Goal: Task Accomplishment & Management: Use online tool/utility

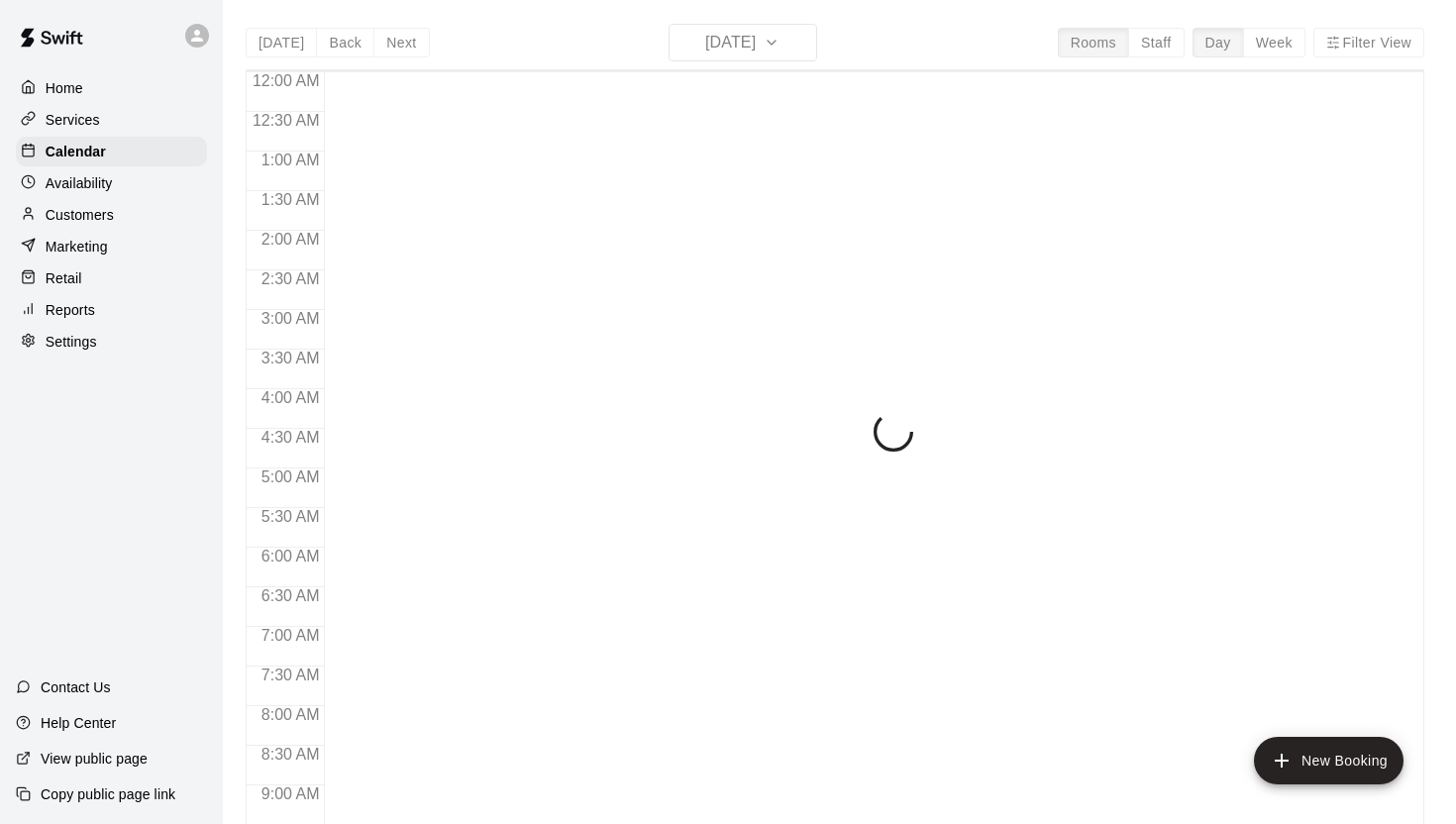
scroll to position [1082, 0]
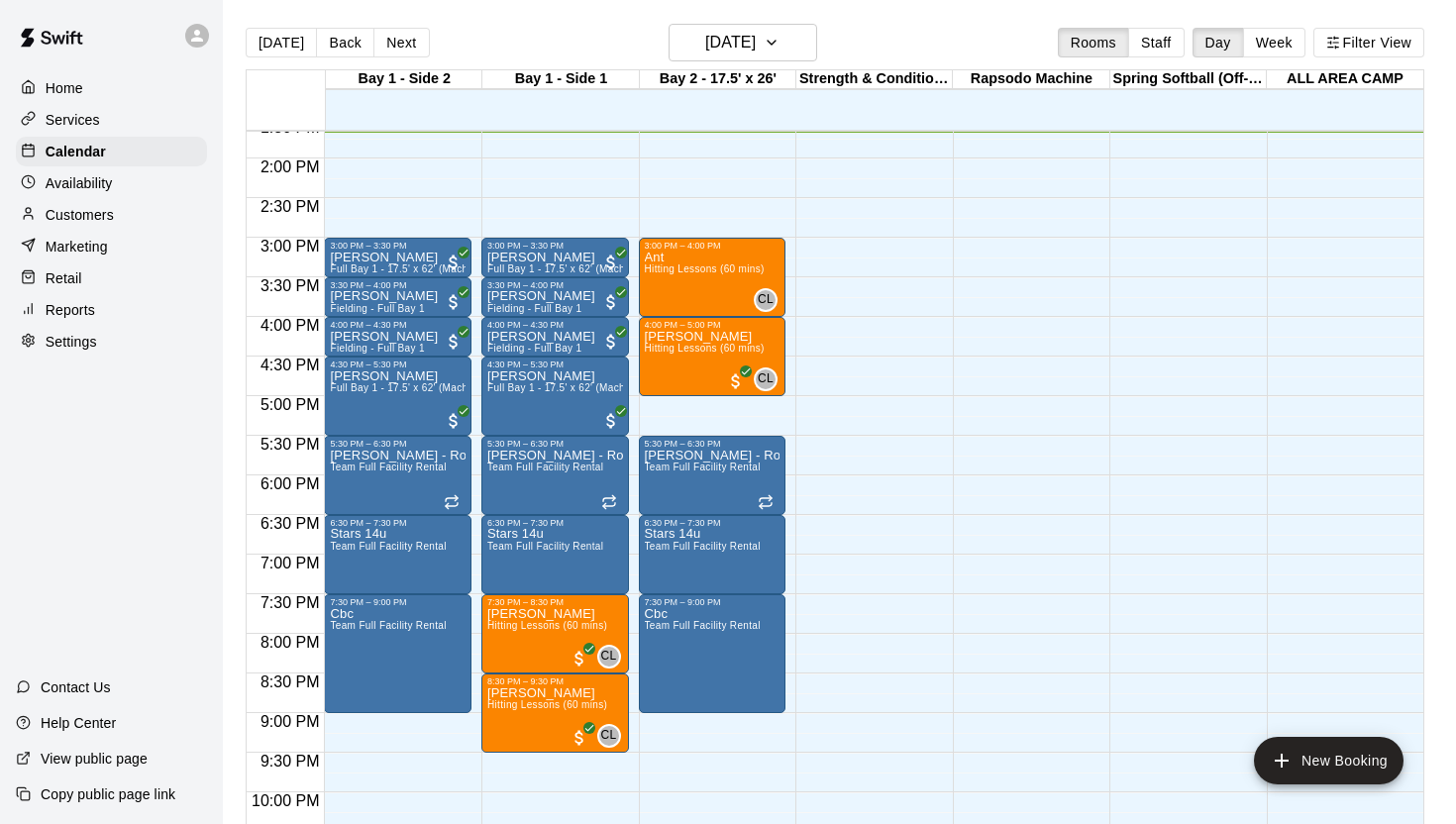
click at [863, 381] on div at bounding box center [869, -1] width 148 height 1900
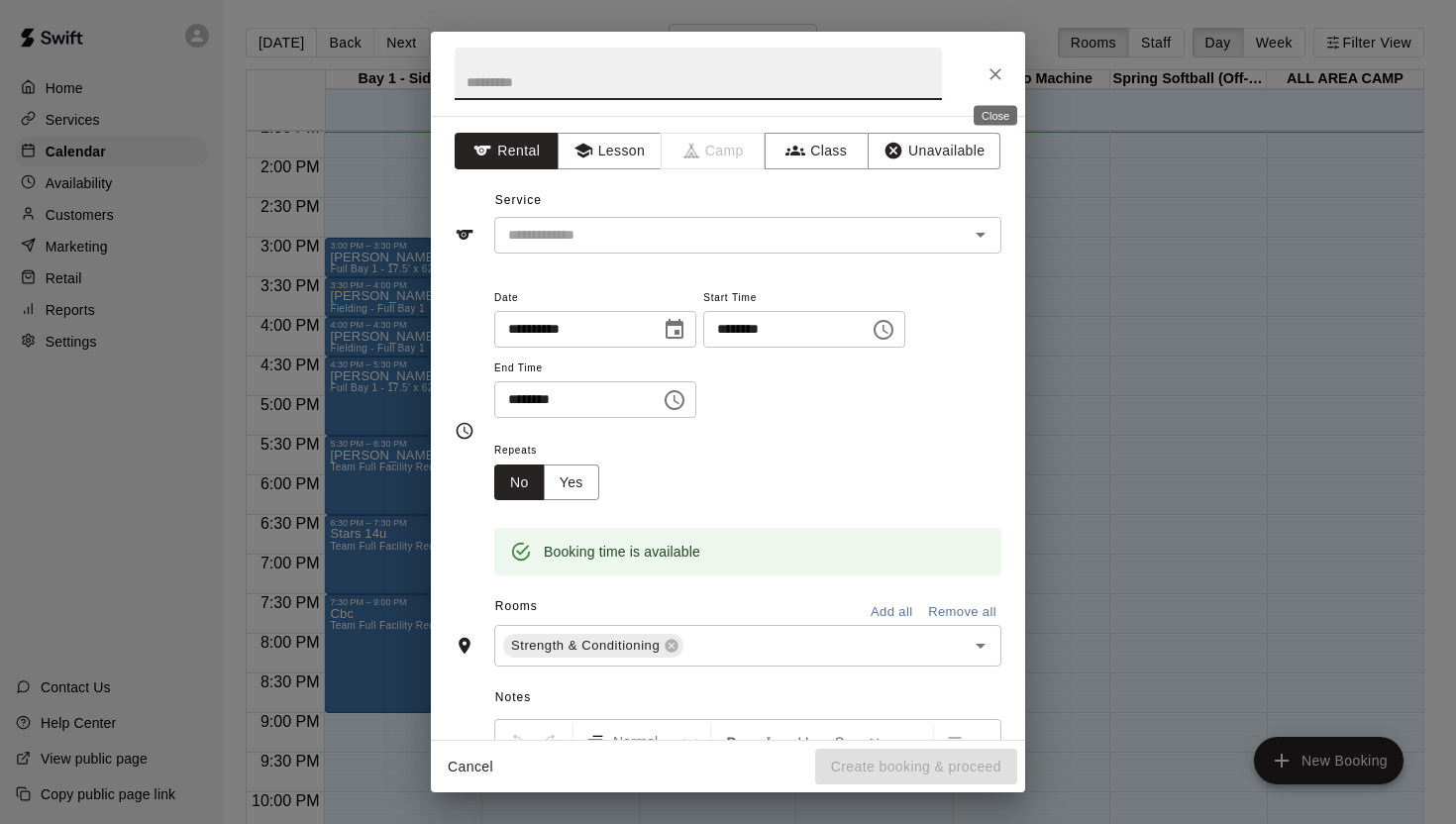
click at [999, 83] on button "Close" at bounding box center [996, 75] width 36 height 36
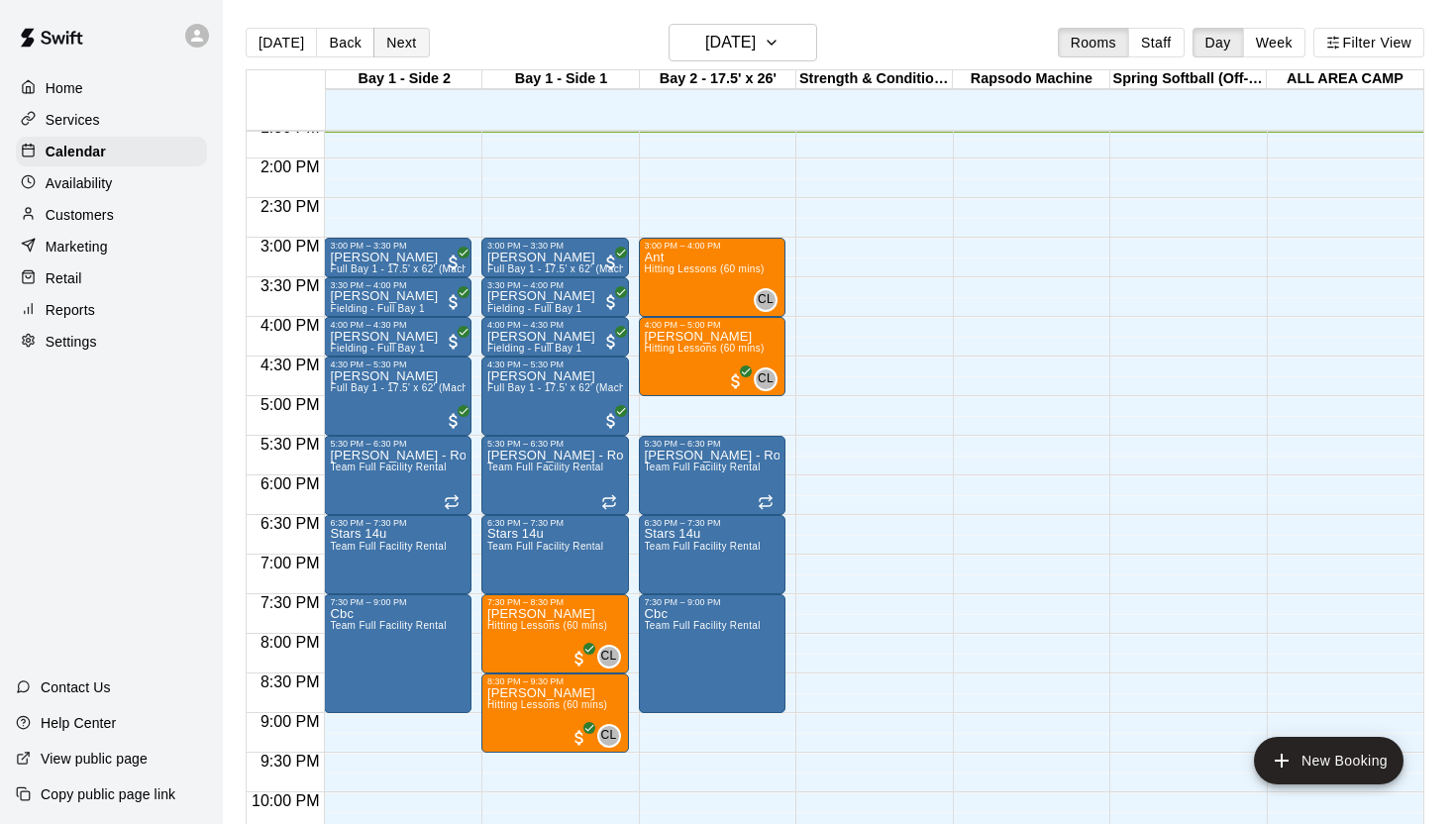
click at [404, 41] on button "Next" at bounding box center [401, 43] width 56 height 30
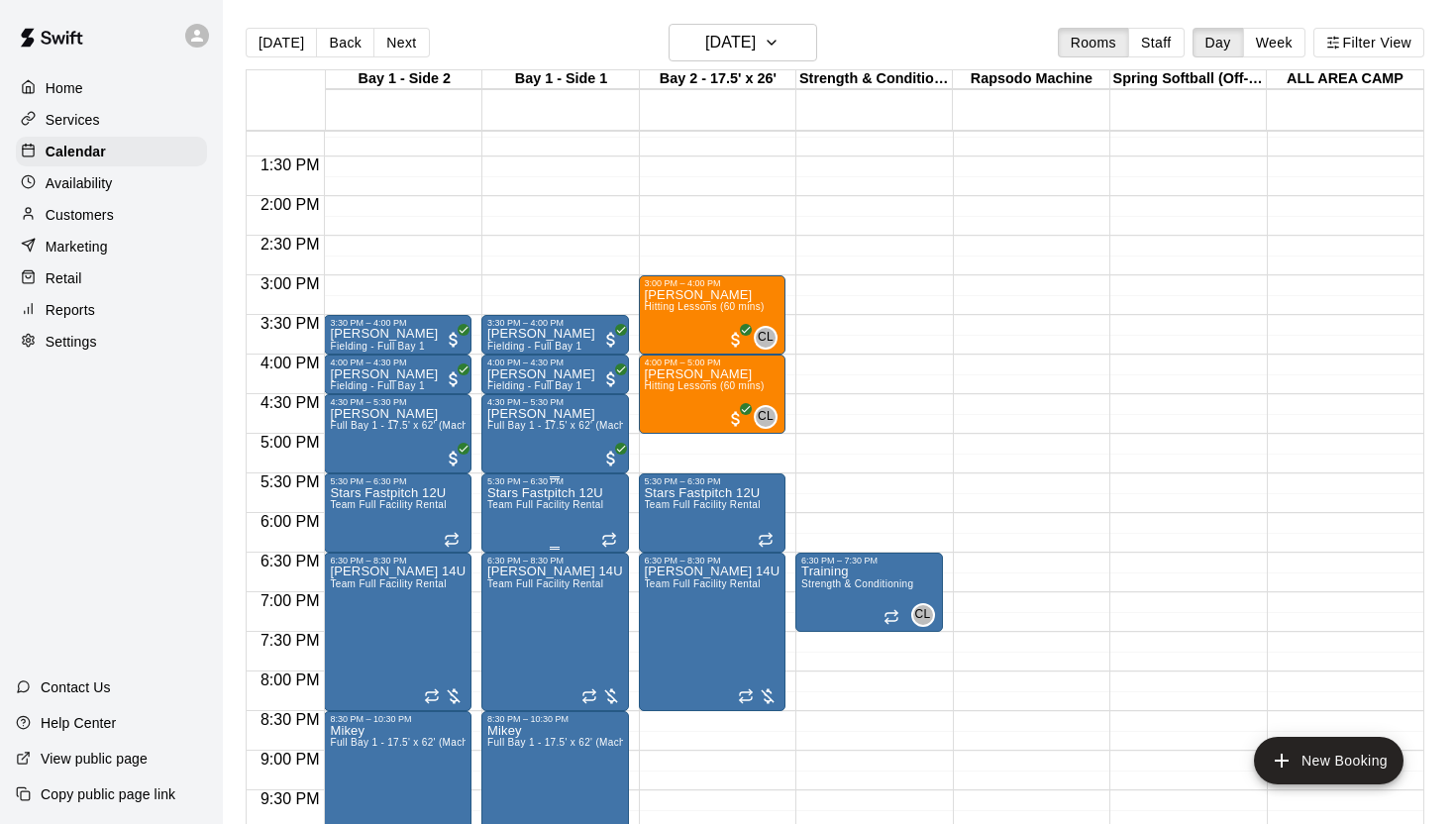
scroll to position [1046, 0]
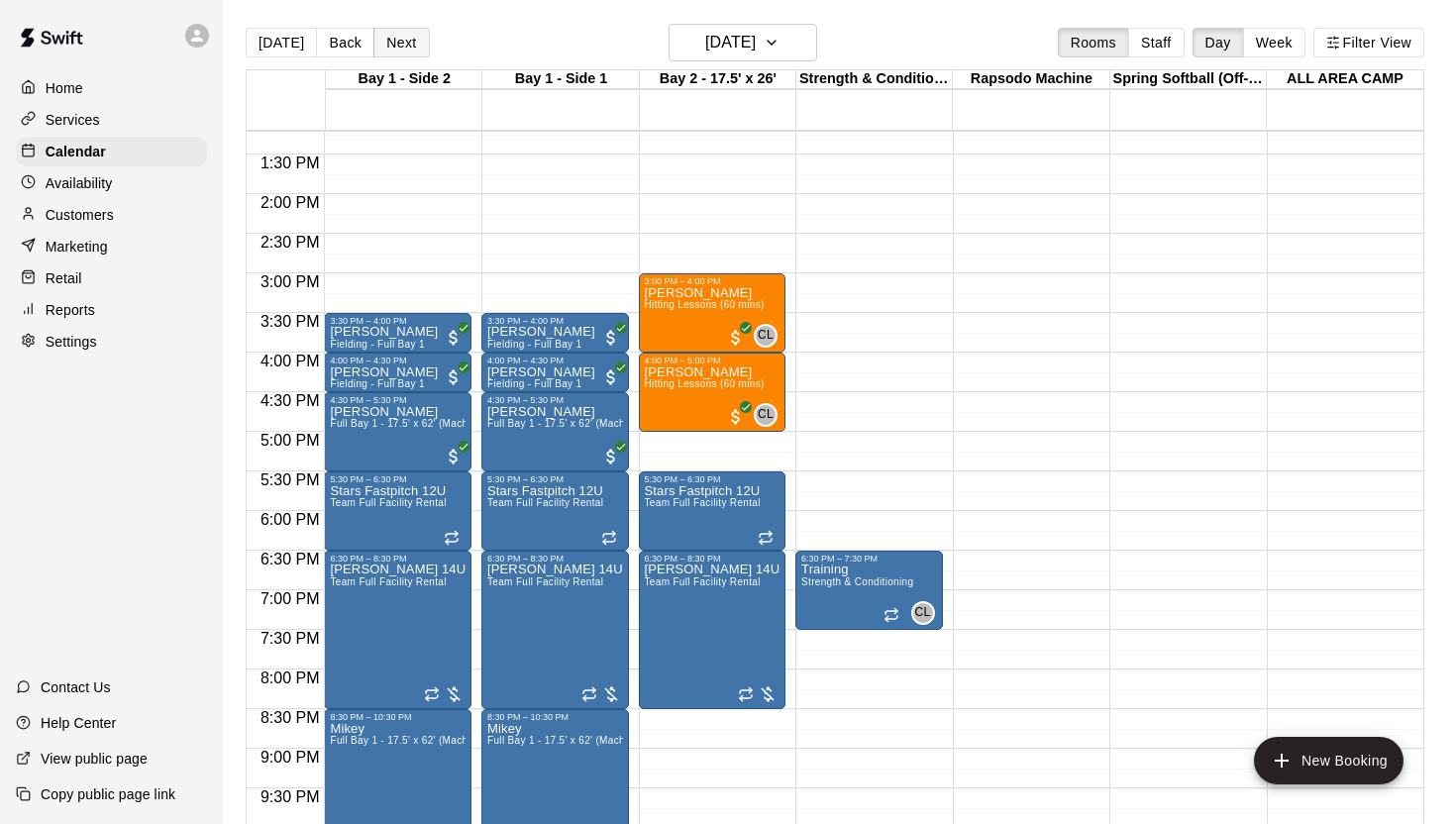
click at [393, 50] on button "Next" at bounding box center [401, 43] width 56 height 30
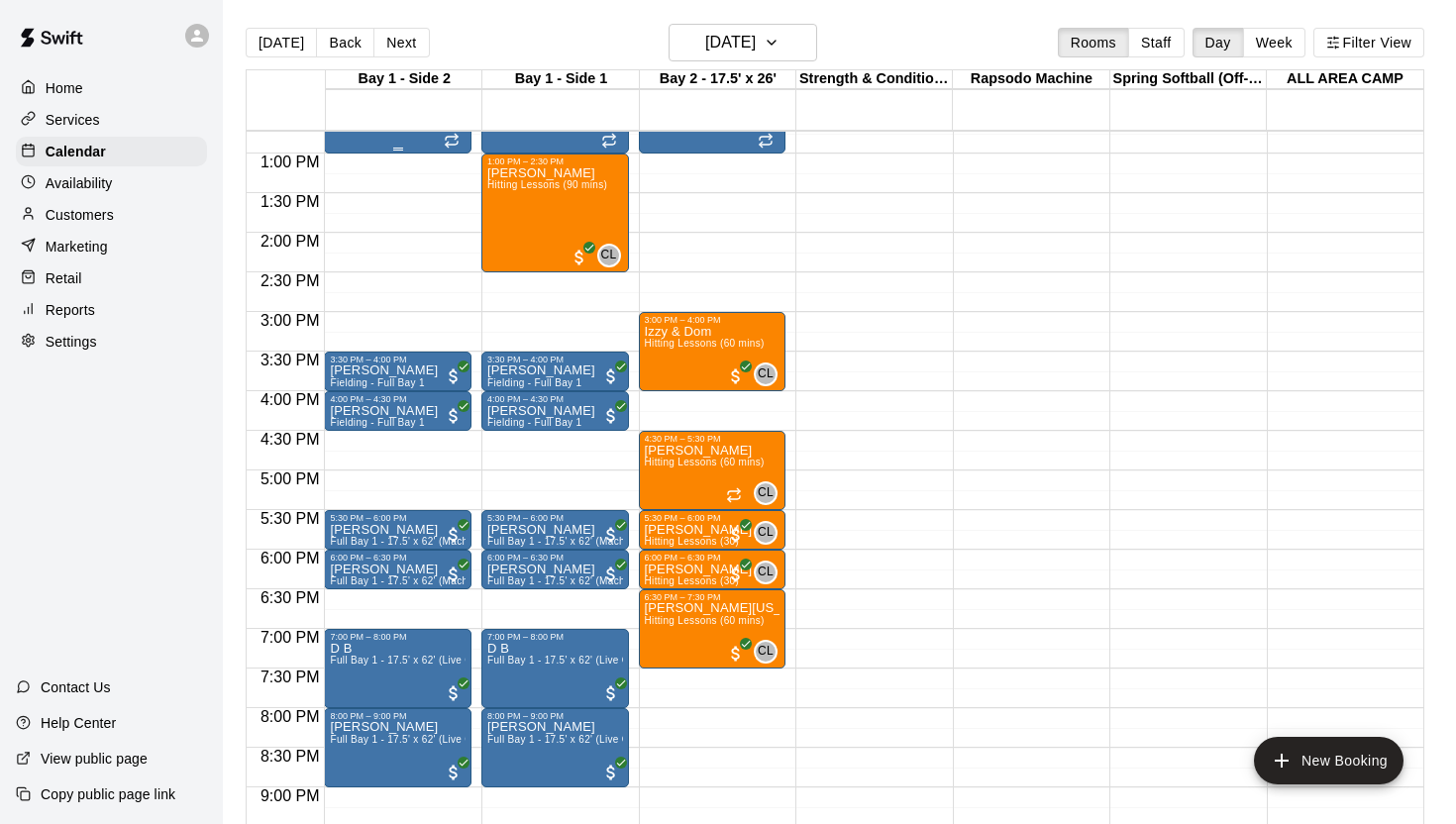
scroll to position [1015, 0]
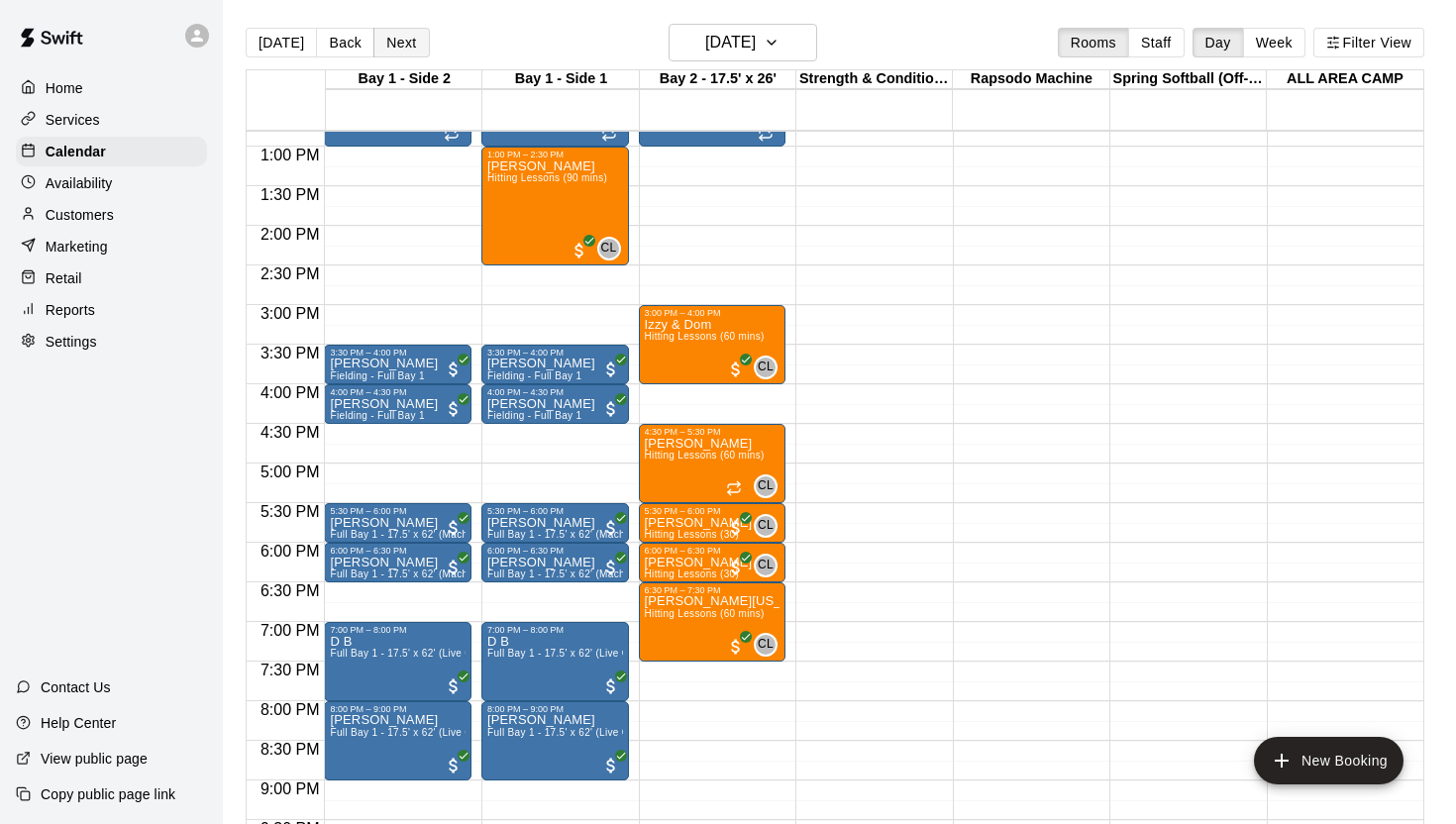
click at [383, 45] on button "Next" at bounding box center [401, 43] width 56 height 30
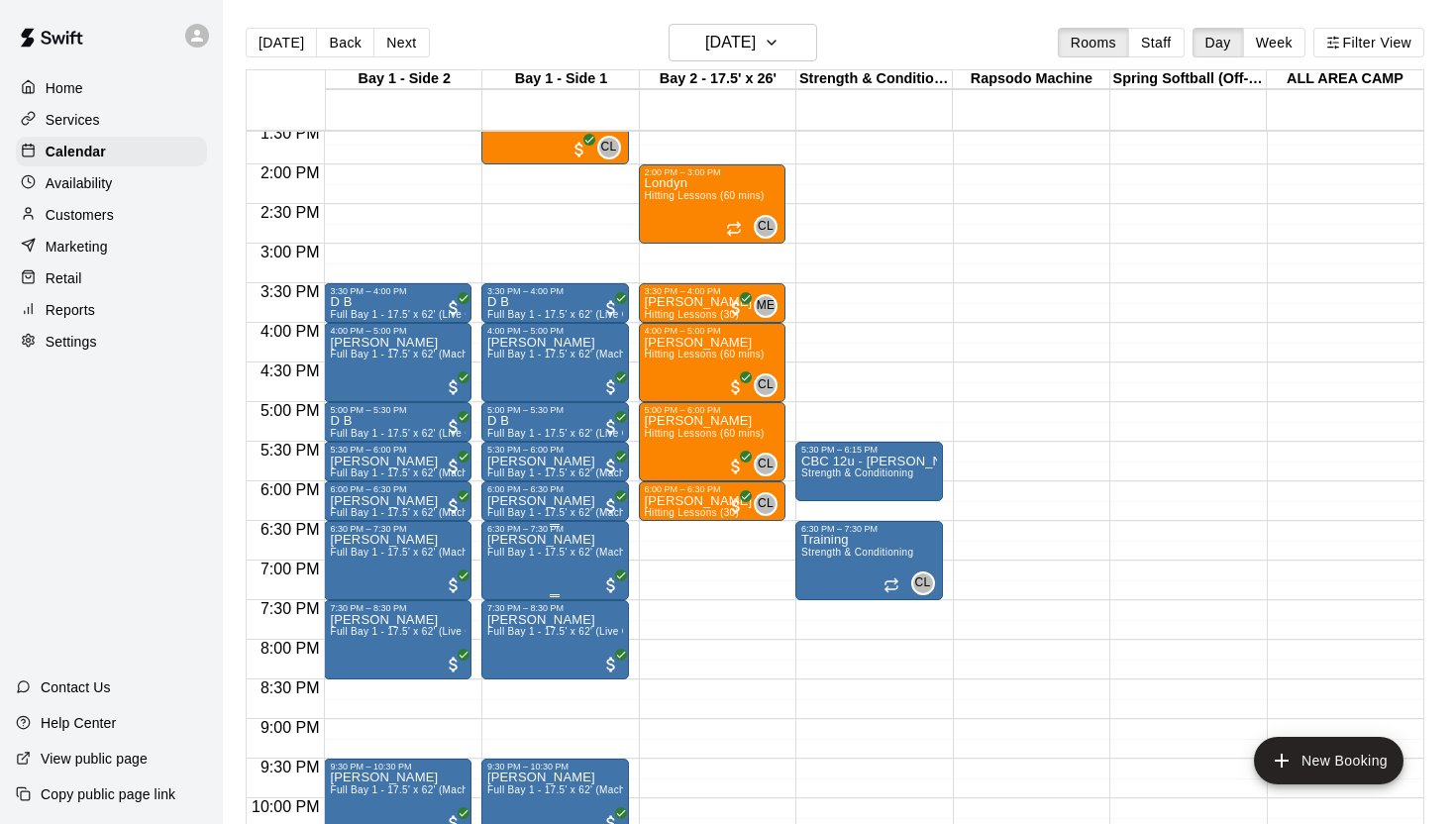
scroll to position [1069, 0]
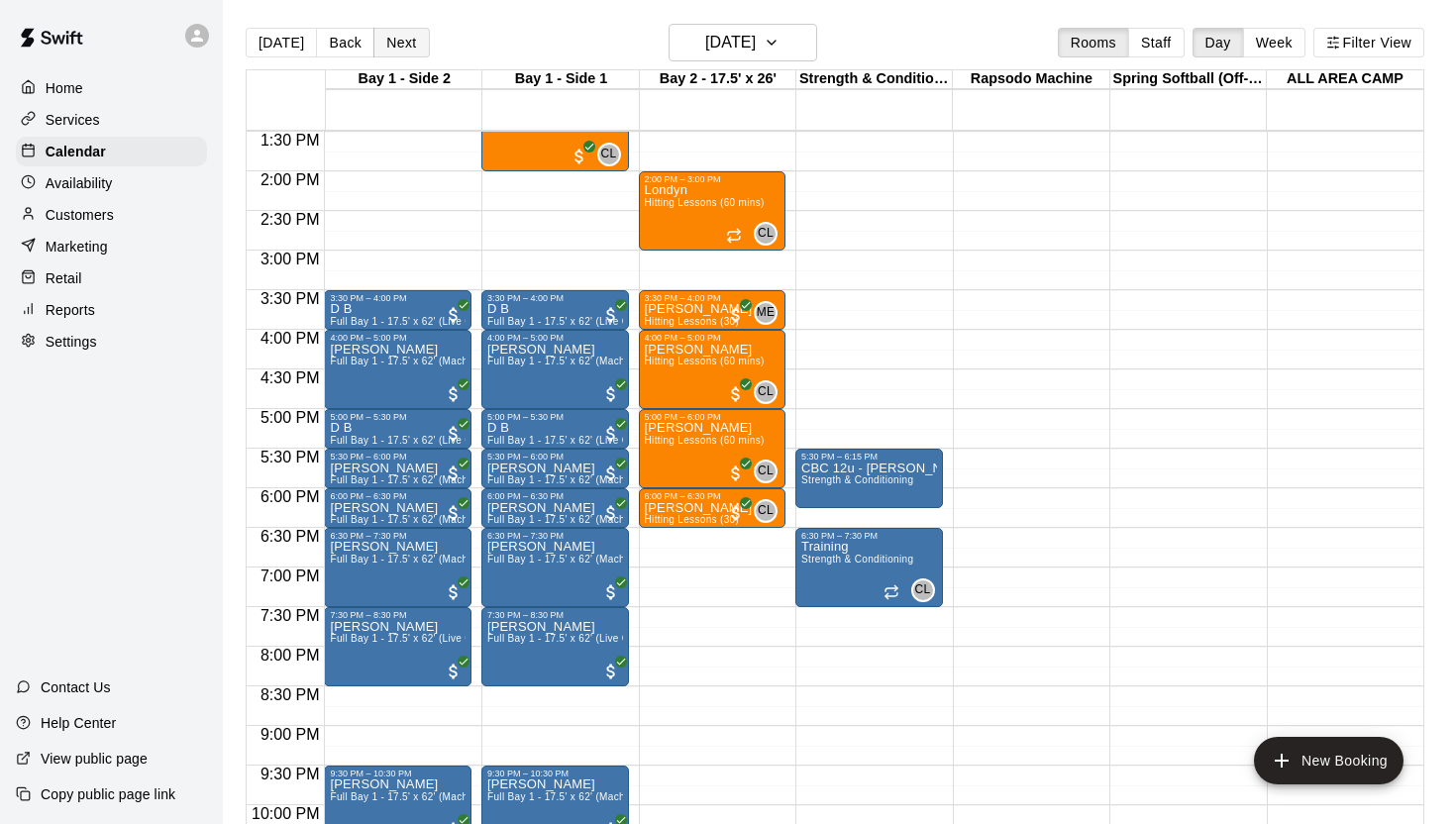
click at [413, 48] on button "Next" at bounding box center [401, 43] width 56 height 30
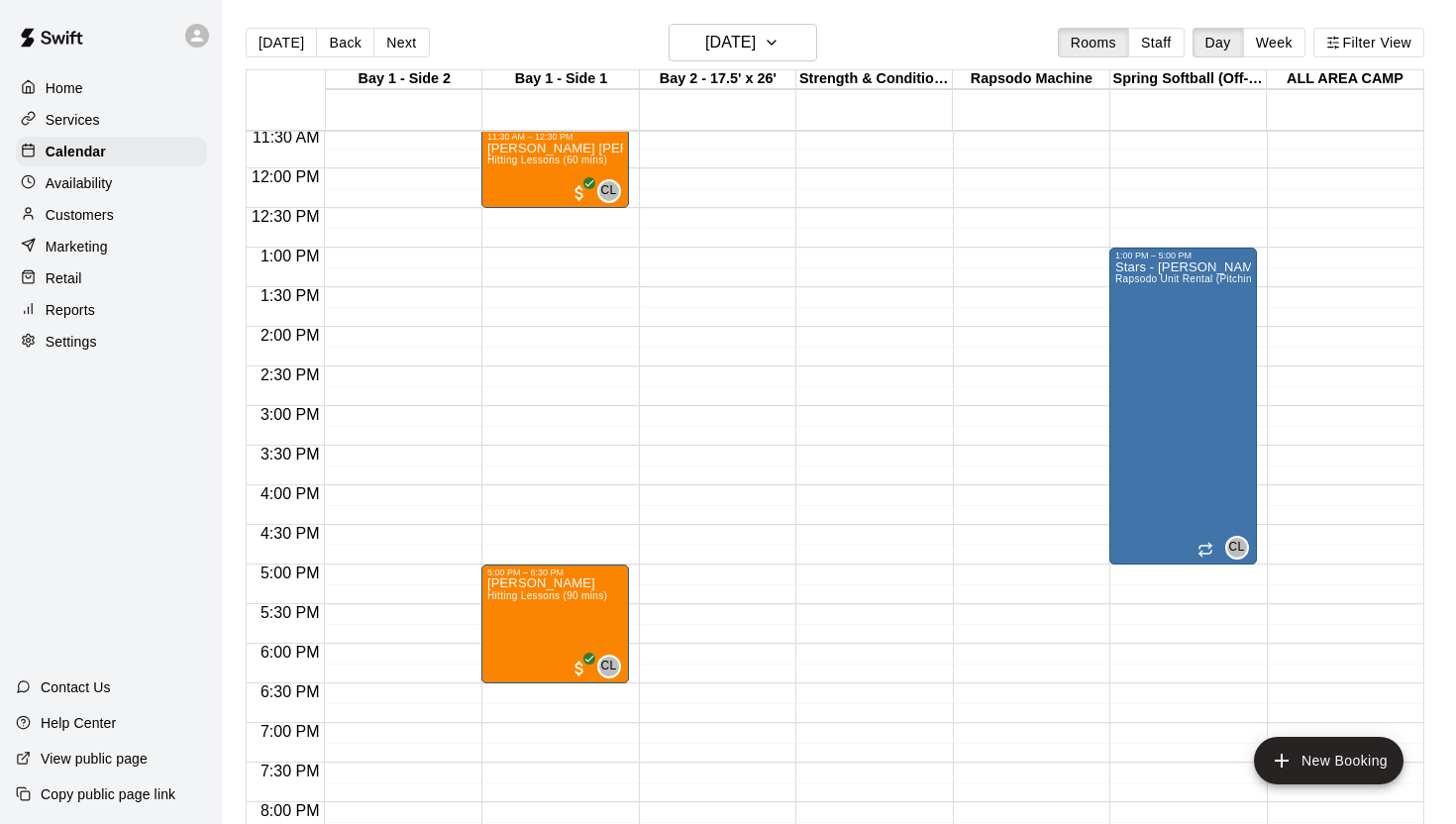
scroll to position [926, 0]
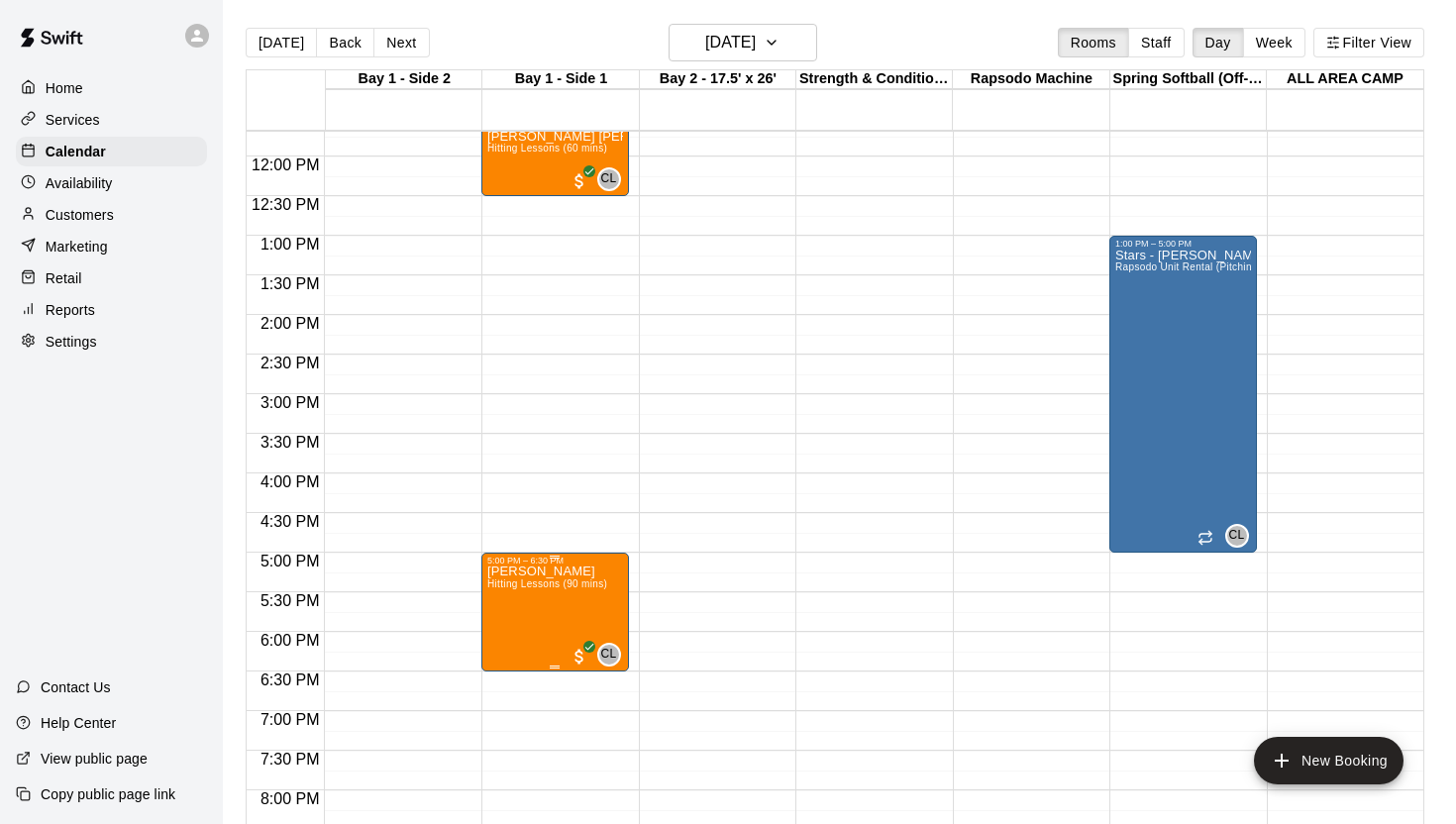
click at [501, 625] on img "edit" at bounding box center [508, 633] width 23 height 23
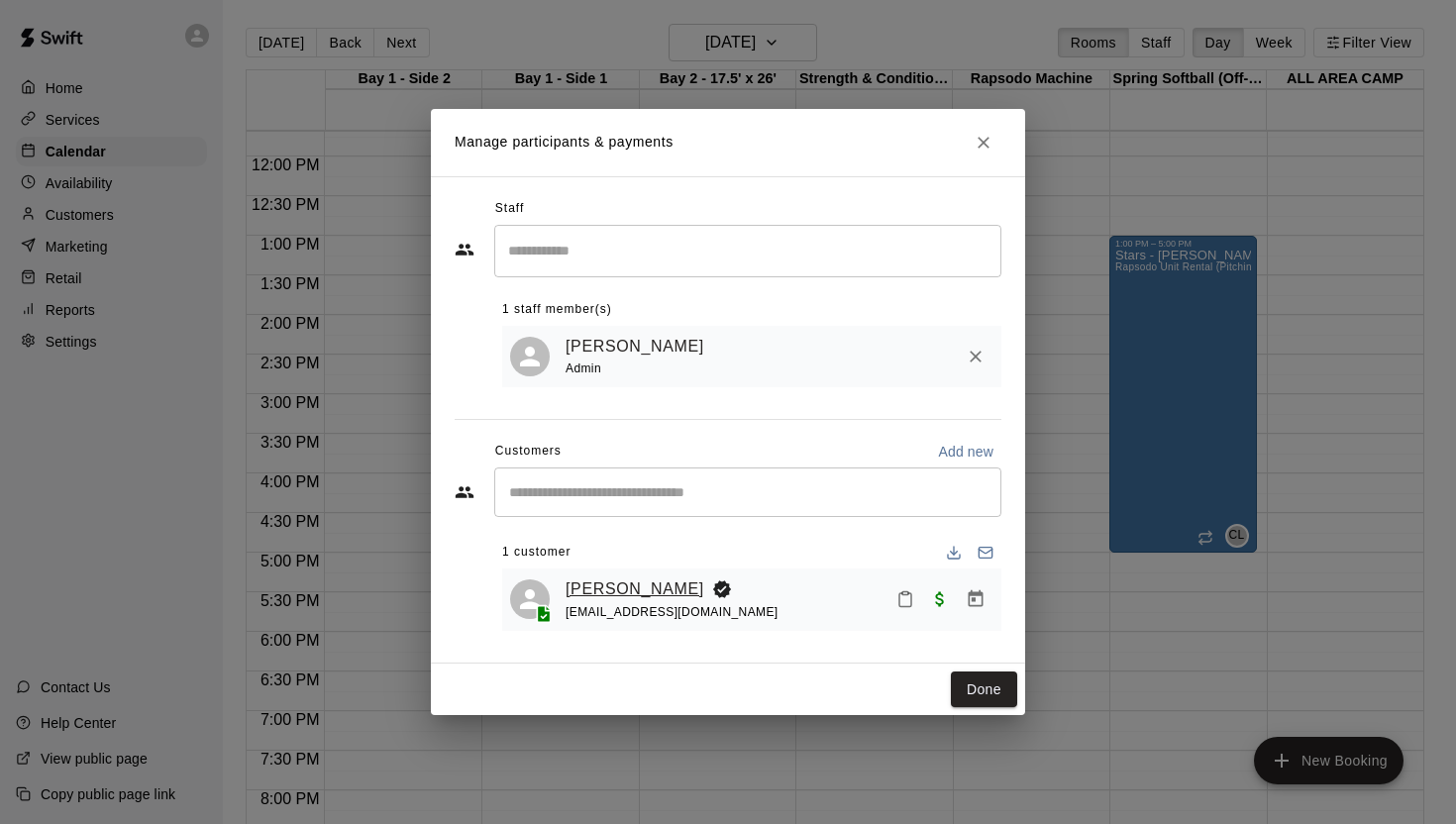
click at [570, 588] on link "[PERSON_NAME]" at bounding box center [635, 590] width 139 height 26
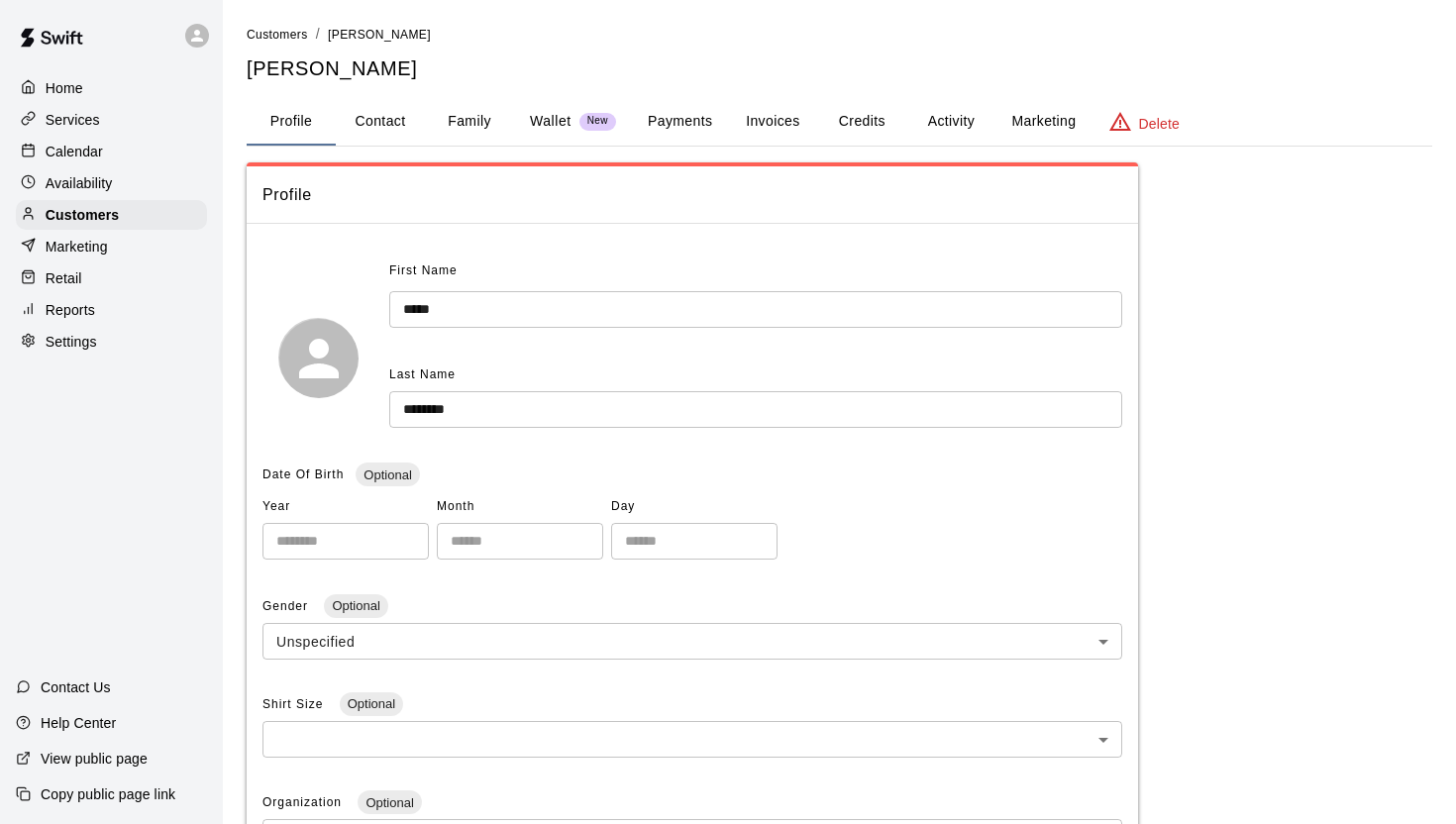
click at [488, 123] on button "Family" at bounding box center [469, 122] width 89 height 48
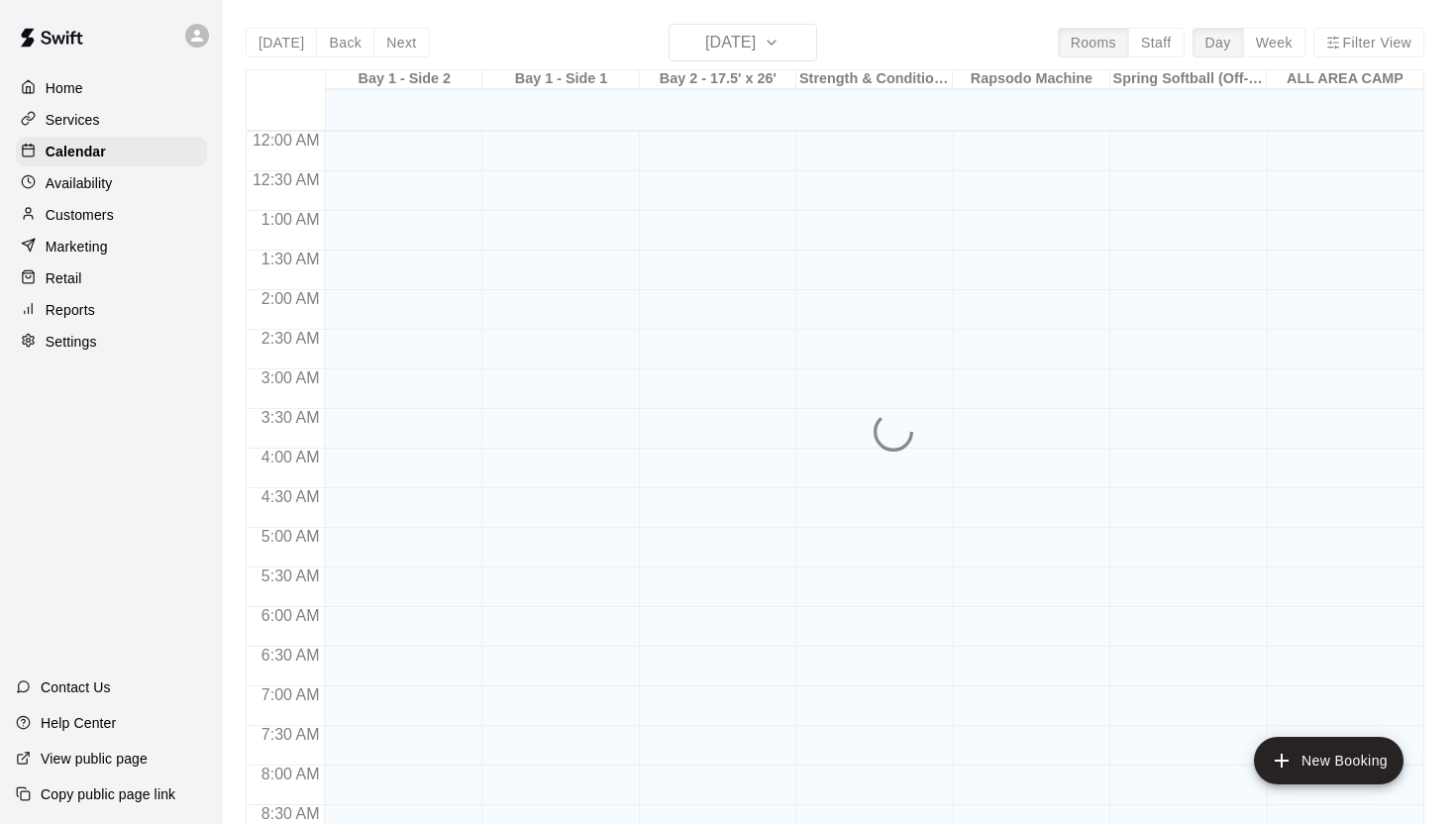
scroll to position [1087, 0]
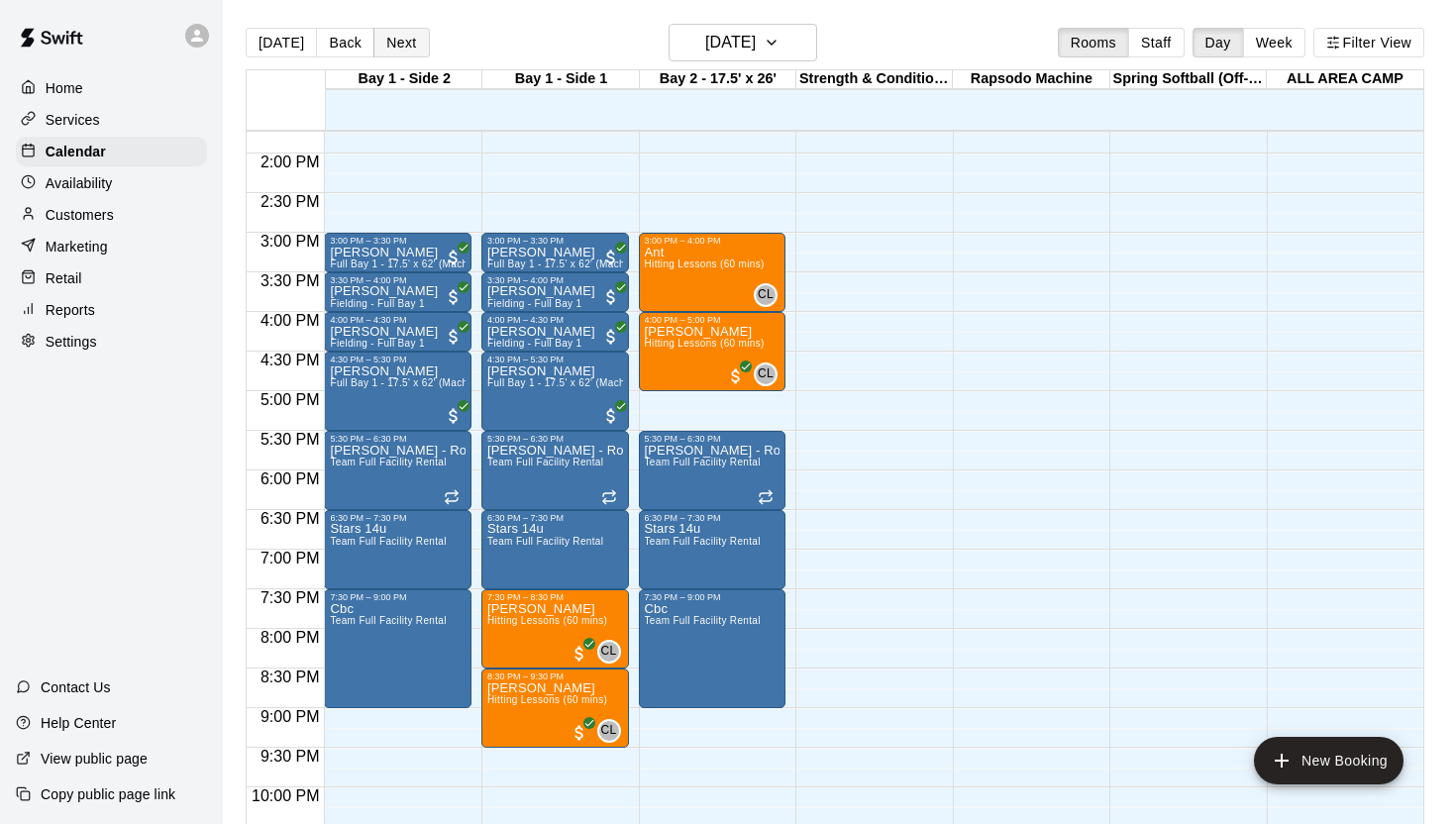
click at [414, 51] on button "Next" at bounding box center [401, 43] width 56 height 30
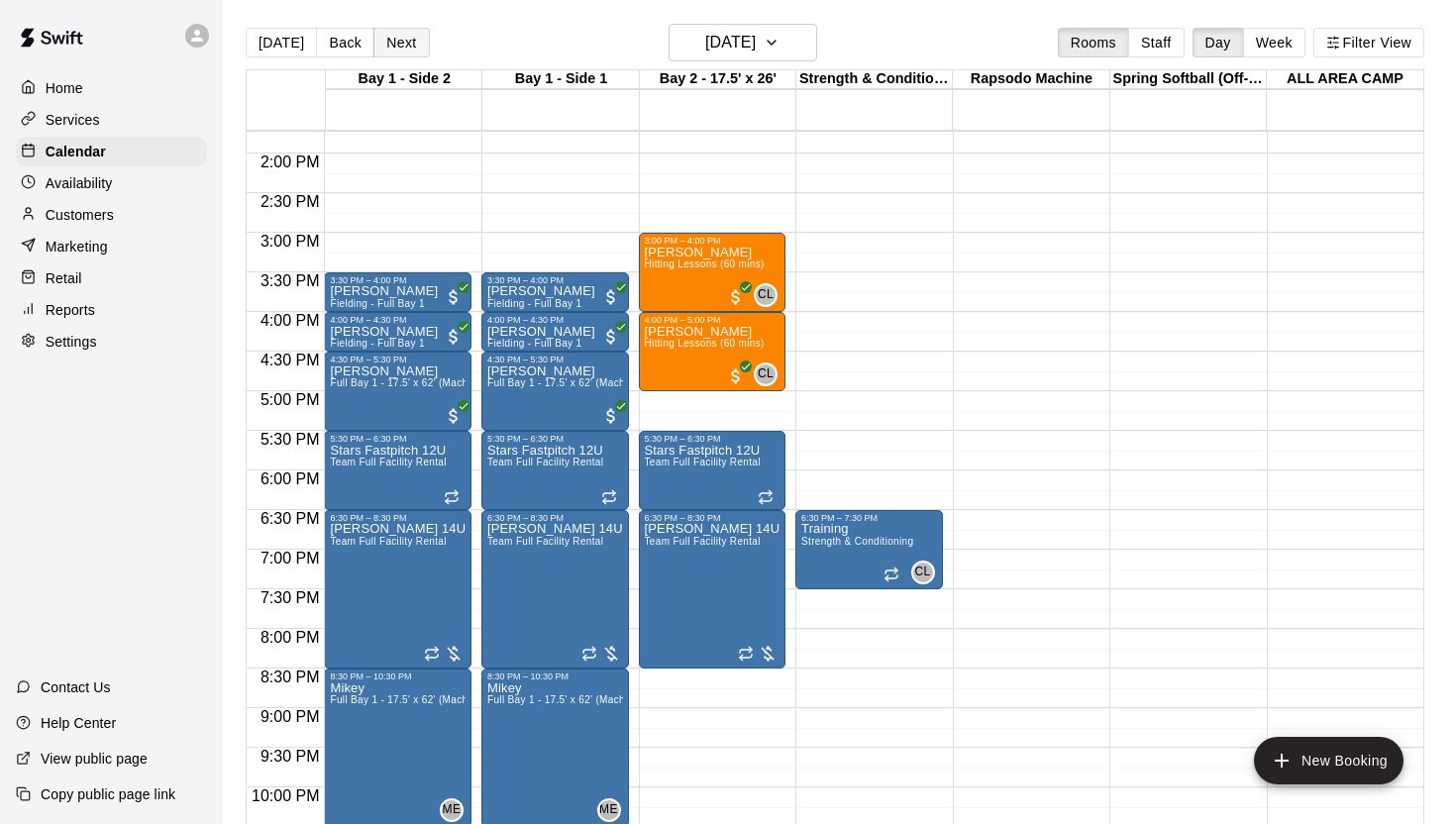
click at [414, 51] on button "Next" at bounding box center [401, 43] width 56 height 30
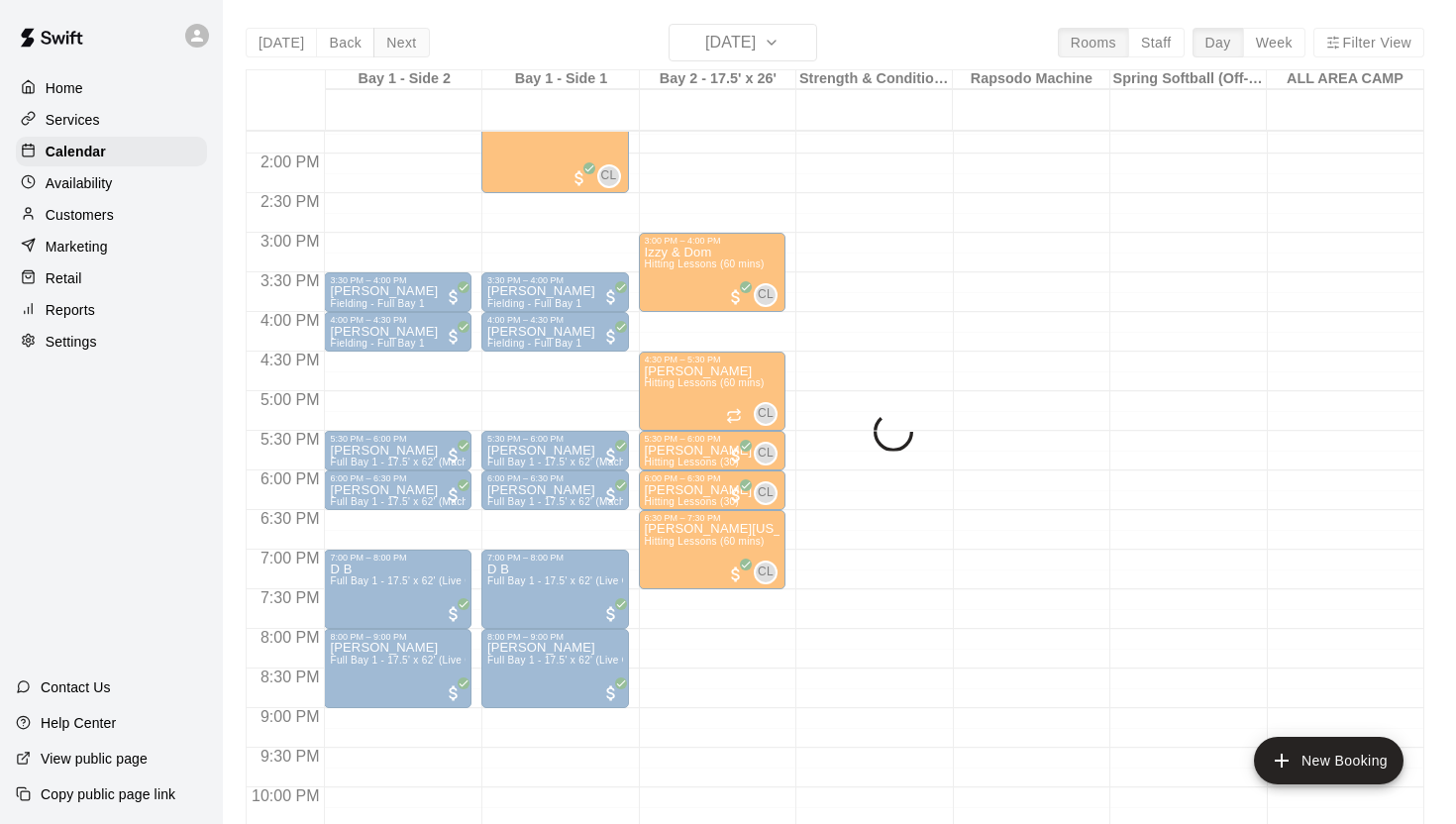
click at [414, 51] on button "Next" at bounding box center [401, 43] width 56 height 30
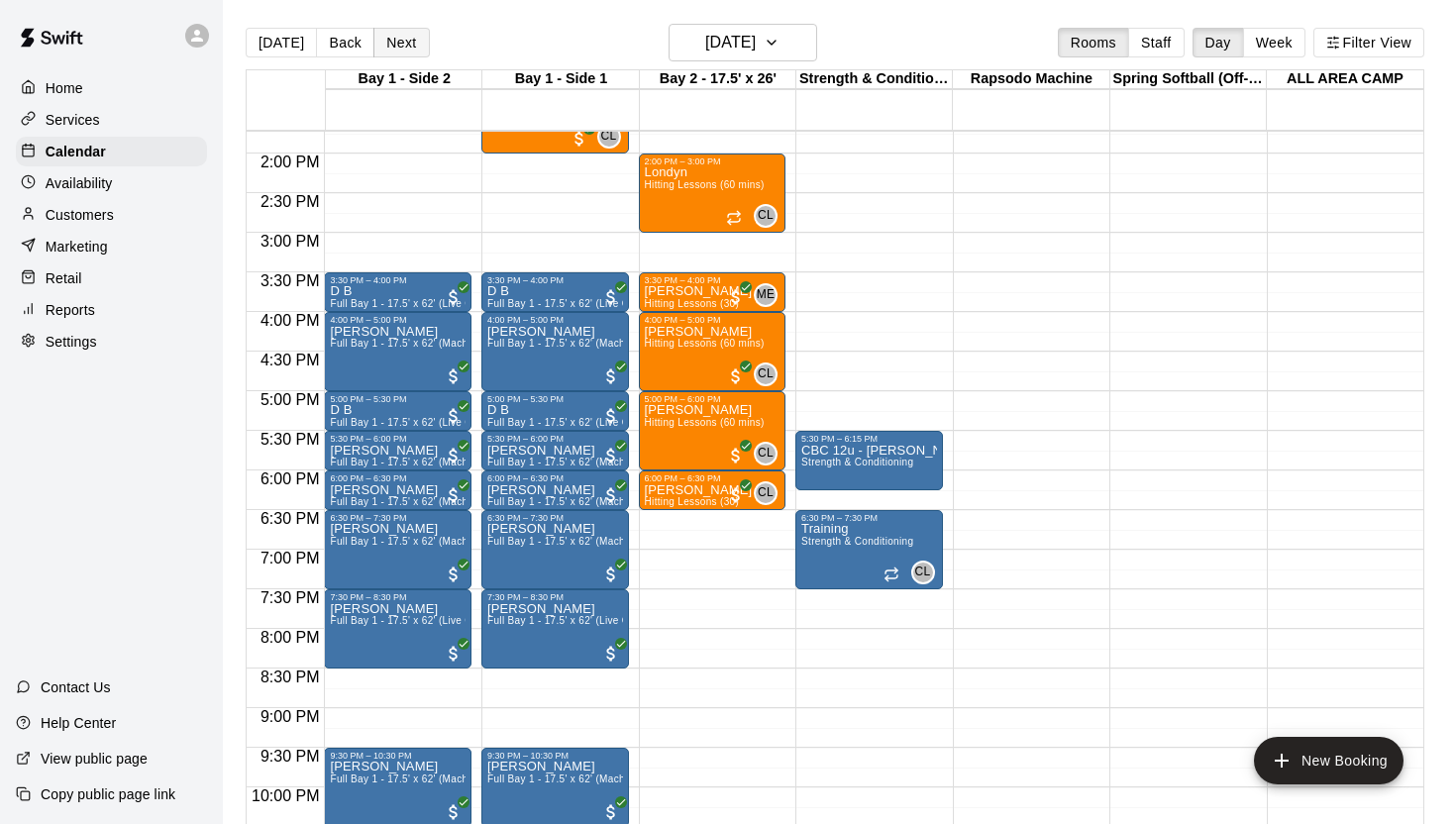
click at [414, 51] on button "Next" at bounding box center [401, 43] width 56 height 30
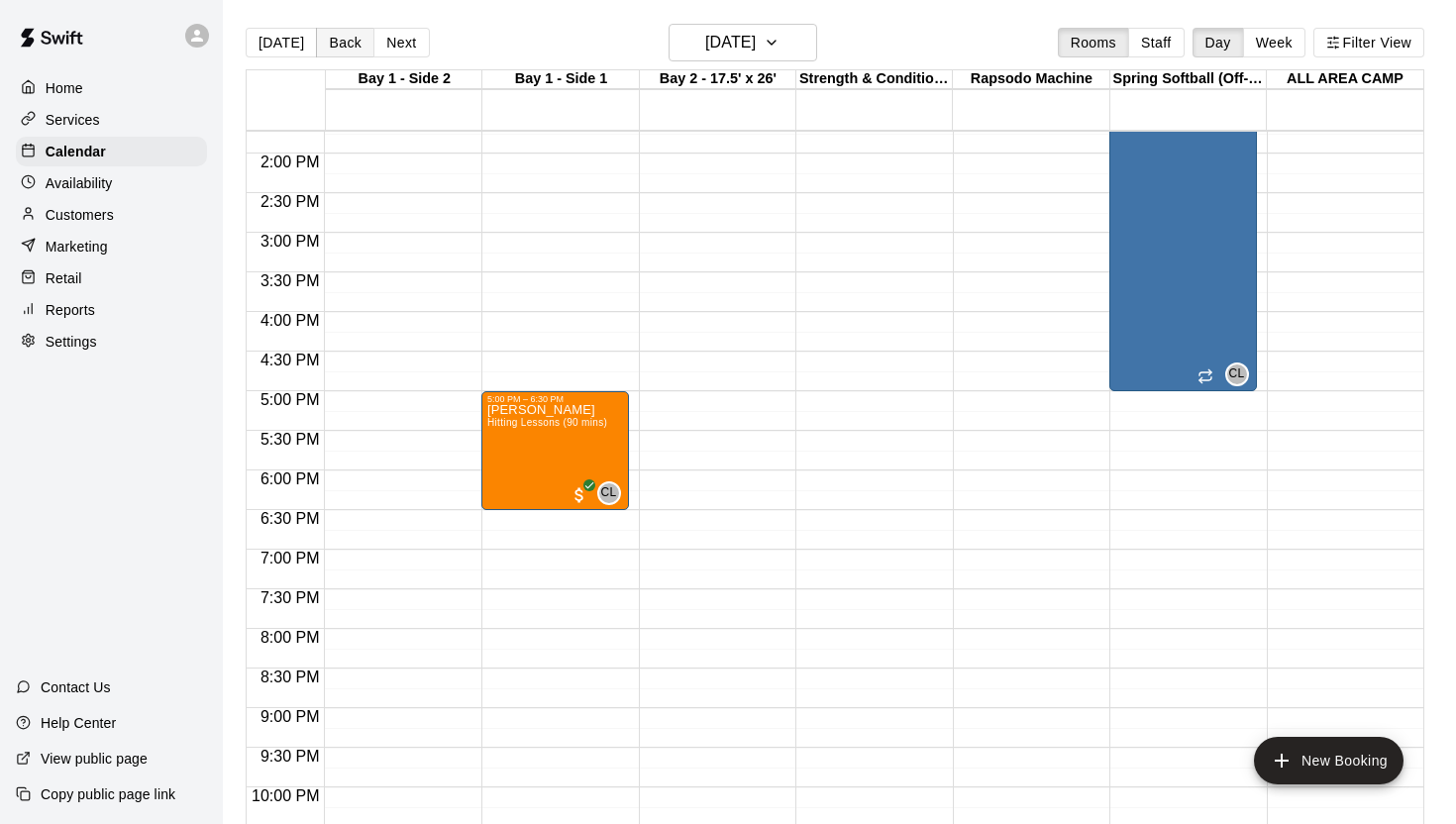
click at [334, 49] on button "Back" at bounding box center [345, 43] width 59 height 30
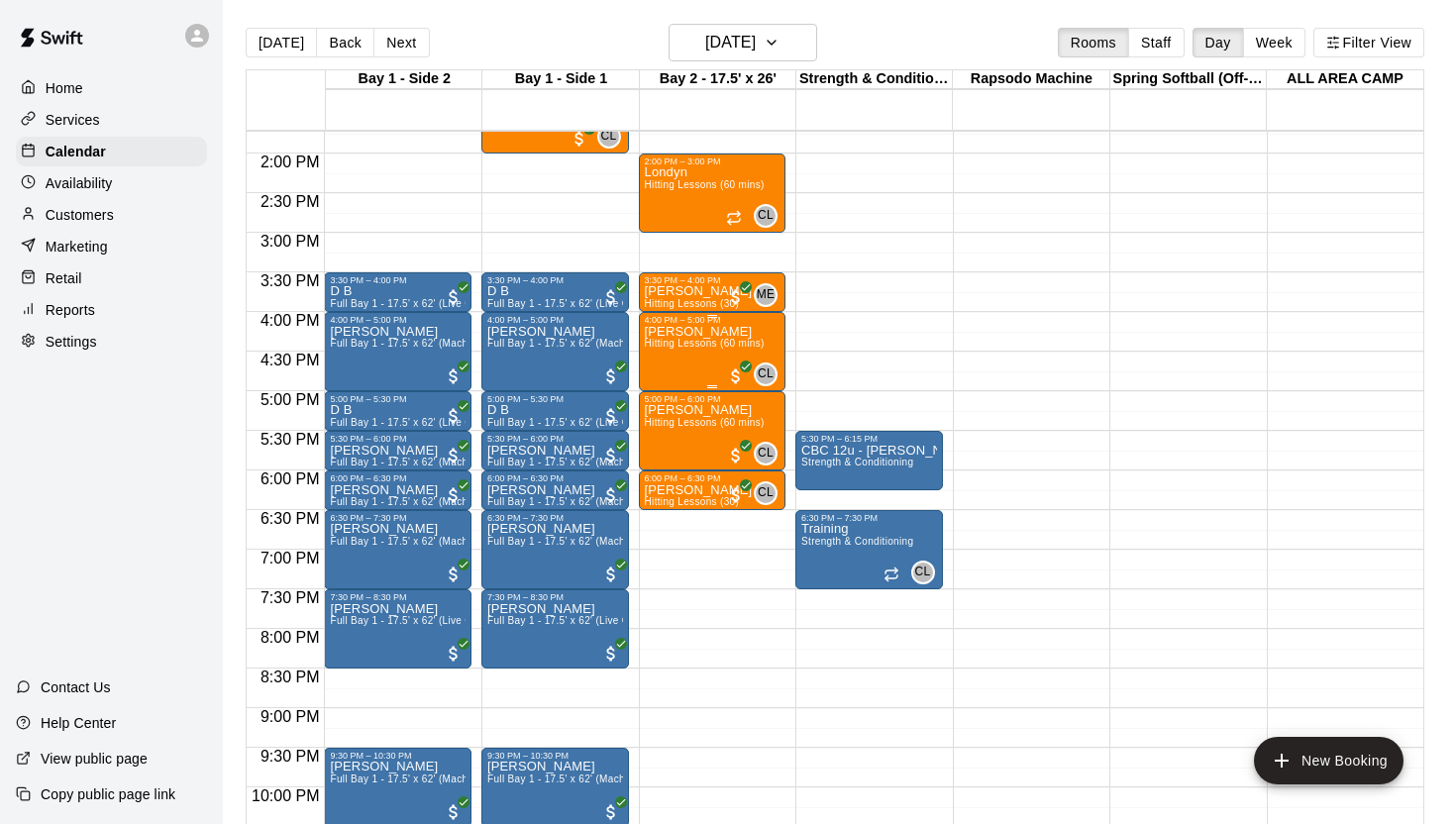
click at [714, 367] on div "[PERSON_NAME] Hitting Lessons (60 mins)" at bounding box center [705, 737] width 120 height 824
click at [667, 398] on img "edit" at bounding box center [665, 392] width 23 height 23
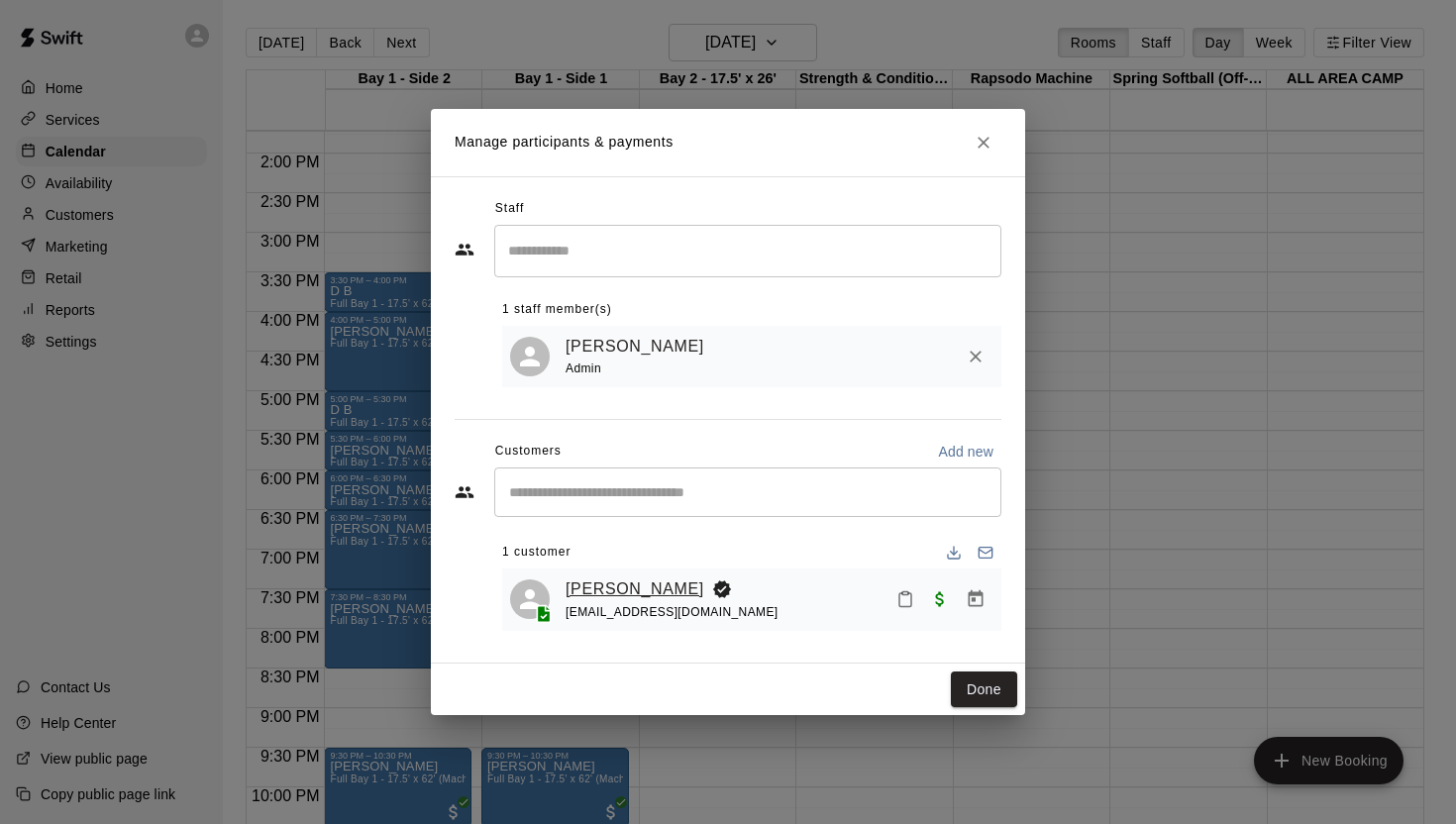
click at [608, 585] on link "[PERSON_NAME]" at bounding box center [635, 590] width 139 height 26
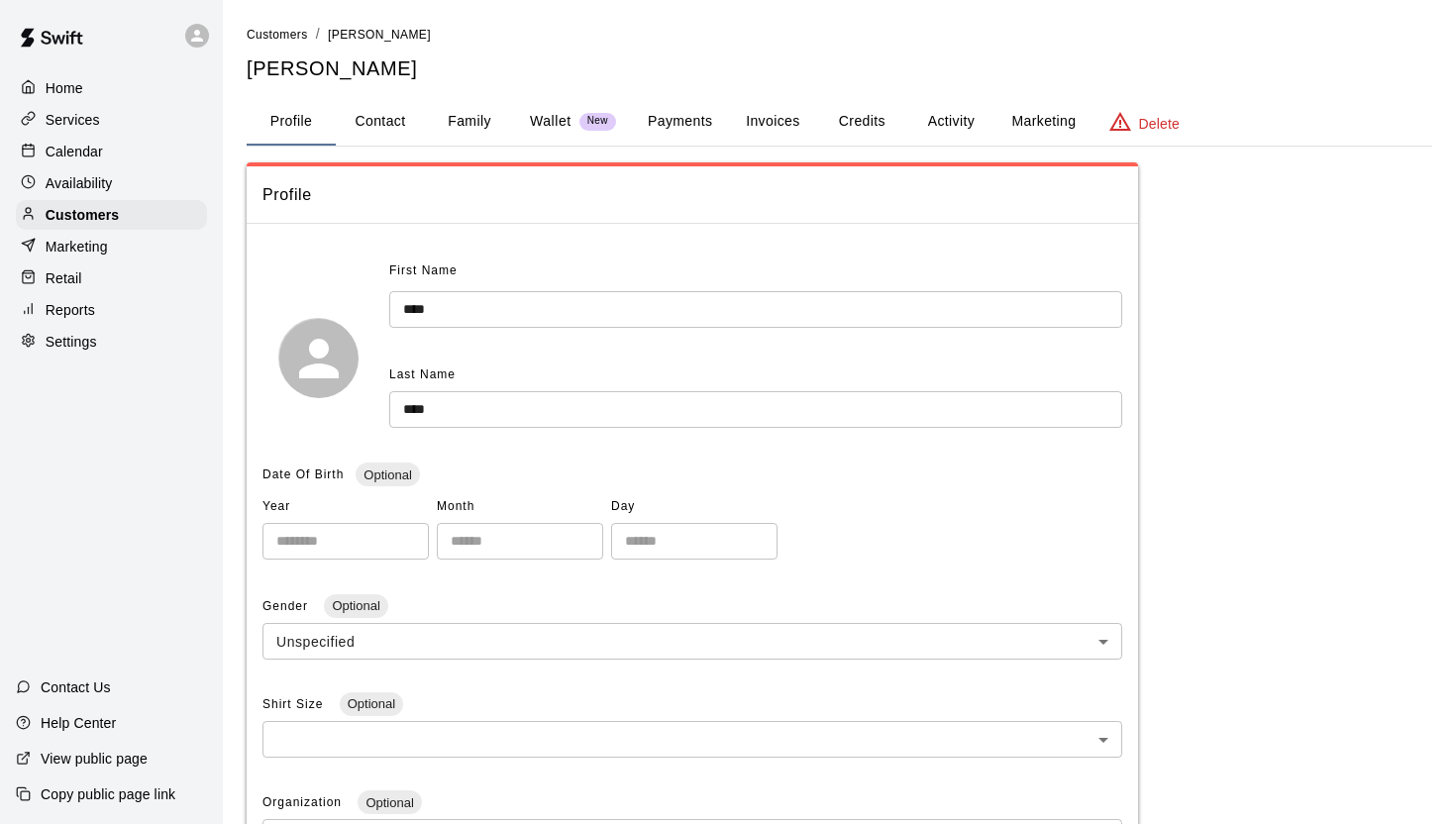
click at [449, 109] on button "Family" at bounding box center [469, 122] width 89 height 48
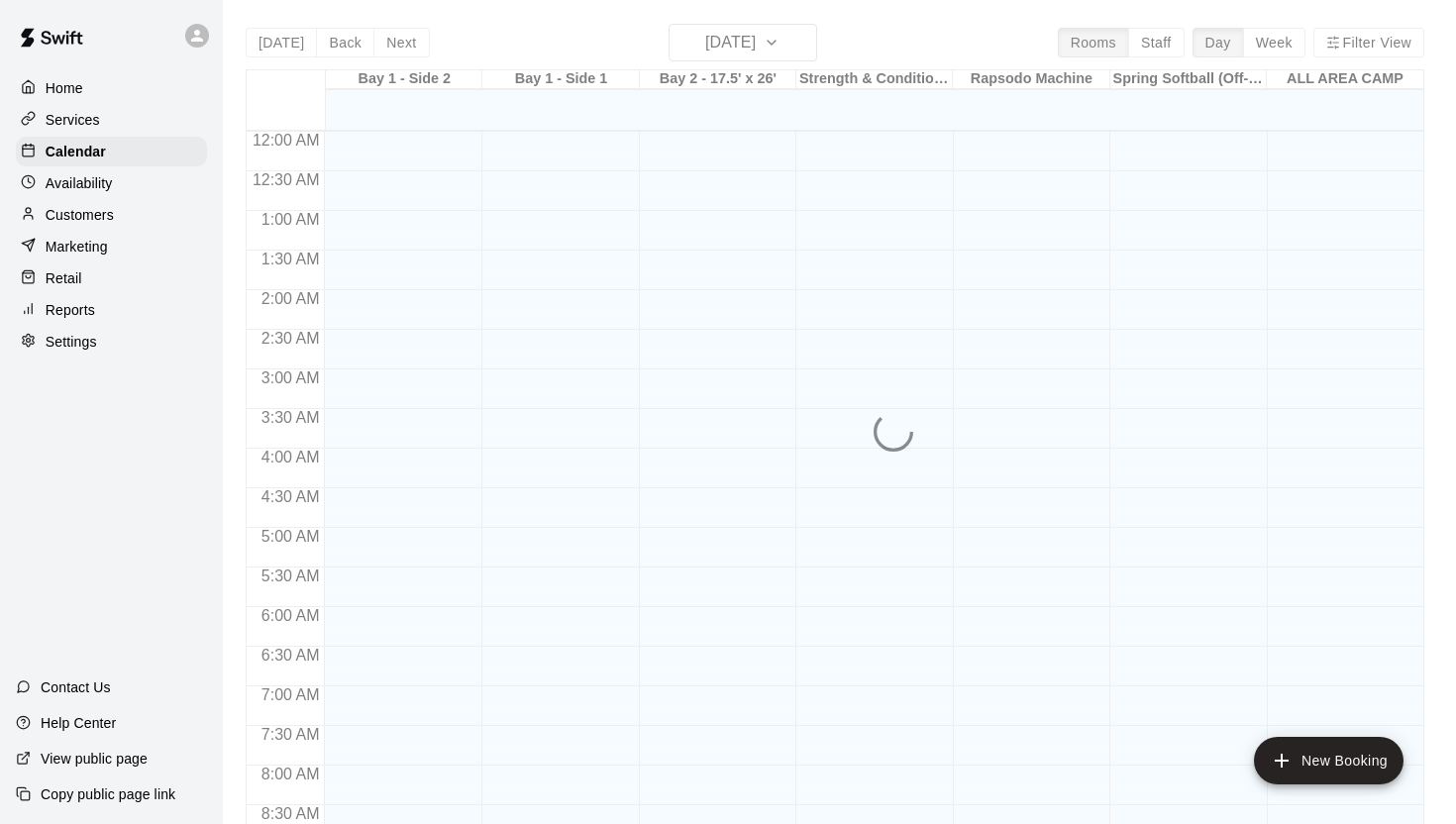
scroll to position [1087, 0]
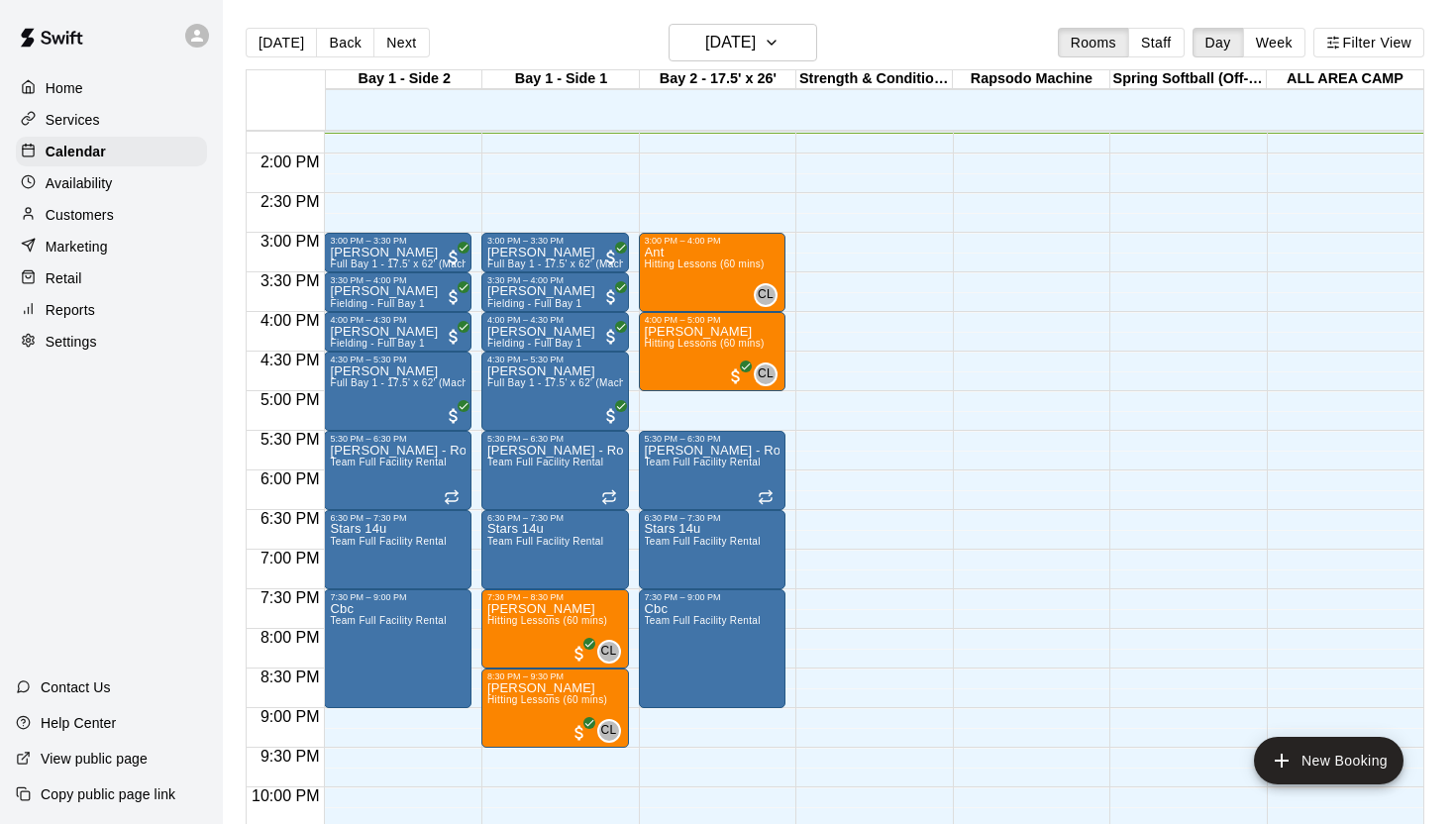
click at [94, 209] on p "Customers" at bounding box center [80, 214] width 68 height 20
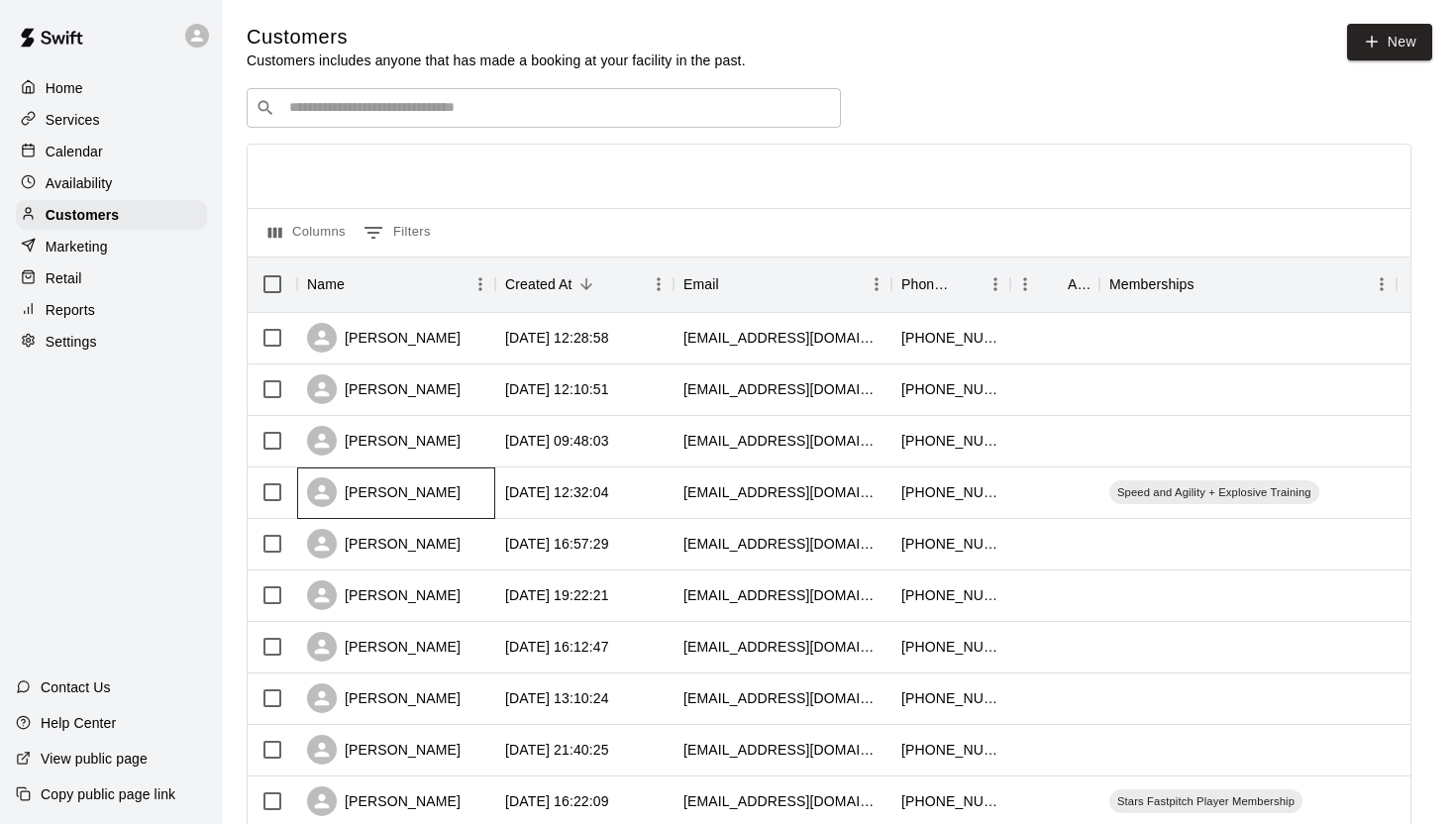
click at [403, 485] on div "[PERSON_NAME]" at bounding box center [384, 492] width 154 height 30
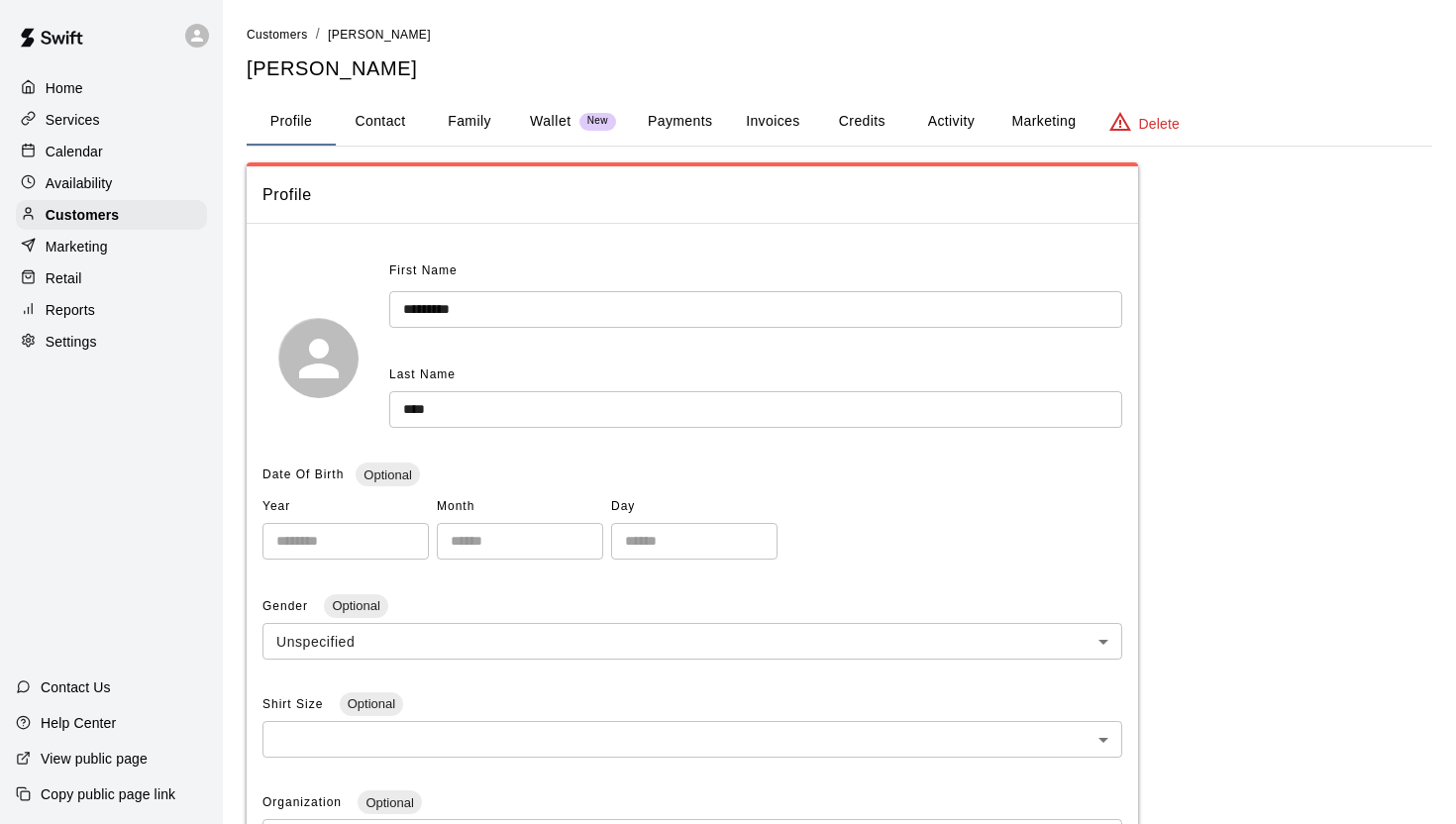
click at [449, 117] on button "Family" at bounding box center [469, 122] width 89 height 48
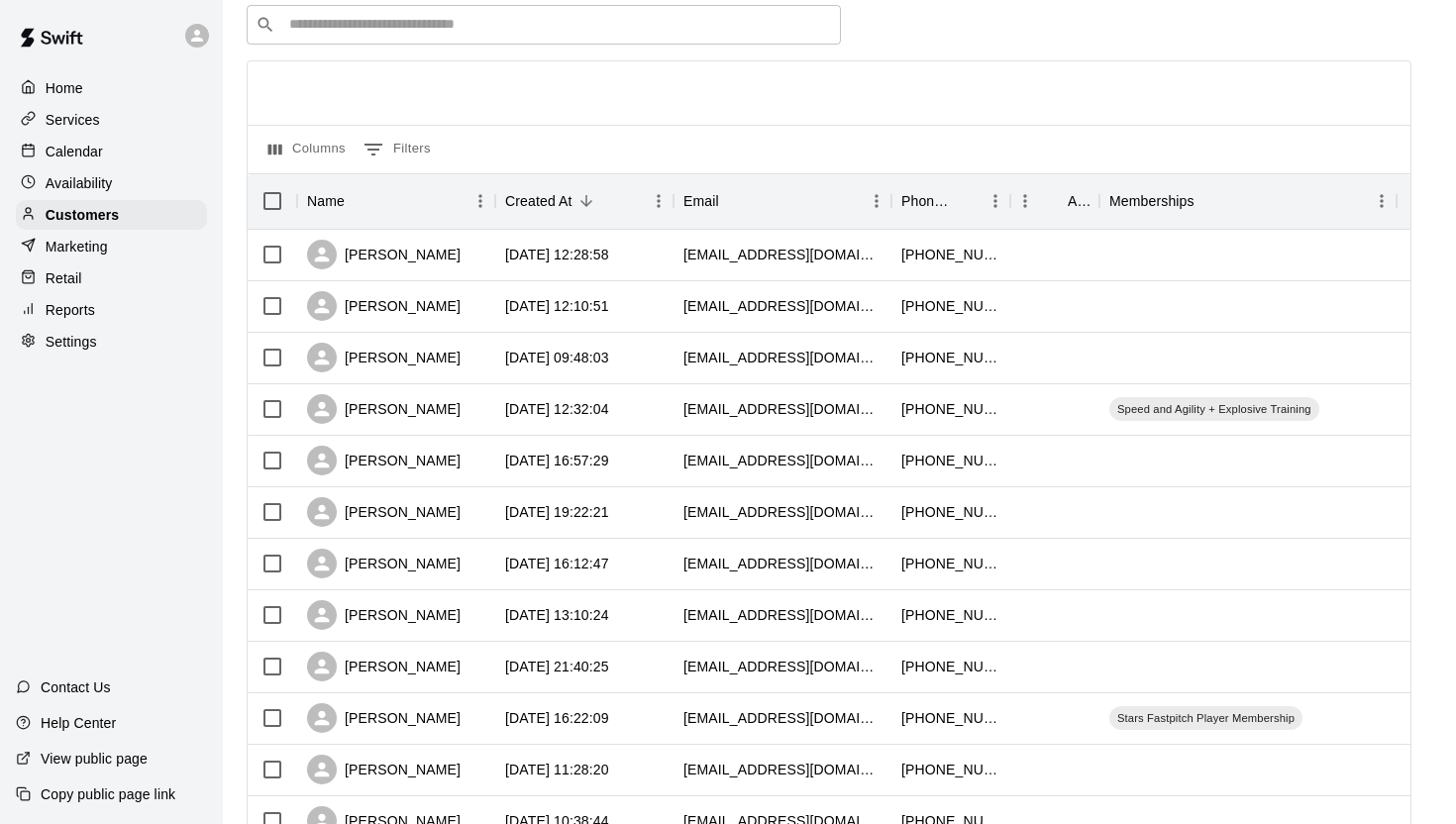
scroll to position [87, 0]
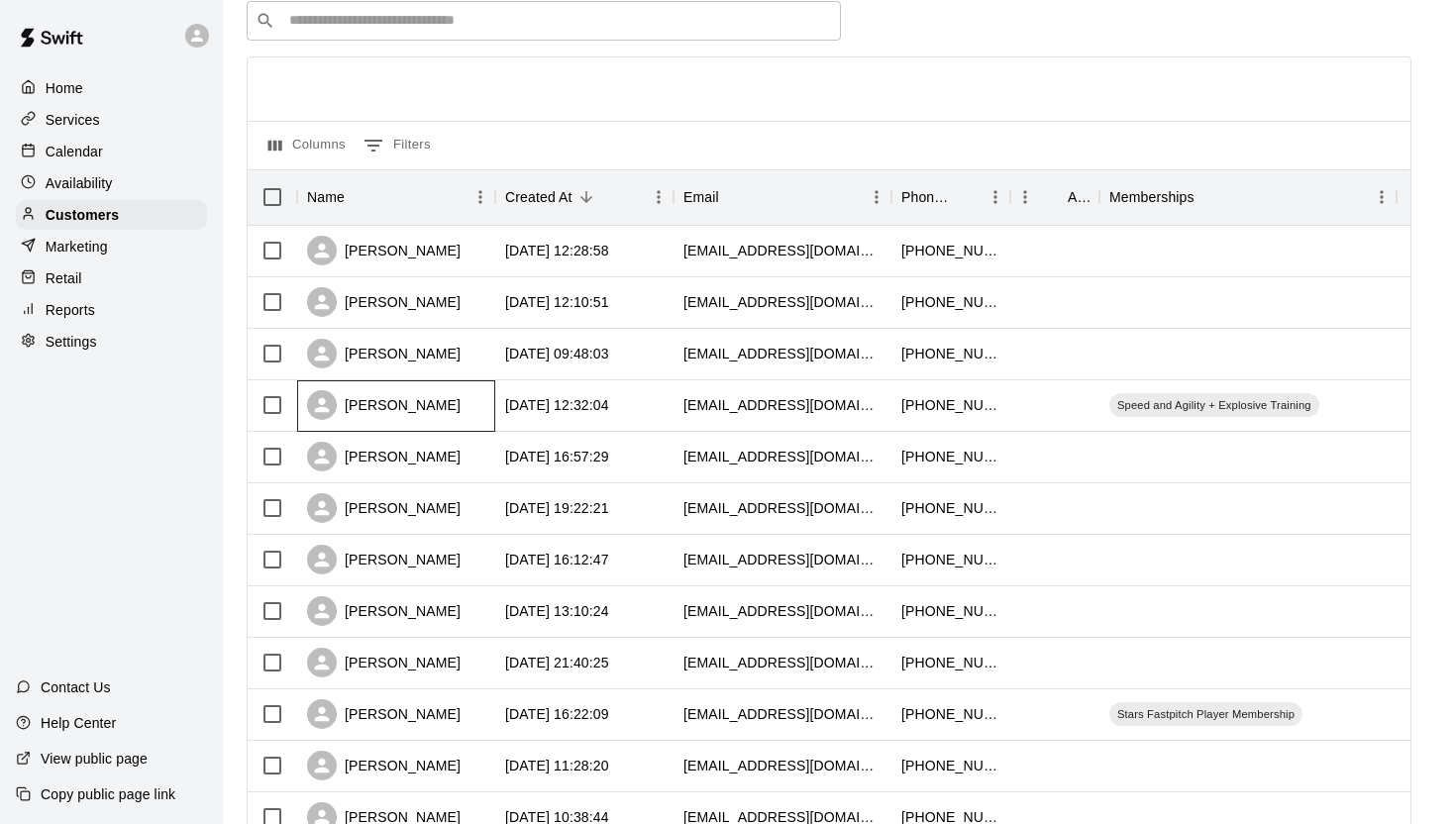
click at [421, 422] on div "[PERSON_NAME]" at bounding box center [396, 406] width 198 height 52
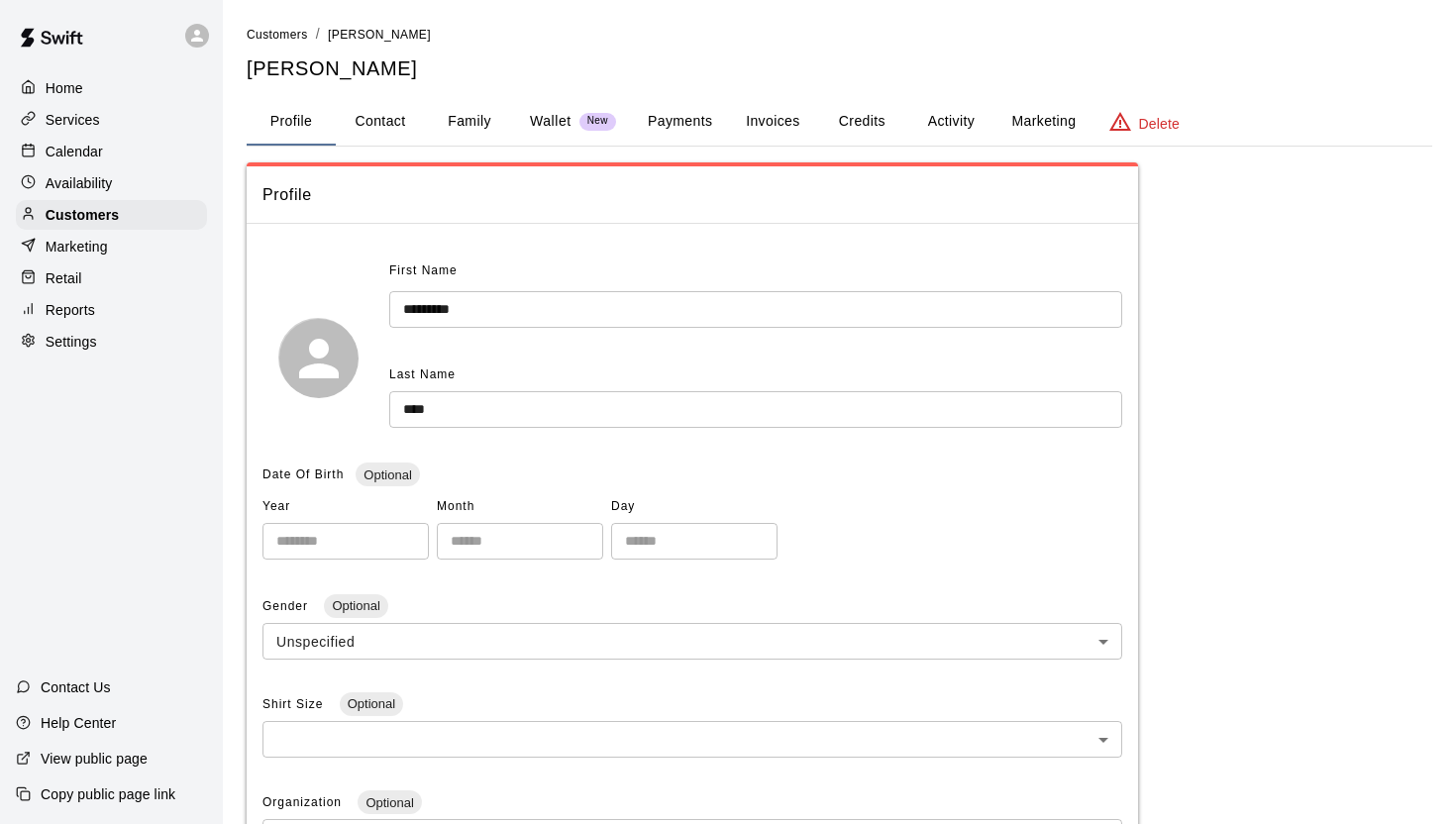
click at [671, 122] on button "Payments" at bounding box center [680, 122] width 96 height 48
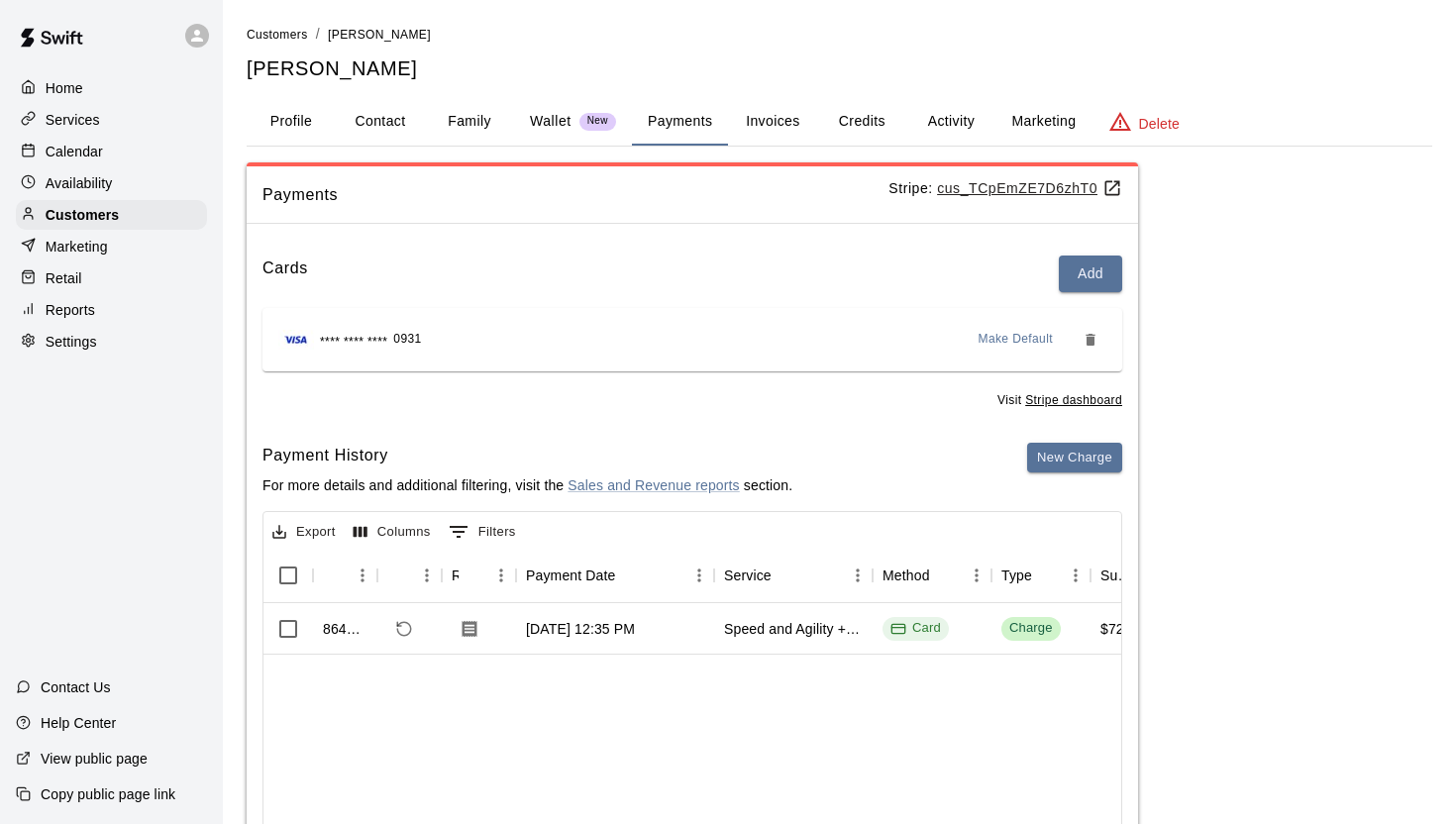
click at [92, 172] on div "Availability" at bounding box center [112, 184] width 192 height 30
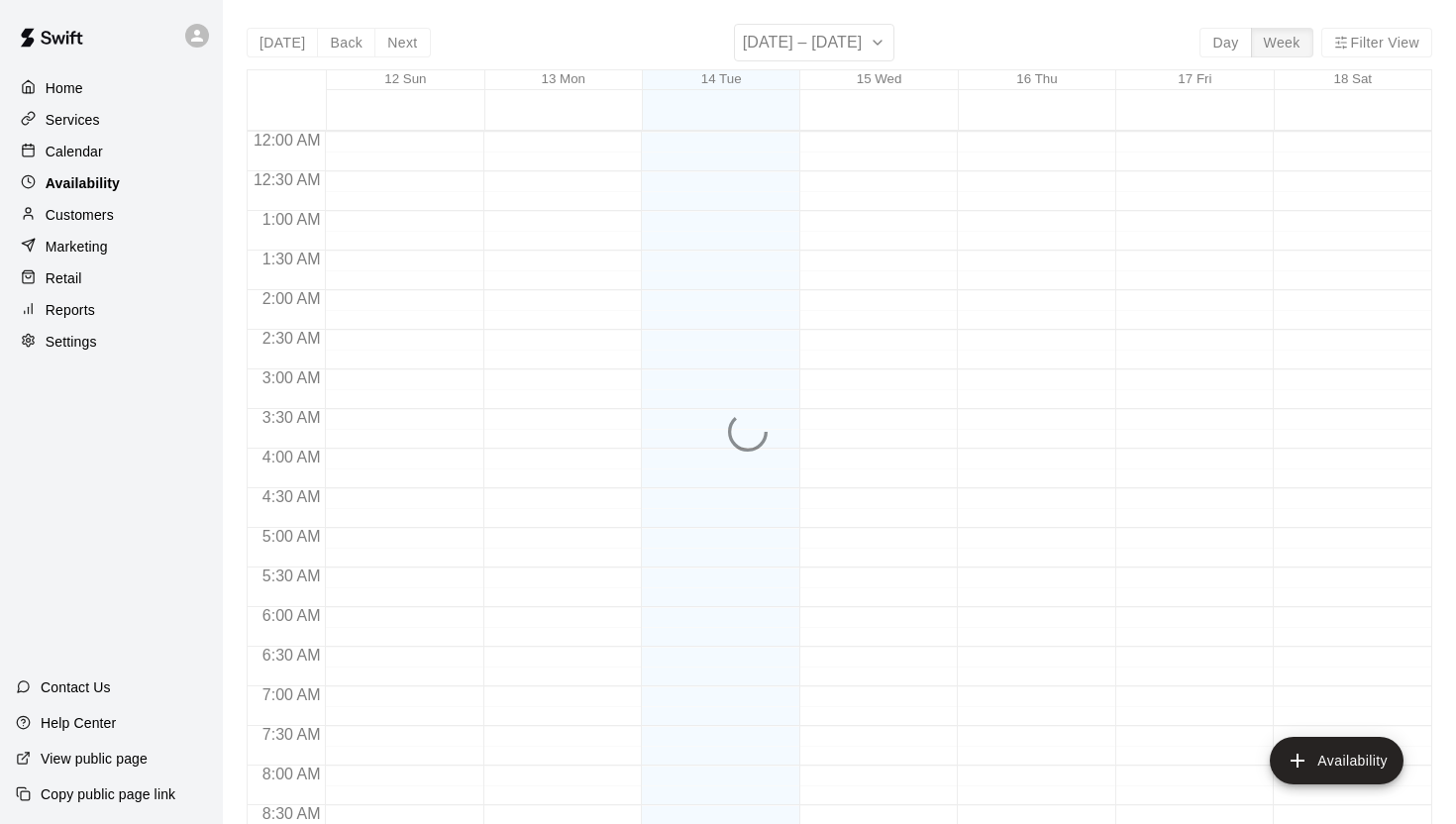
scroll to position [1088, 0]
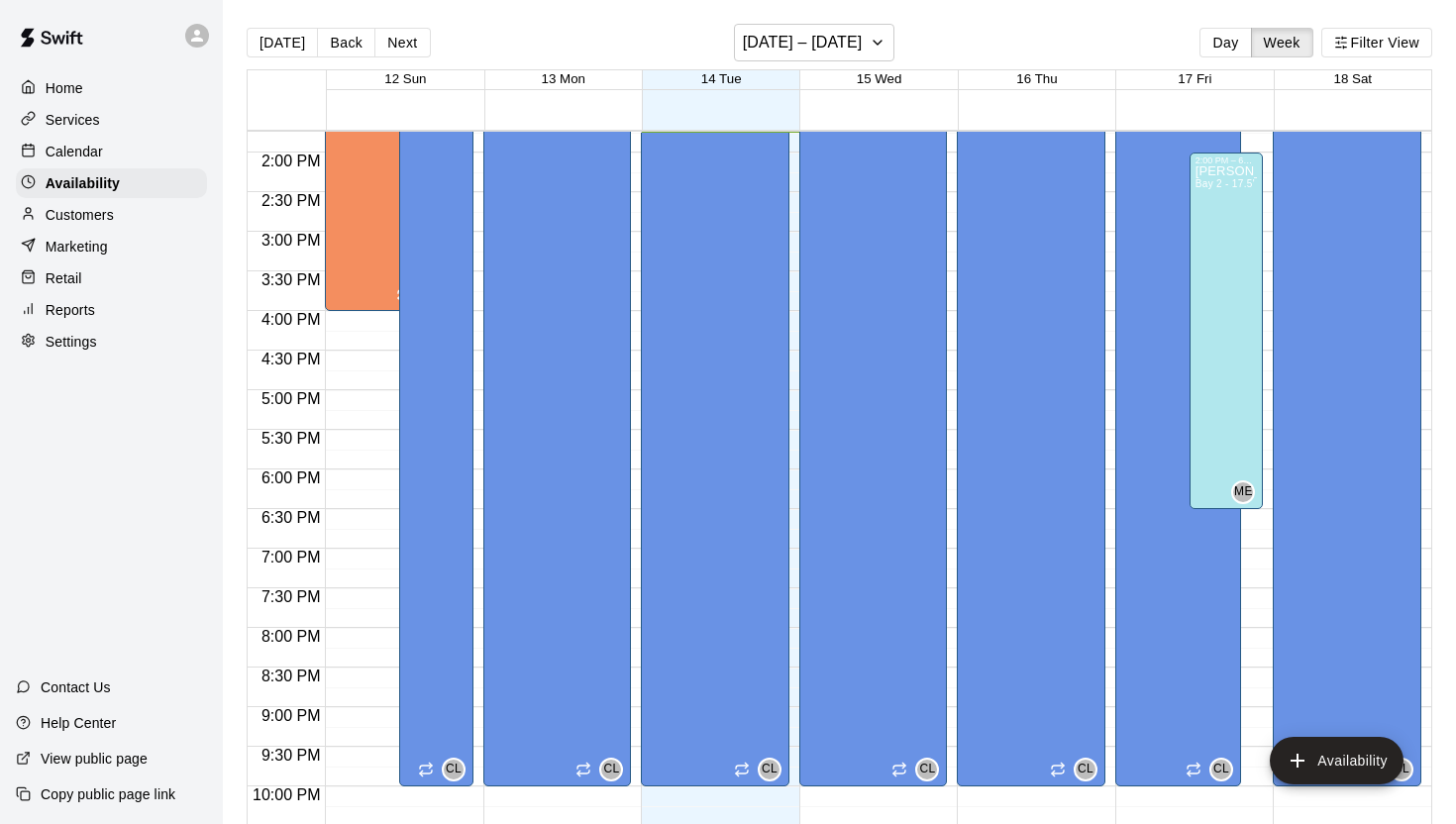
click at [92, 143] on p "Calendar" at bounding box center [75, 152] width 58 height 20
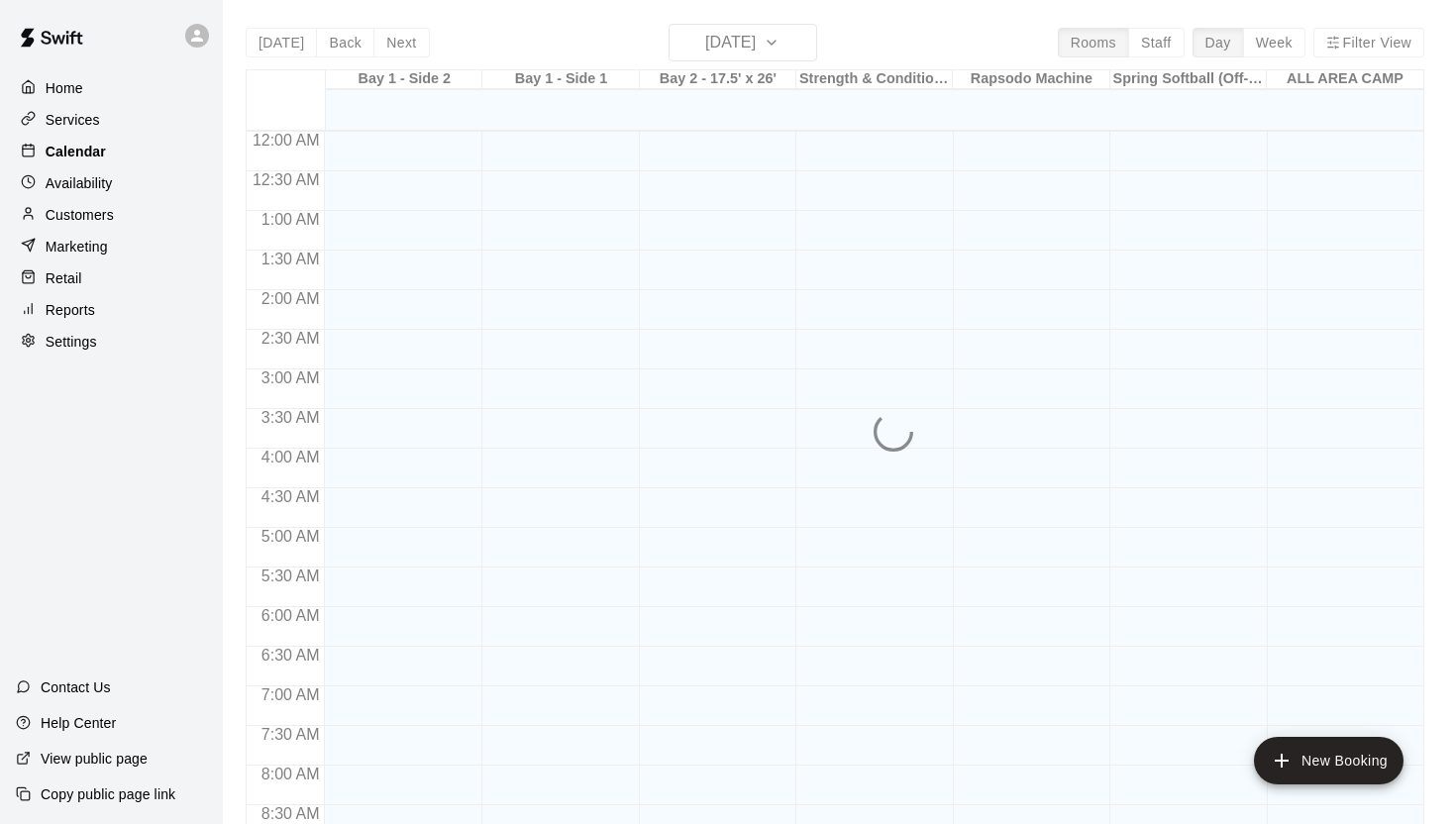
scroll to position [1088, 0]
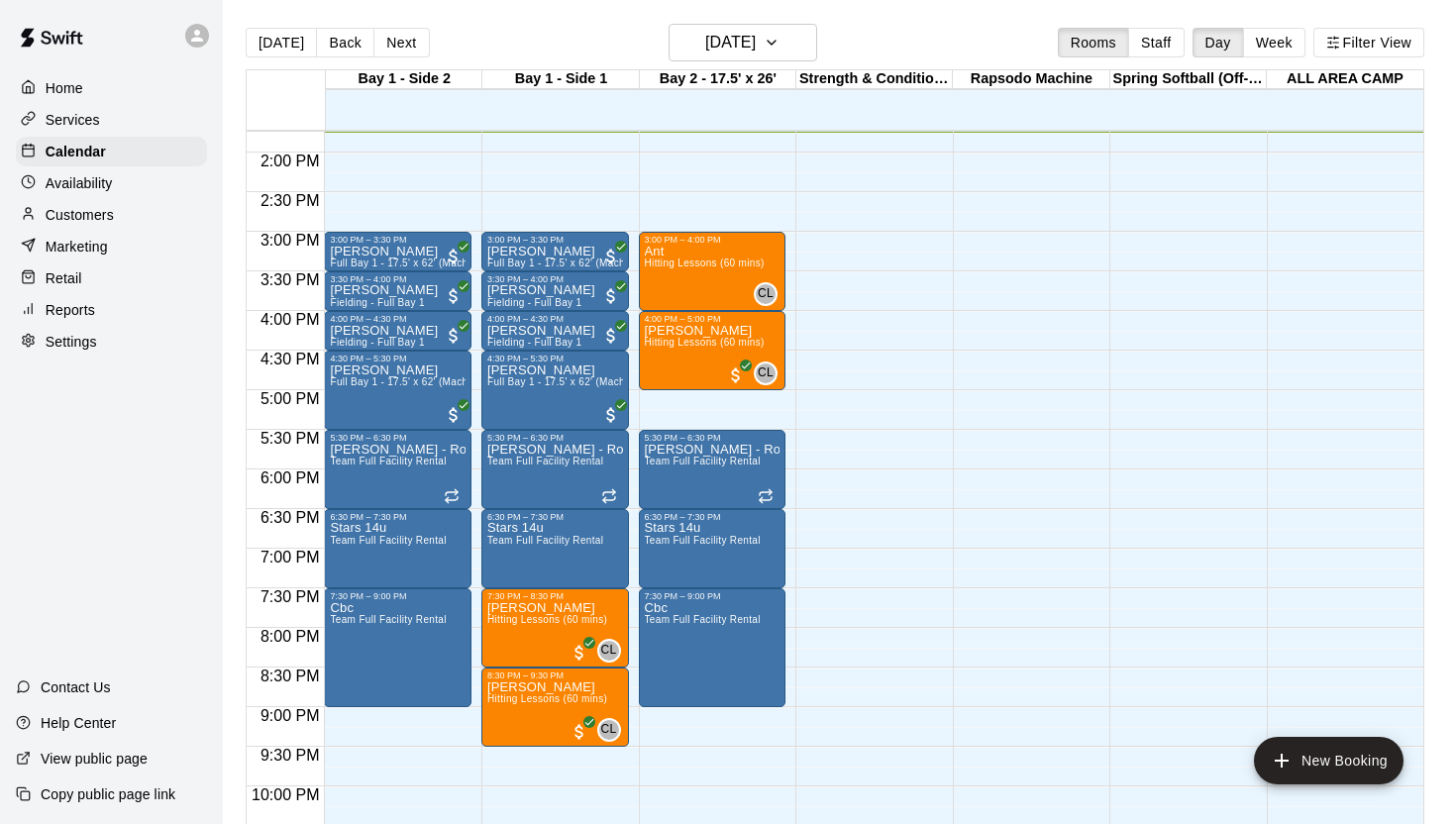
click at [96, 119] on p "Services" at bounding box center [73, 120] width 55 height 20
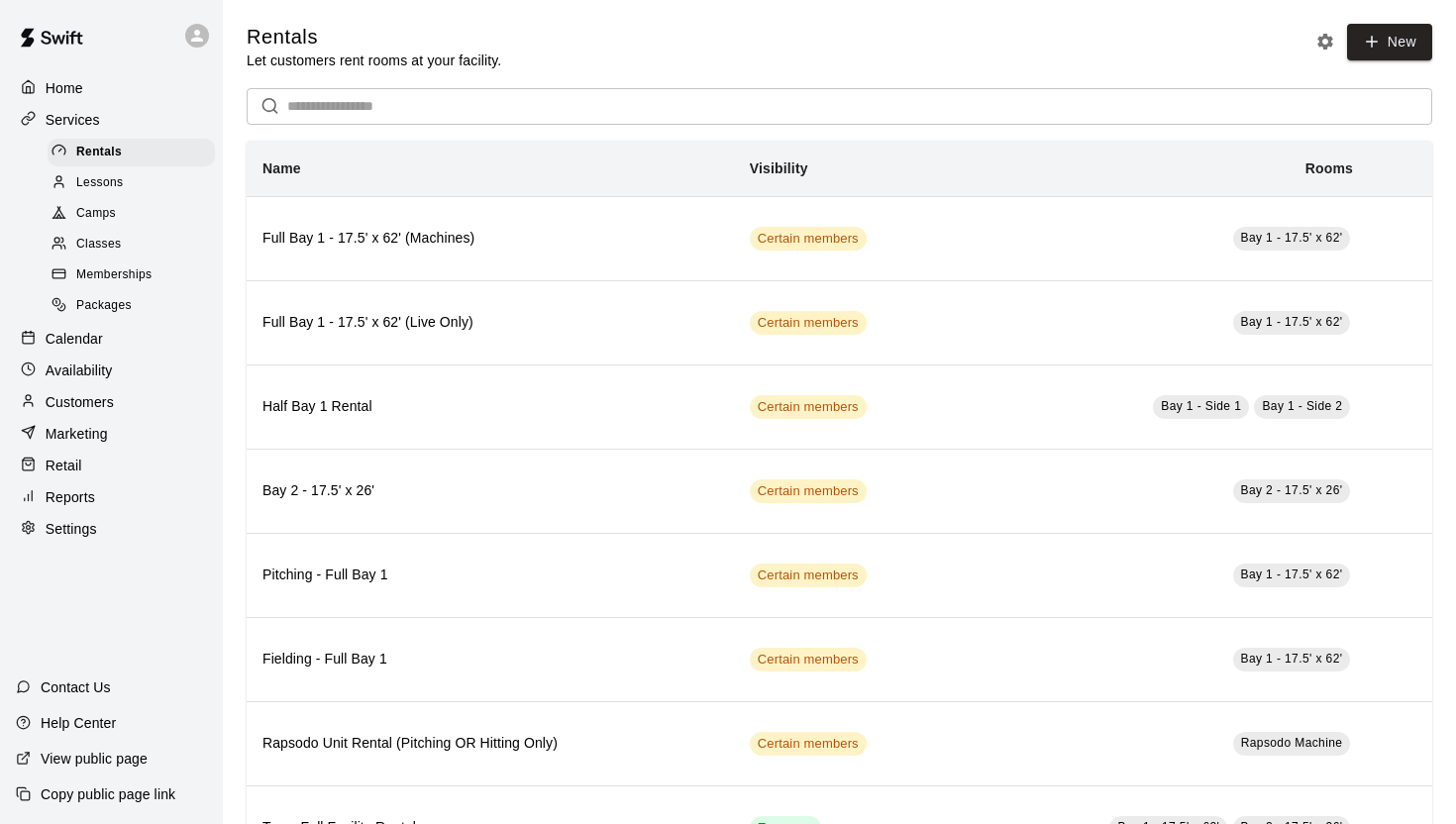
click at [108, 326] on div "Calendar" at bounding box center [112, 339] width 192 height 30
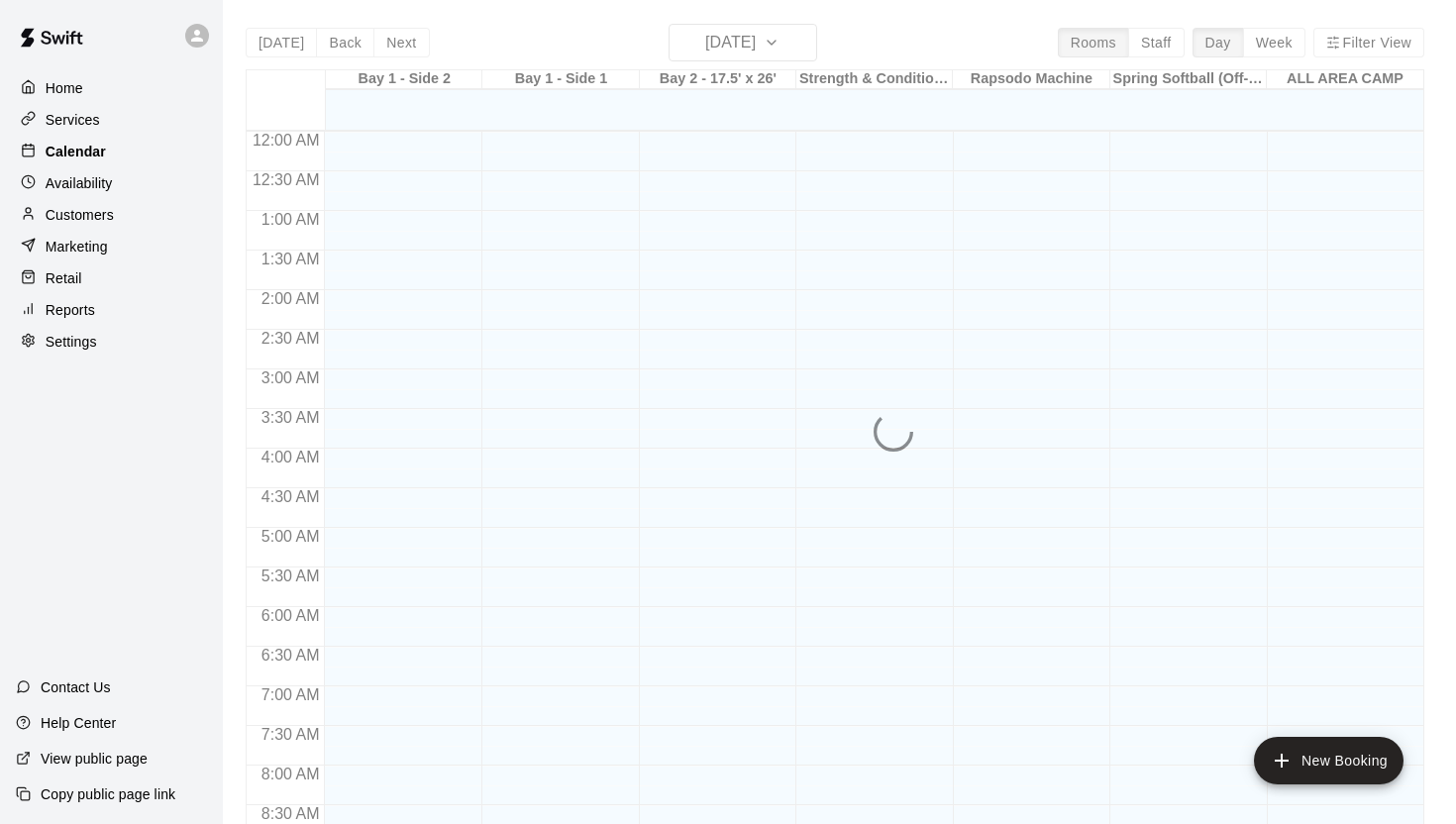
scroll to position [1088, 0]
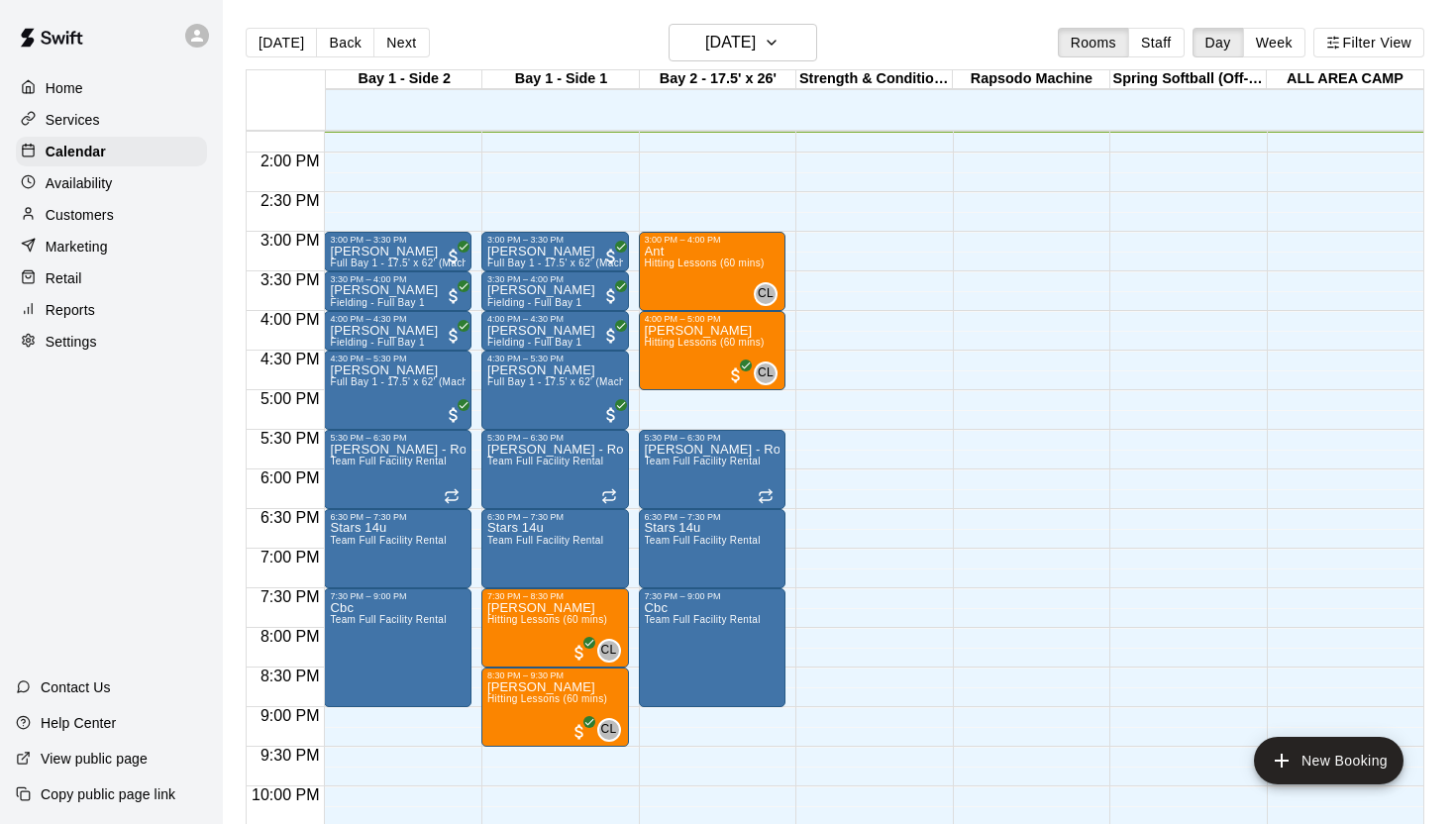
click at [113, 209] on p "Customers" at bounding box center [80, 214] width 68 height 20
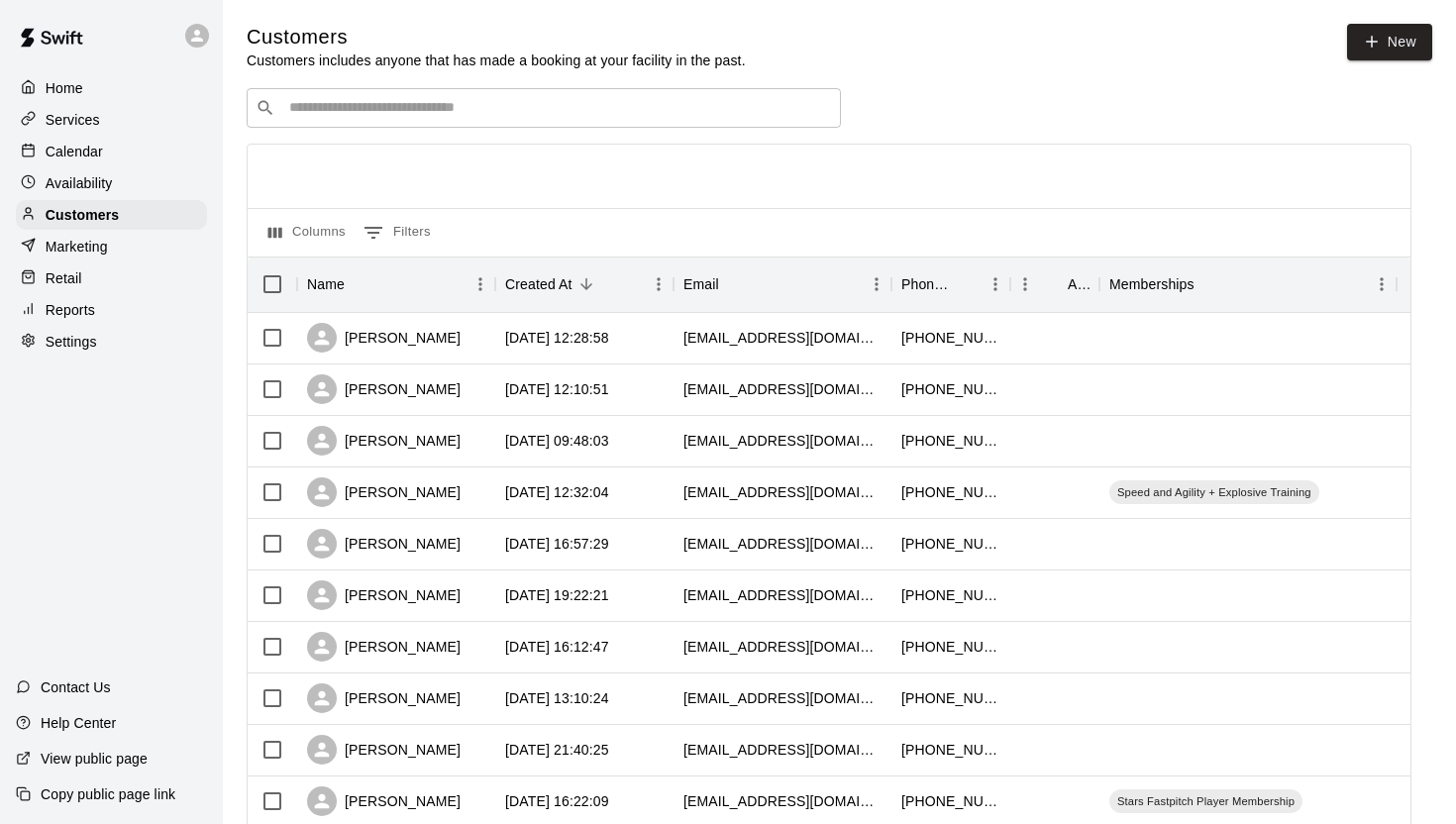
click at [109, 180] on p "Availability" at bounding box center [79, 184] width 67 height 20
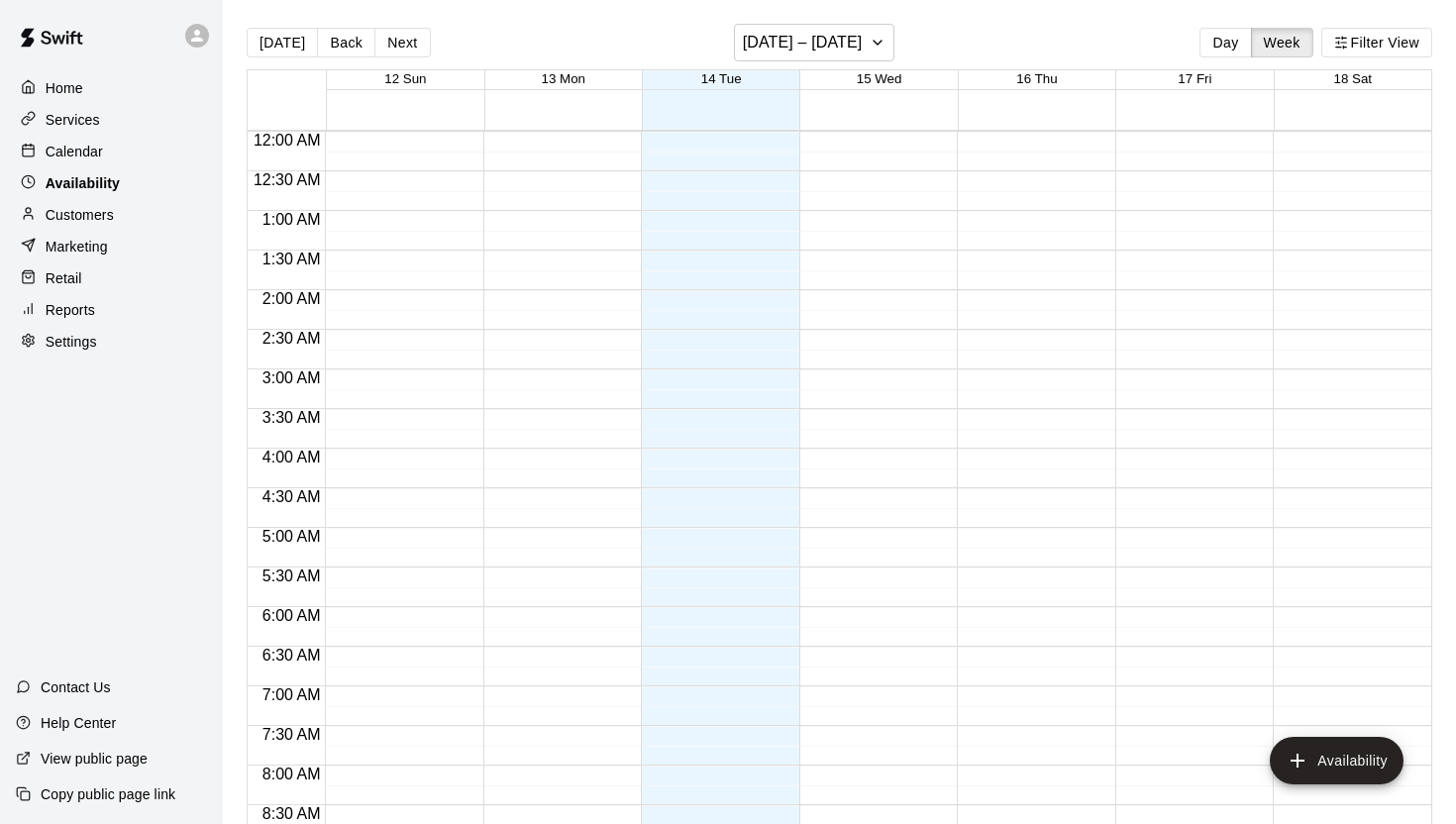
scroll to position [1088, 0]
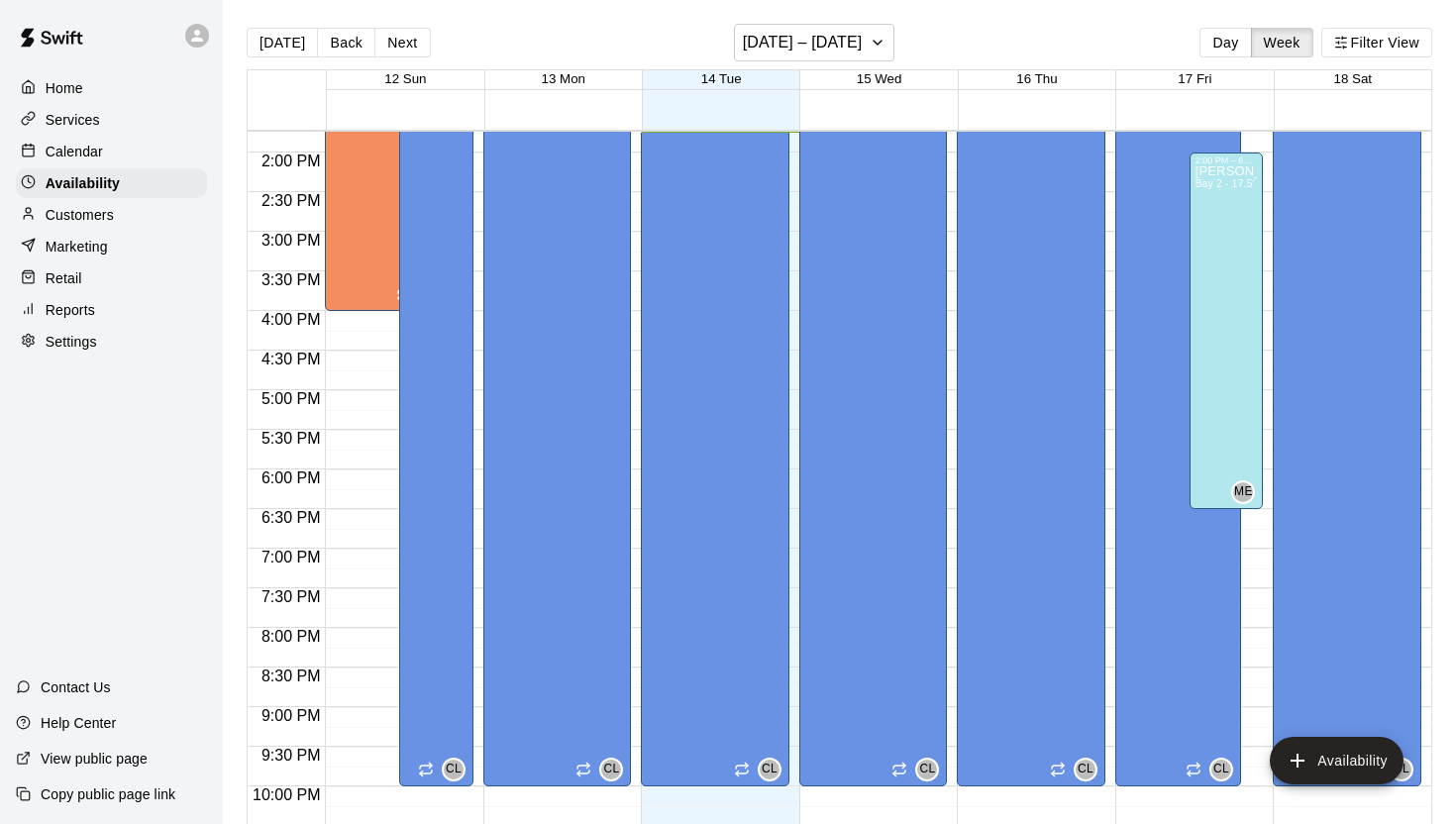
click at [98, 115] on p "Services" at bounding box center [73, 120] width 55 height 20
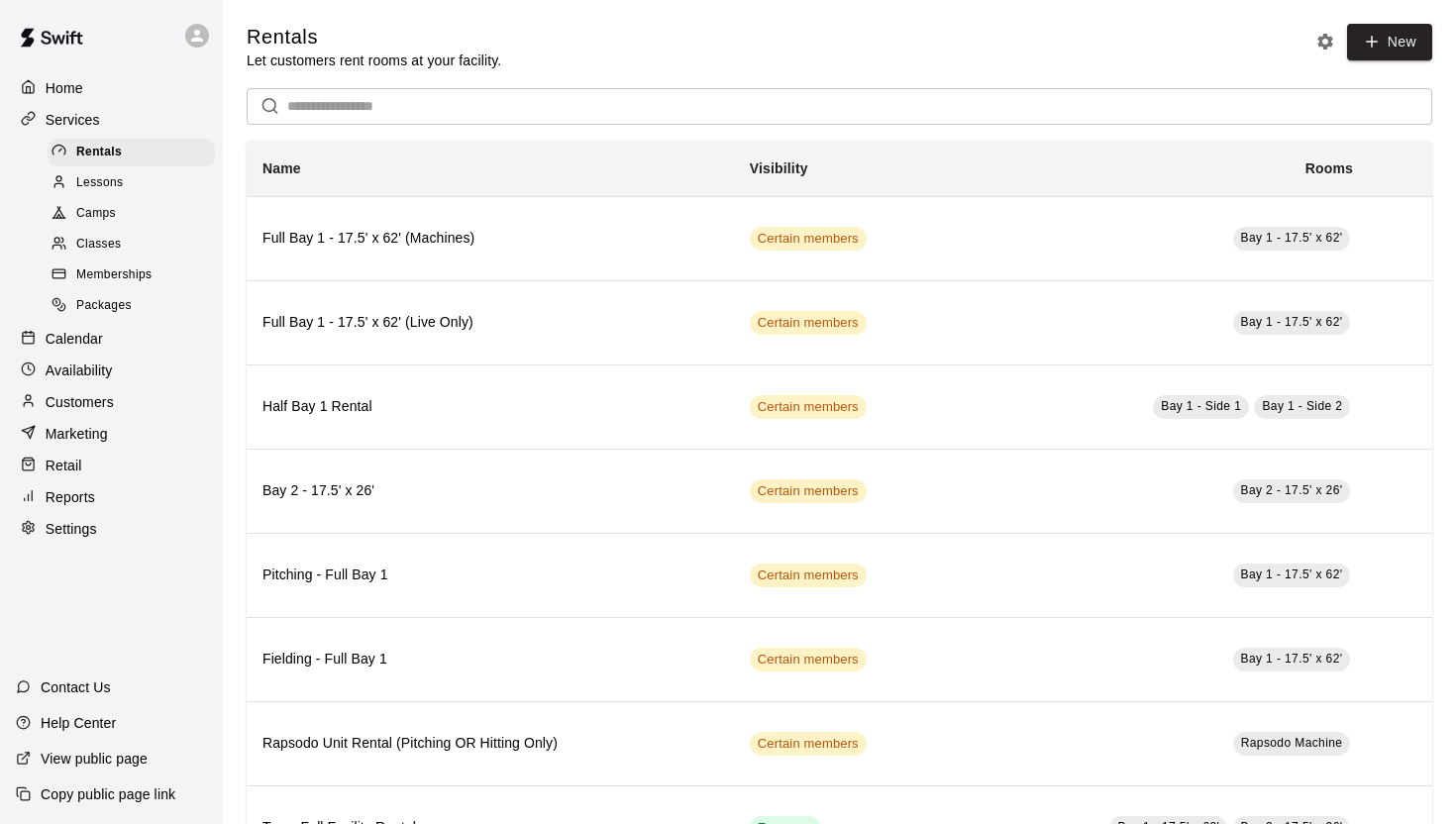
click at [129, 331] on div "Calendar" at bounding box center [112, 339] width 192 height 30
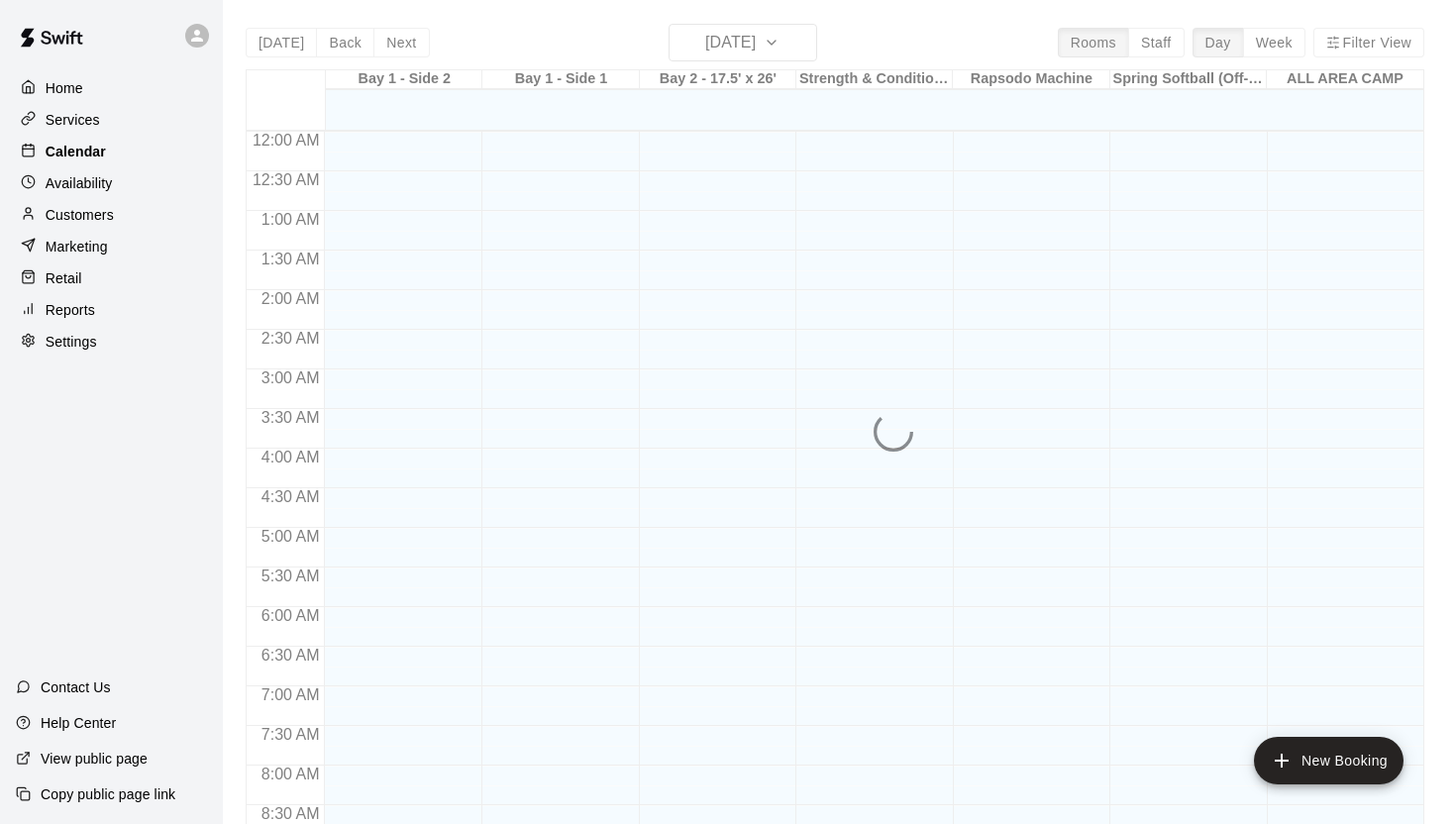
scroll to position [1088, 0]
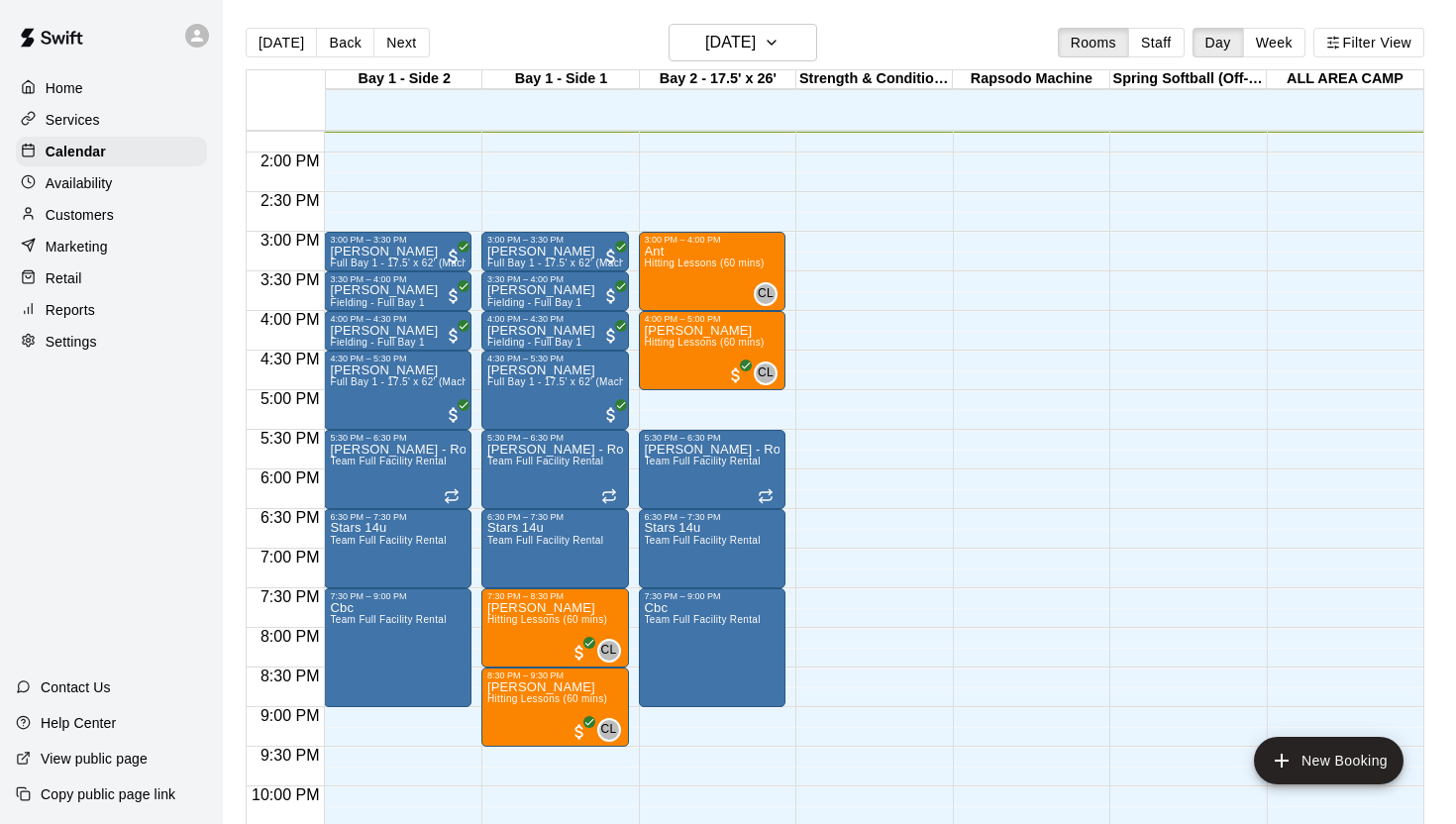
click at [101, 314] on div "Reports" at bounding box center [112, 310] width 192 height 30
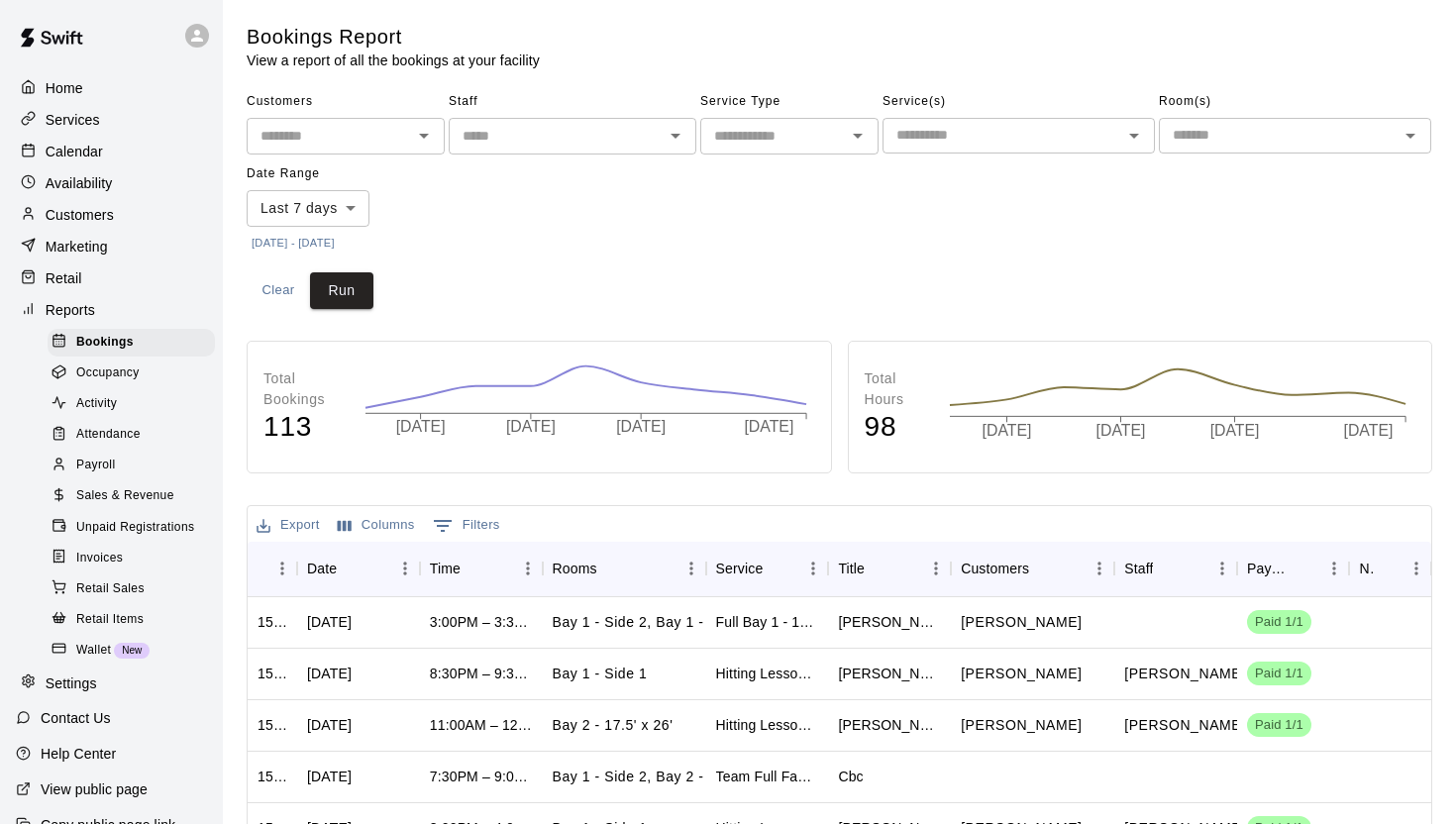
click at [130, 456] on div "Payroll" at bounding box center [132, 466] width 168 height 28
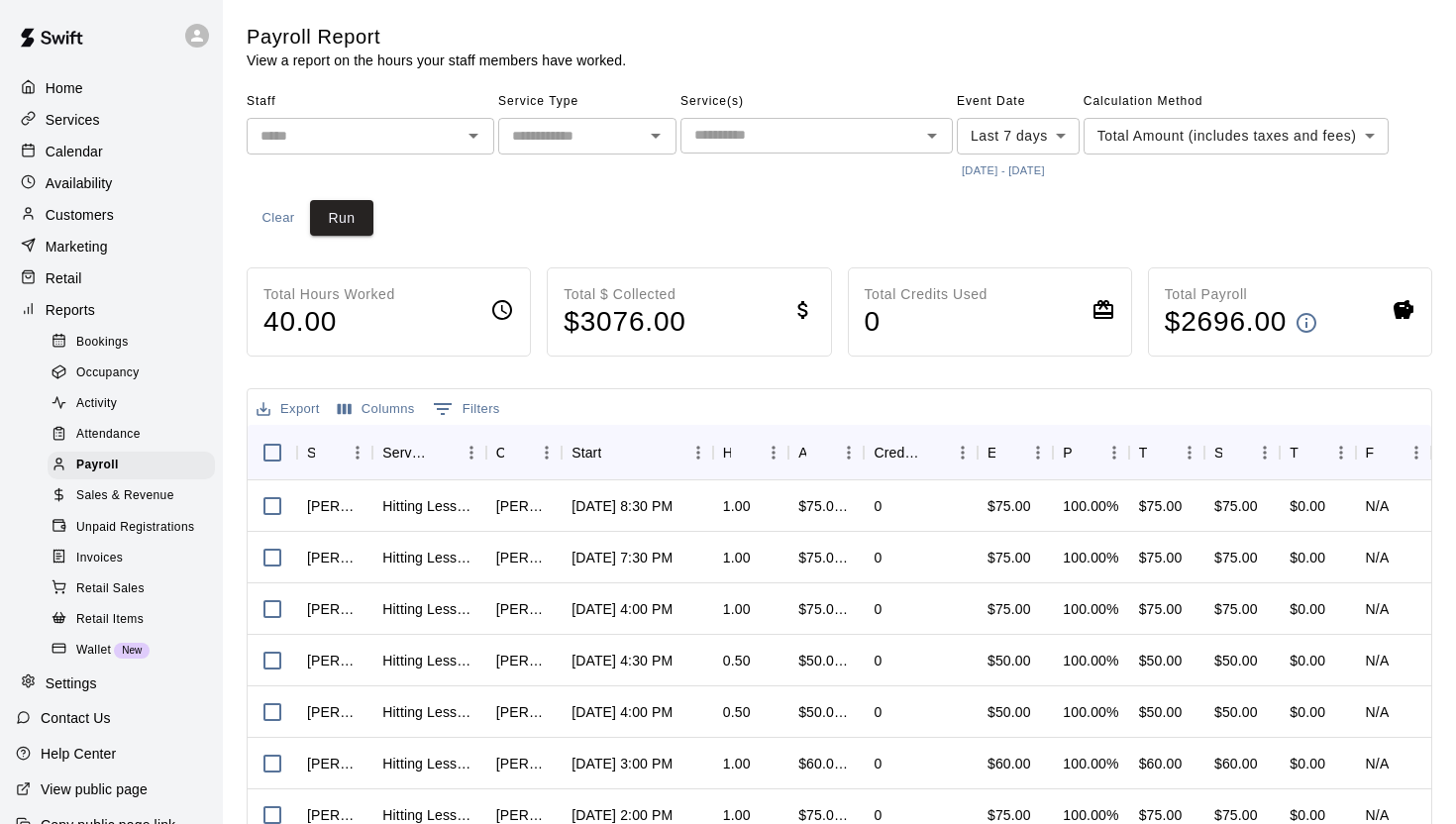
click at [1215, 138] on body "Home Services Calendar Availability Customers Marketing Retail Reports Bookings…" at bounding box center [728, 545] width 1456 height 1089
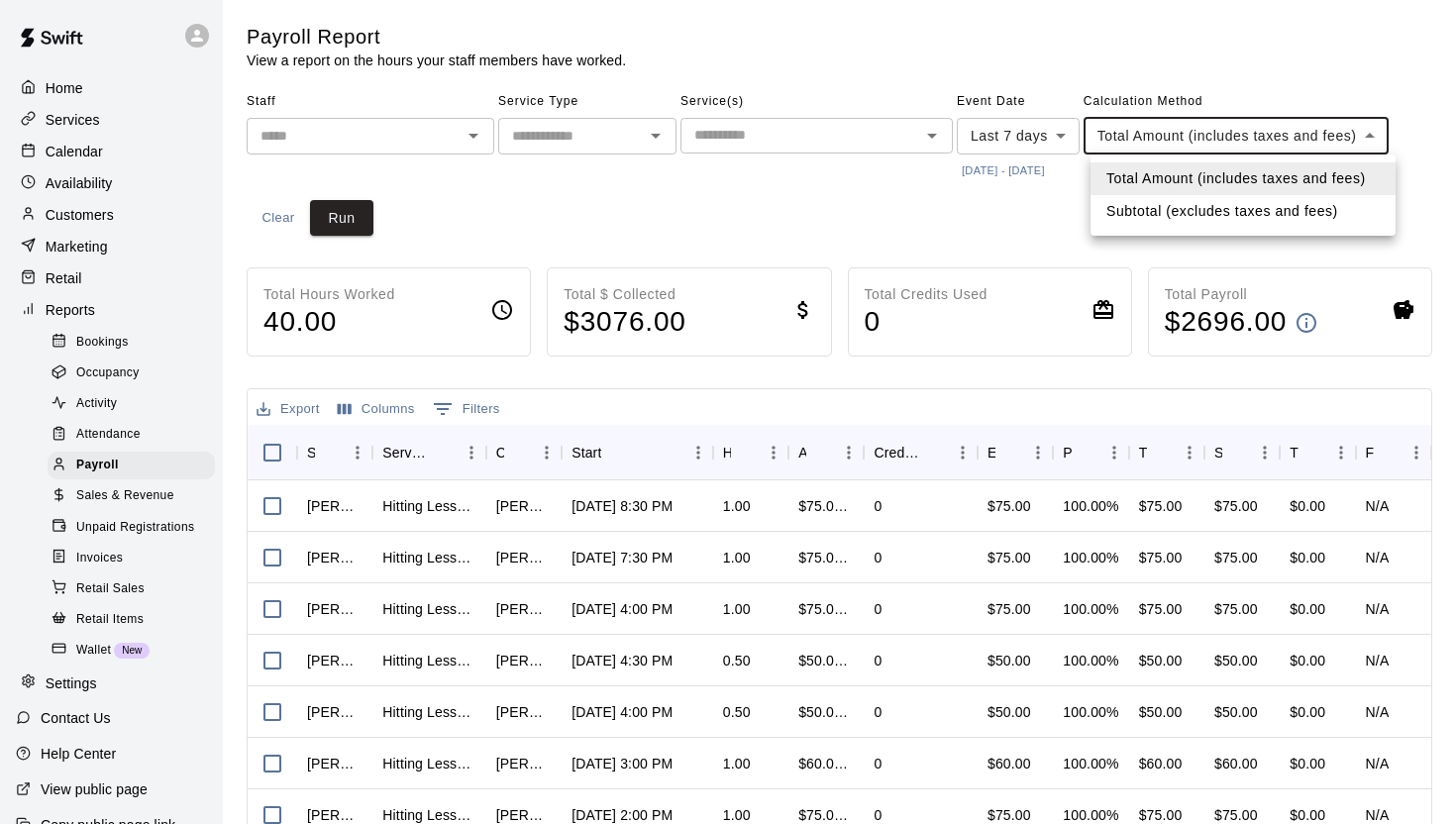
click at [1175, 198] on li "Subtotal (excludes taxes and fees)" at bounding box center [1243, 211] width 305 height 33
type input "********"
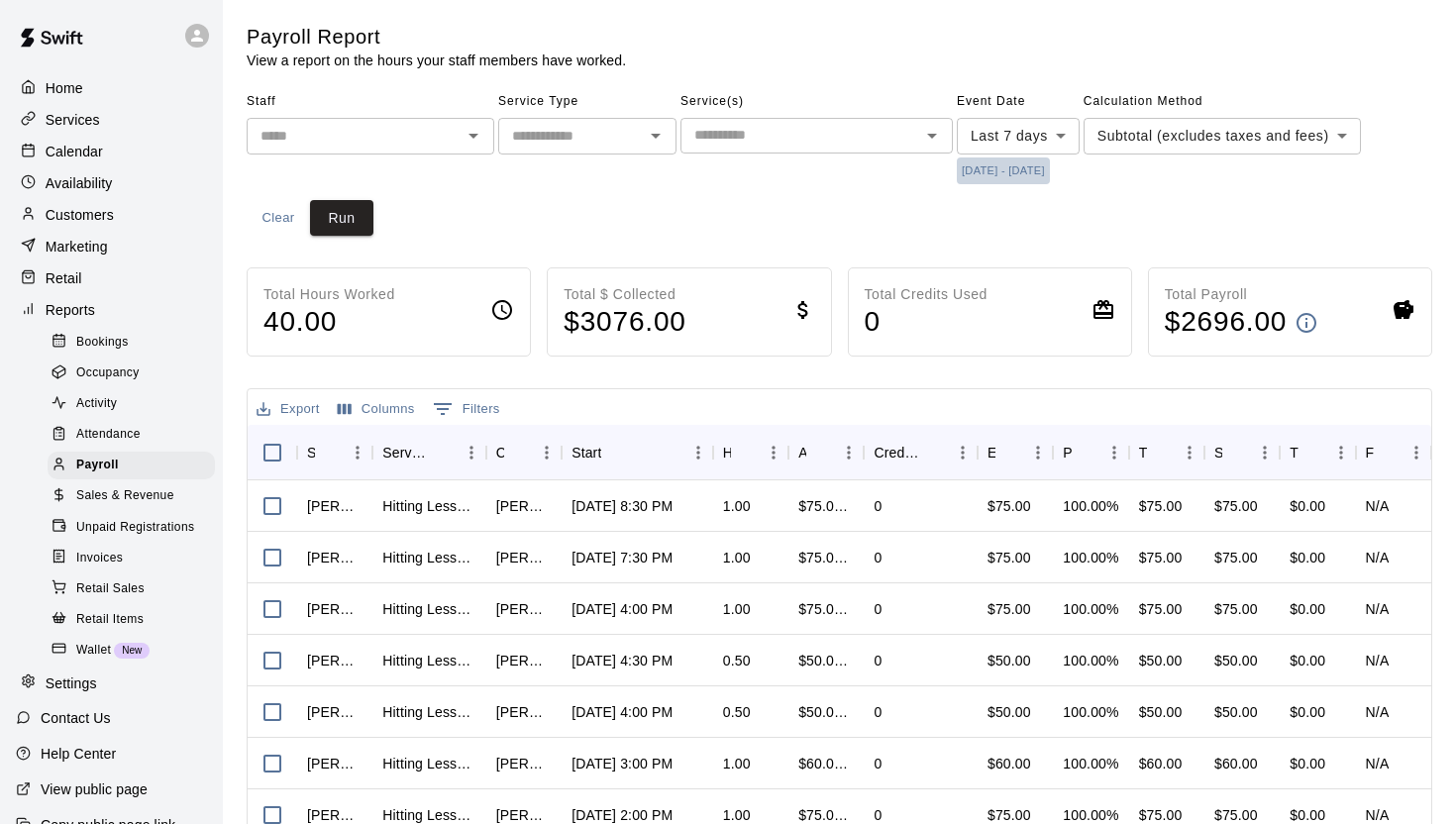
click at [992, 173] on button "[DATE] - [DATE]" at bounding box center [1003, 171] width 93 height 27
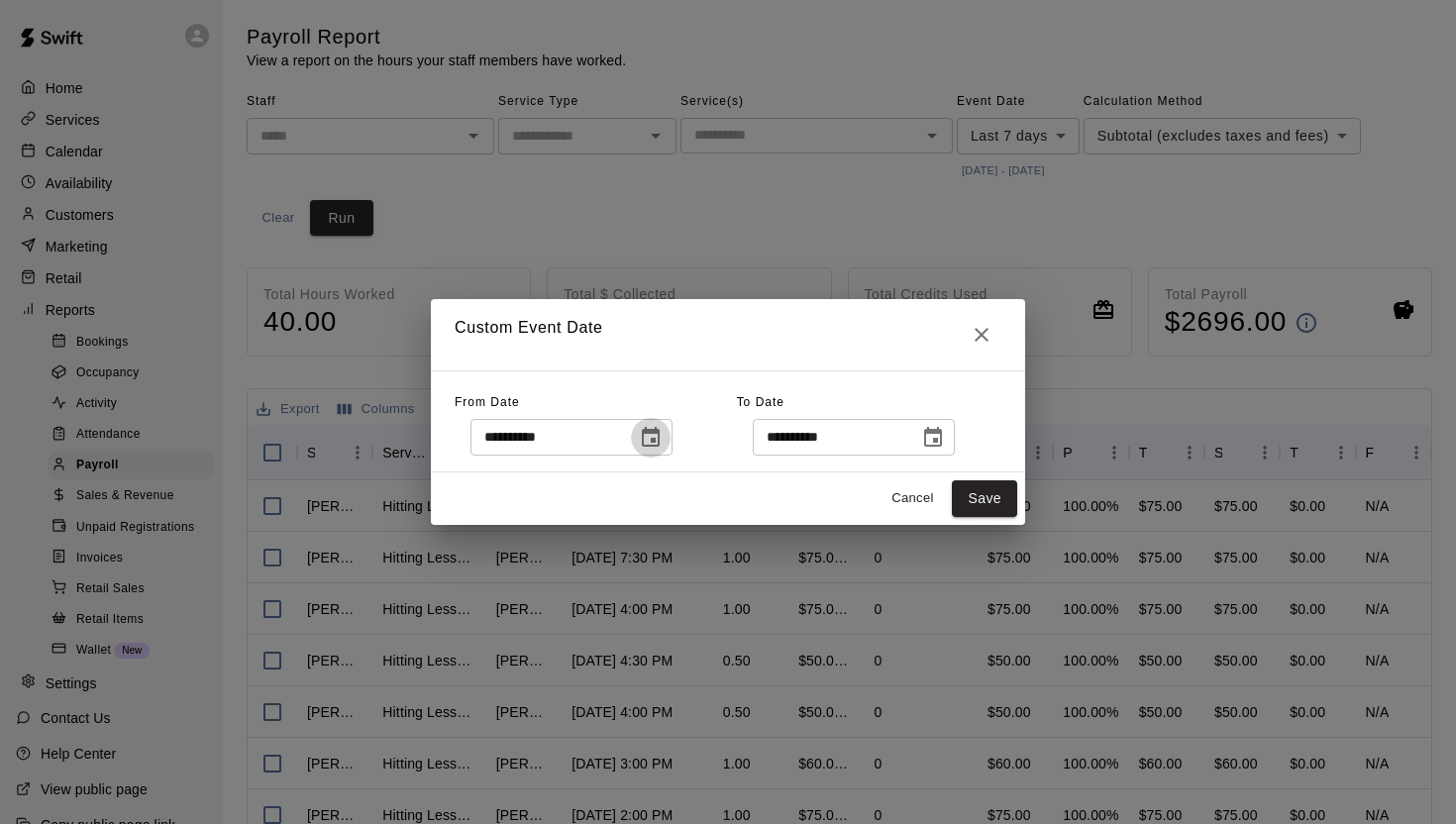
click at [654, 428] on icon "Choose date, selected date is Oct 7, 2025" at bounding box center [651, 437] width 18 height 20
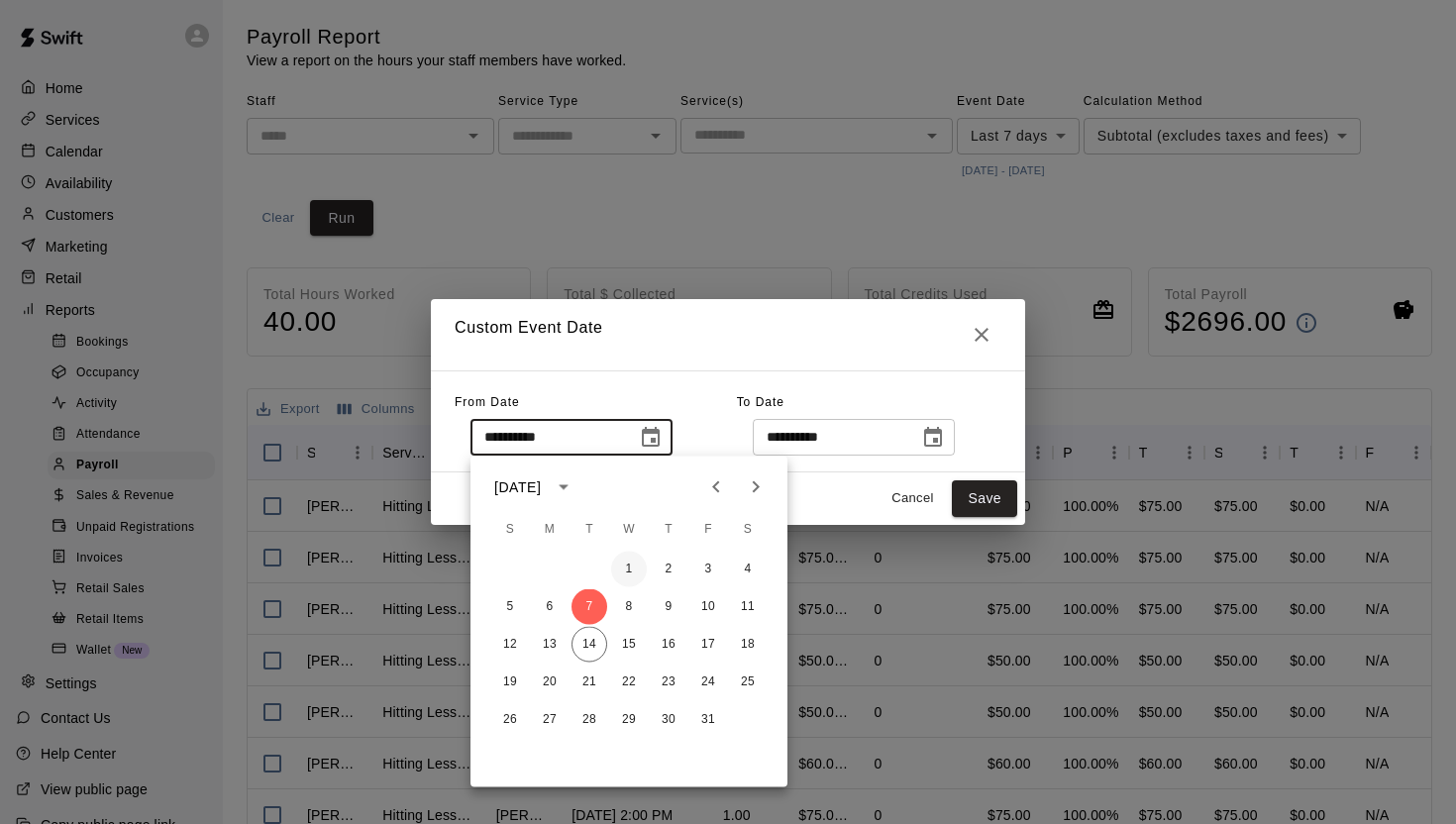
click at [624, 565] on button "1" at bounding box center [629, 570] width 36 height 36
type input "**********"
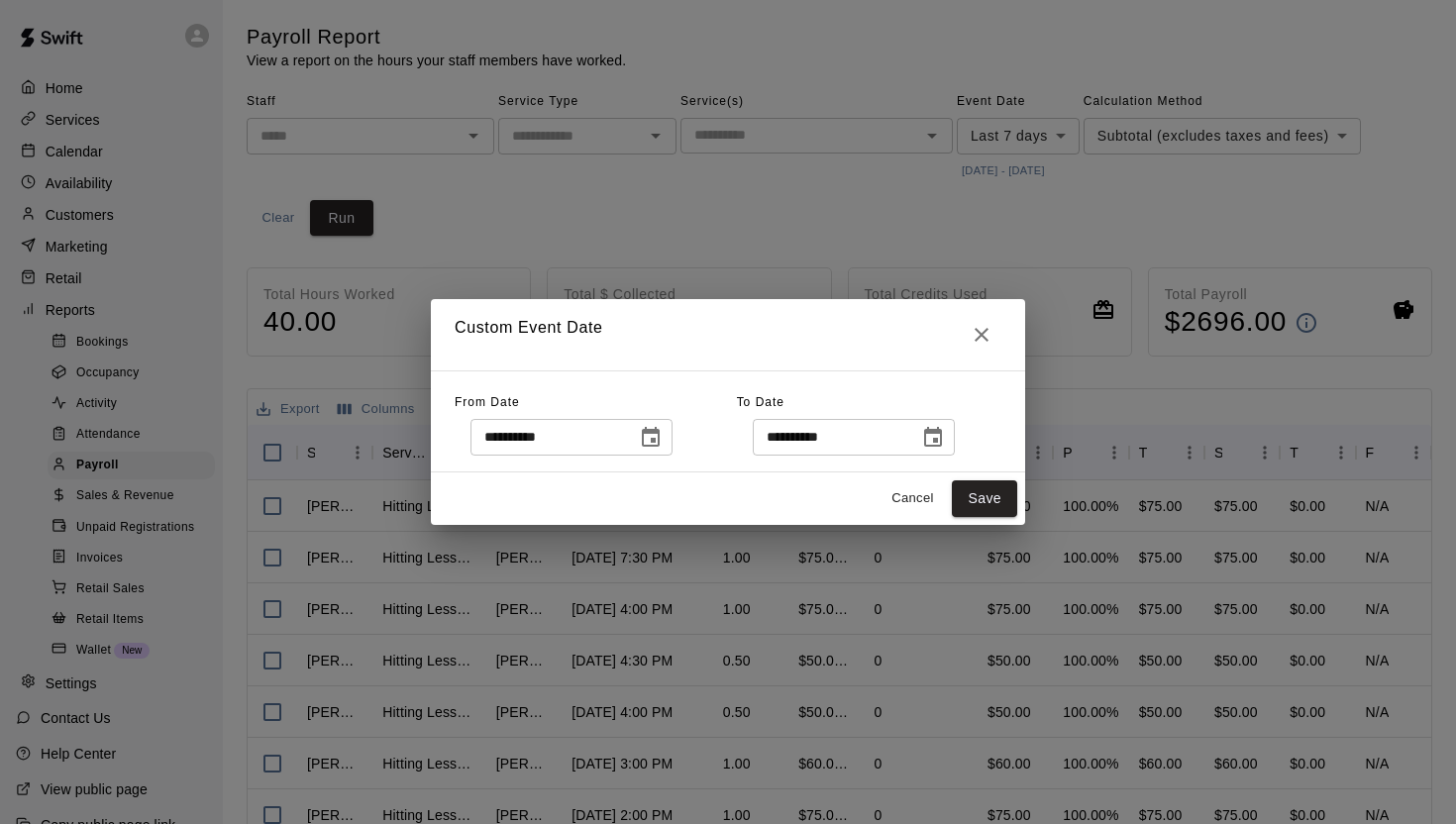
click at [955, 438] on div "**********" at bounding box center [853, 437] width 202 height 37
click at [945, 439] on icon "Choose date, selected date is Oct 14, 2025" at bounding box center [933, 438] width 24 height 24
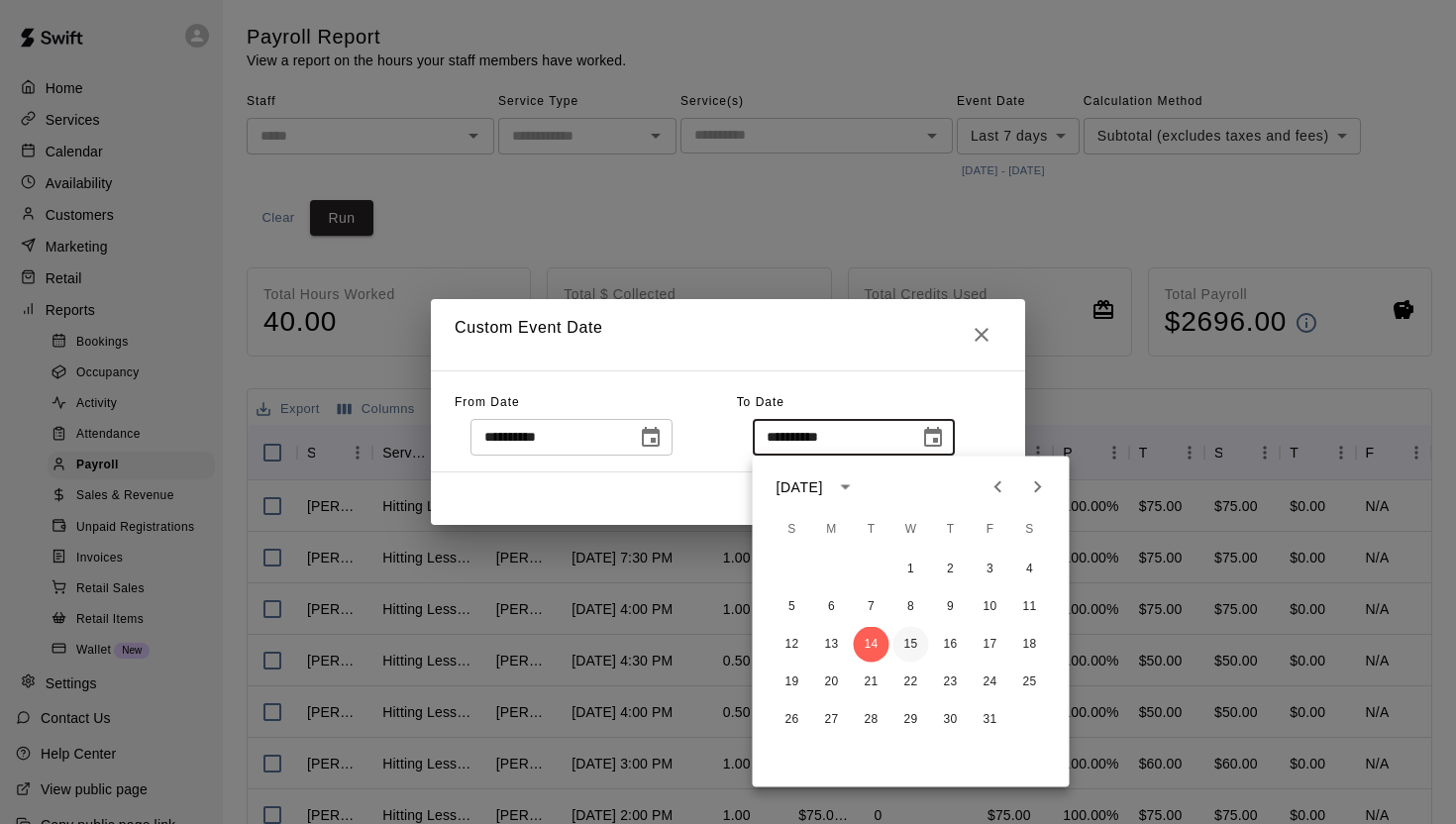
click at [905, 637] on button "15" at bounding box center [911, 644] width 36 height 36
type input "**********"
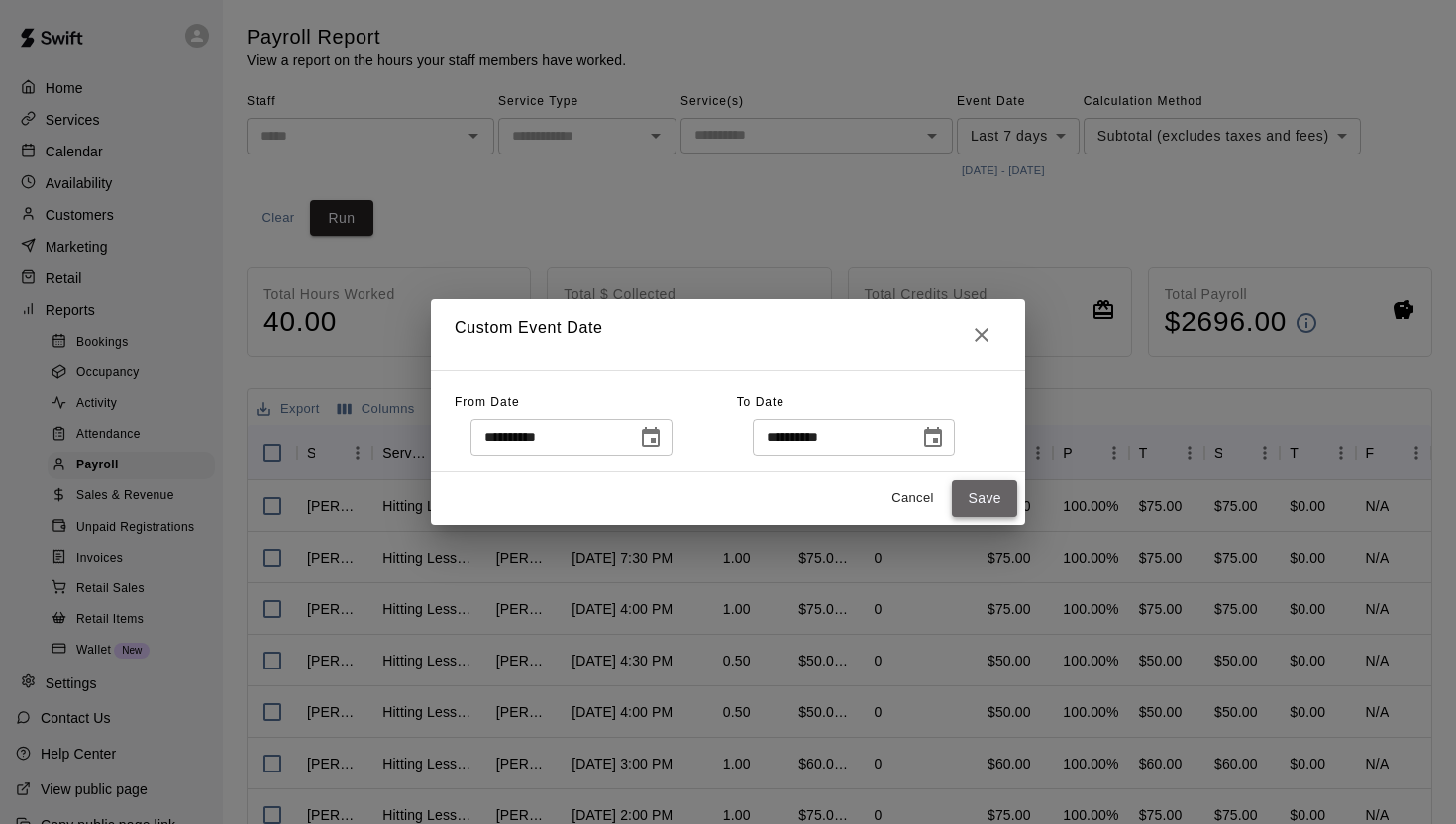
click at [1001, 499] on button "Save" at bounding box center [984, 498] width 65 height 37
type input "******"
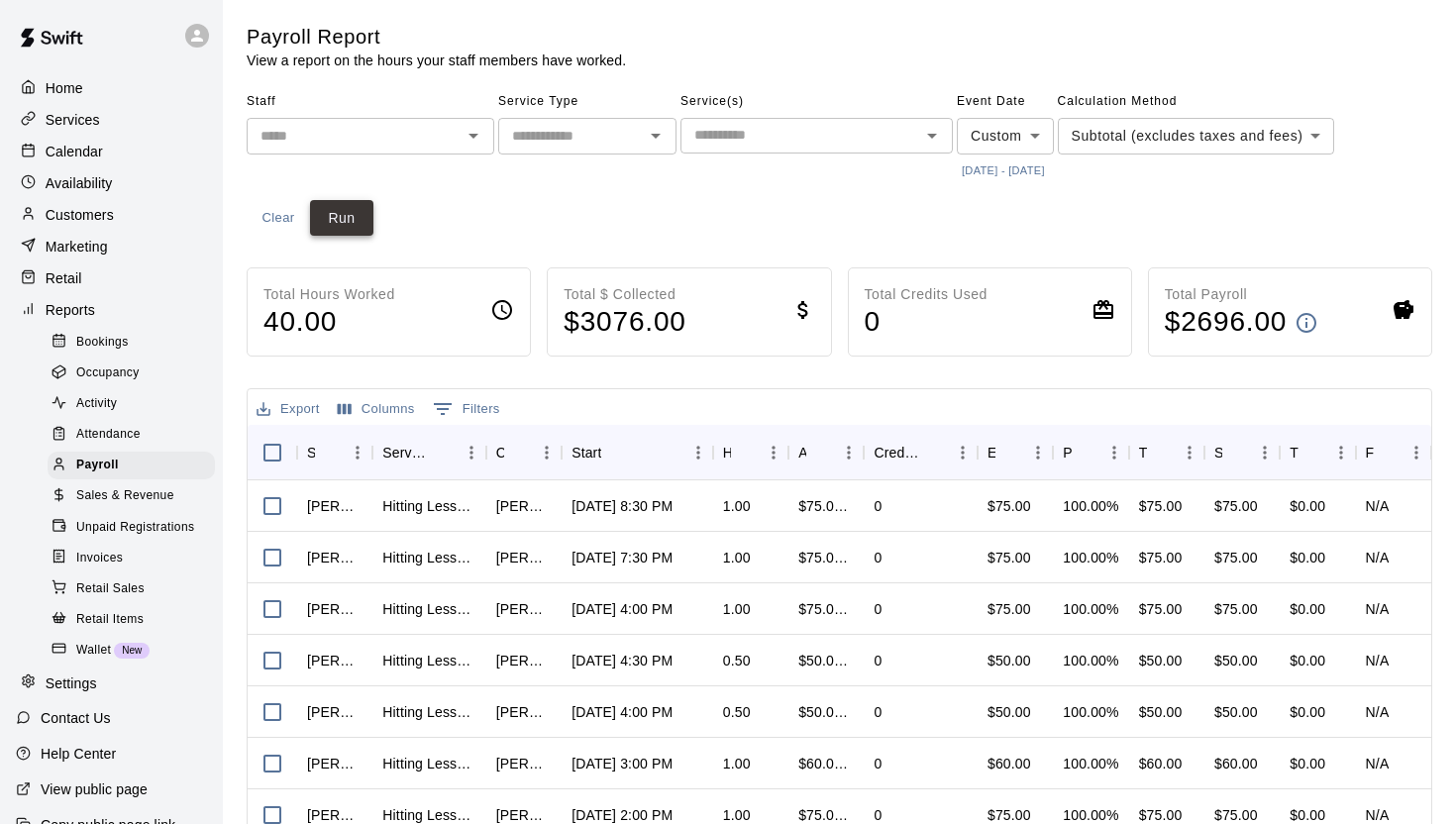
click at [364, 224] on button "Run" at bounding box center [342, 217] width 64 height 37
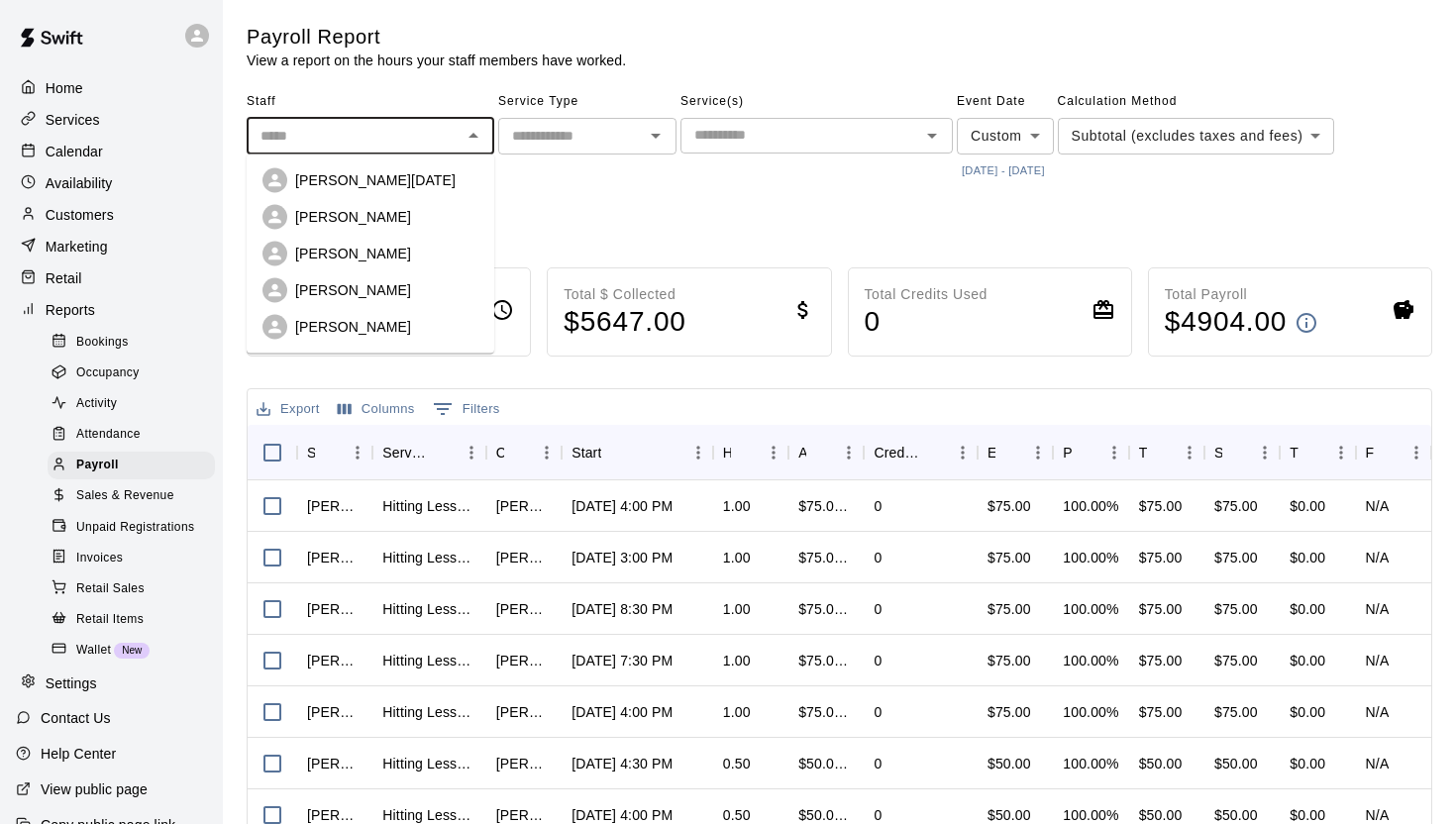
click at [399, 134] on input "text" at bounding box center [353, 136] width 203 height 25
click at [357, 292] on div "[PERSON_NAME]" at bounding box center [387, 290] width 184 height 20
type input "*******"
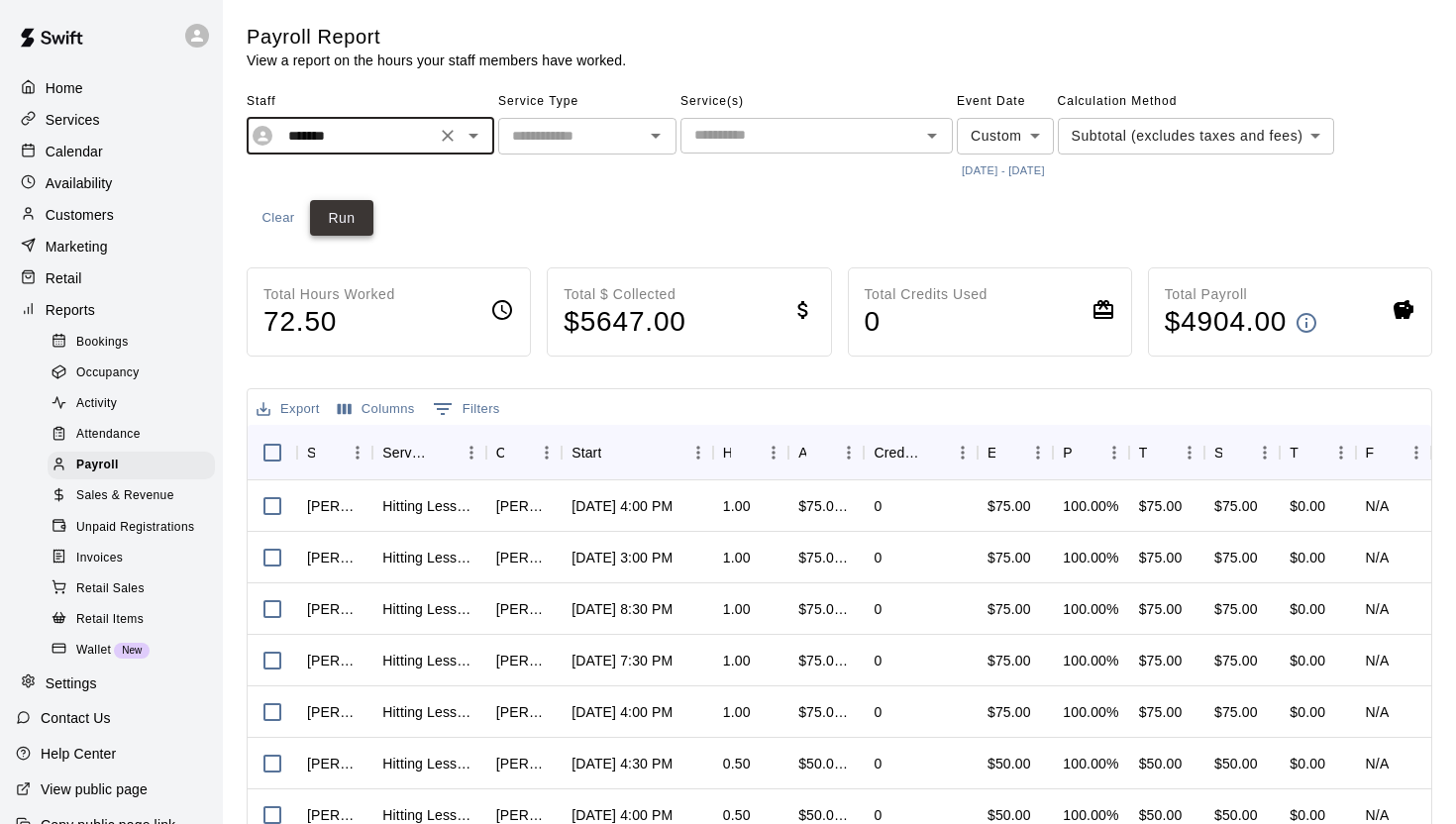
click at [349, 215] on button "Run" at bounding box center [342, 217] width 64 height 37
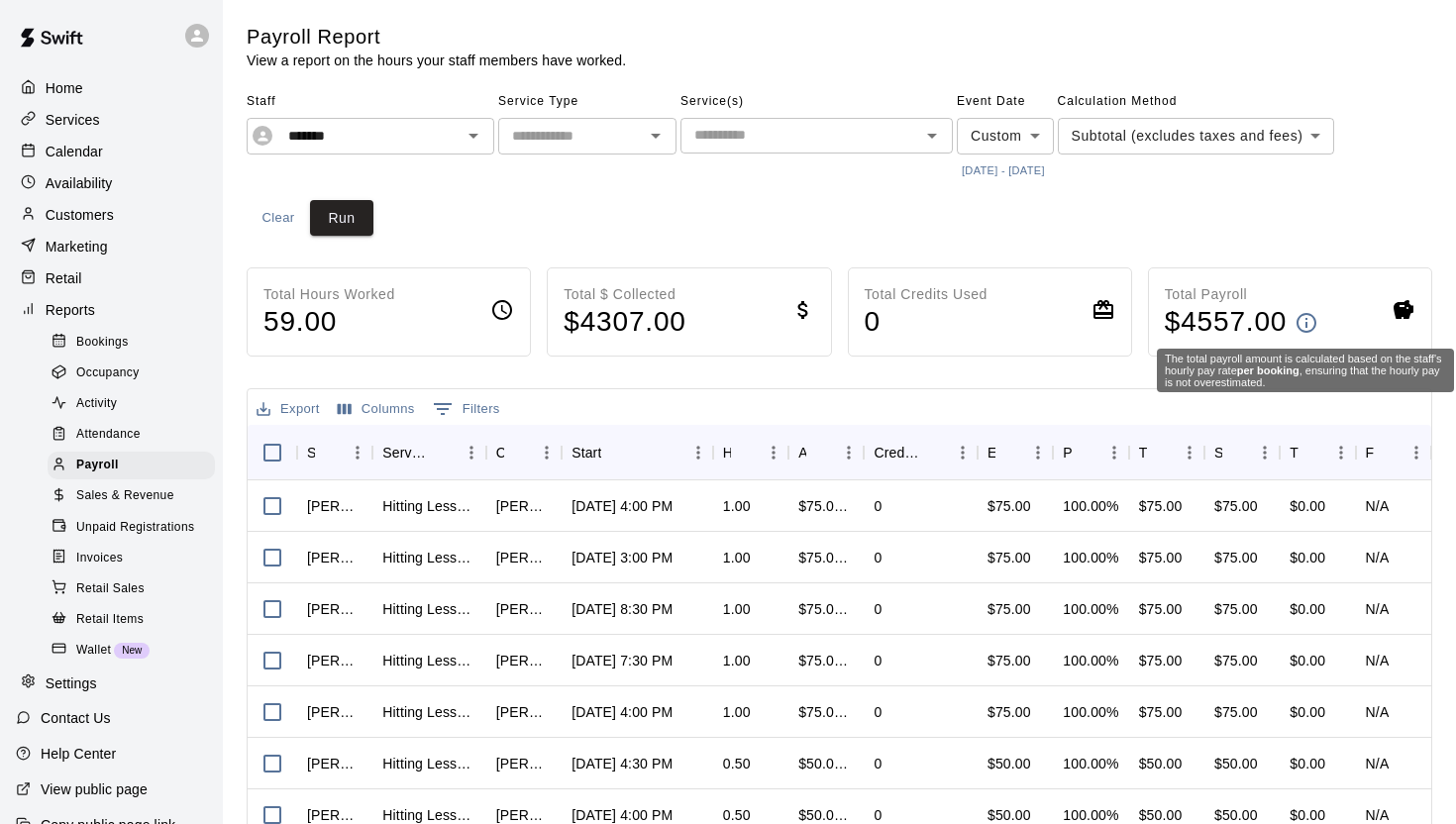
click at [1303, 330] on icon at bounding box center [1306, 323] width 20 height 20
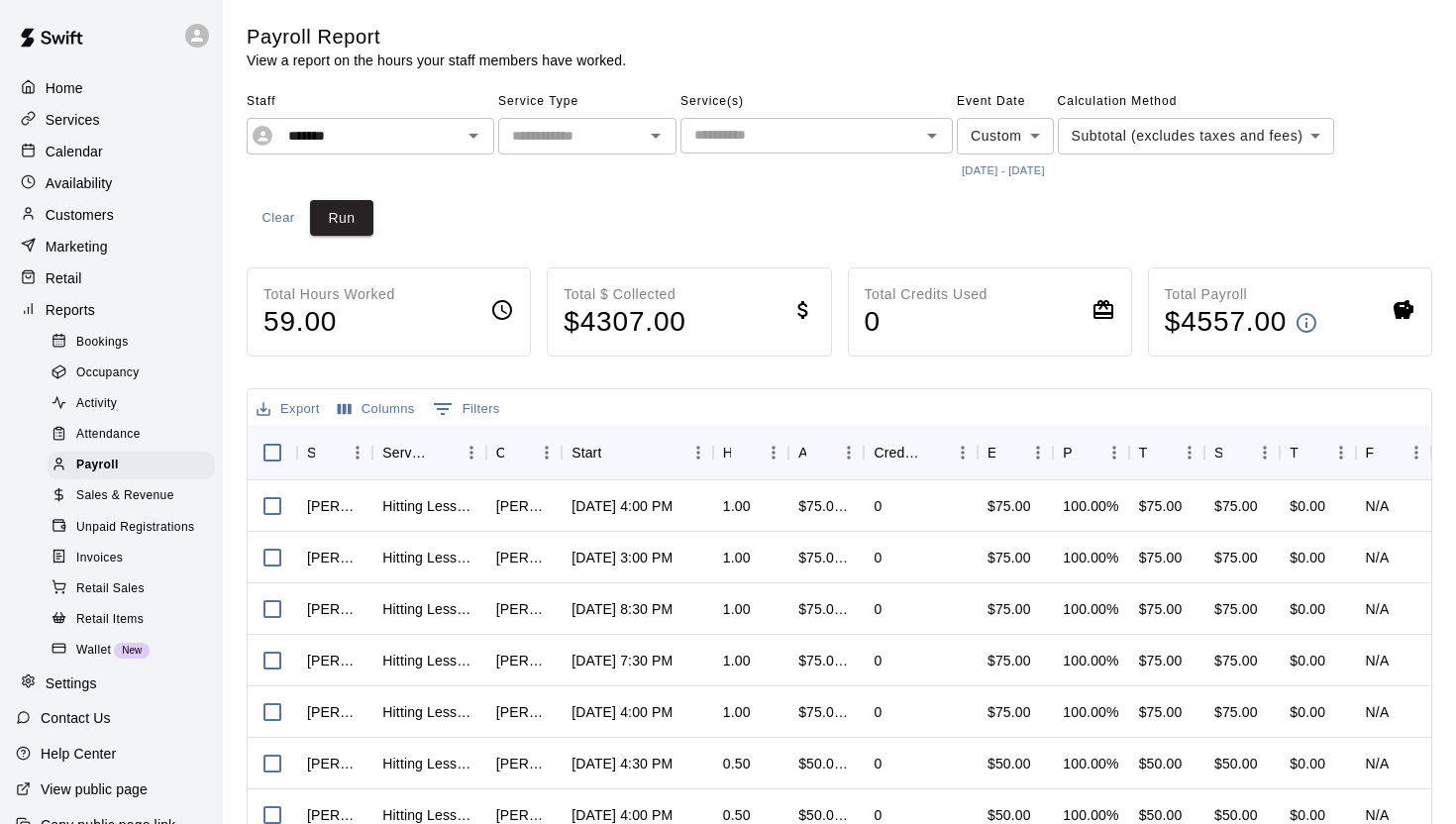
click at [309, 408] on button "Export" at bounding box center [287, 409] width 73 height 31
click at [301, 443] on li "Download as CSV" at bounding box center [327, 449] width 153 height 33
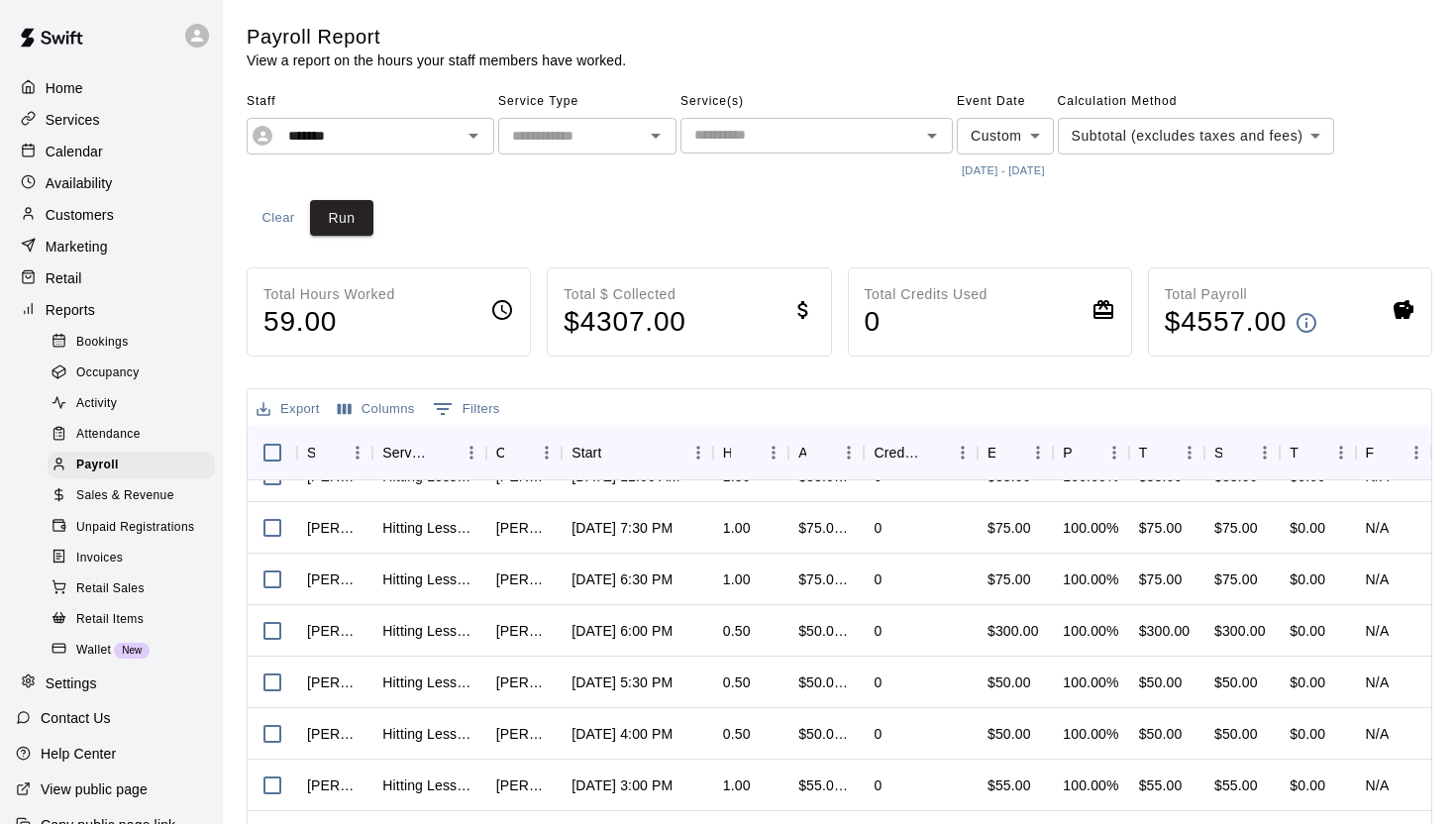
scroll to position [1272, 0]
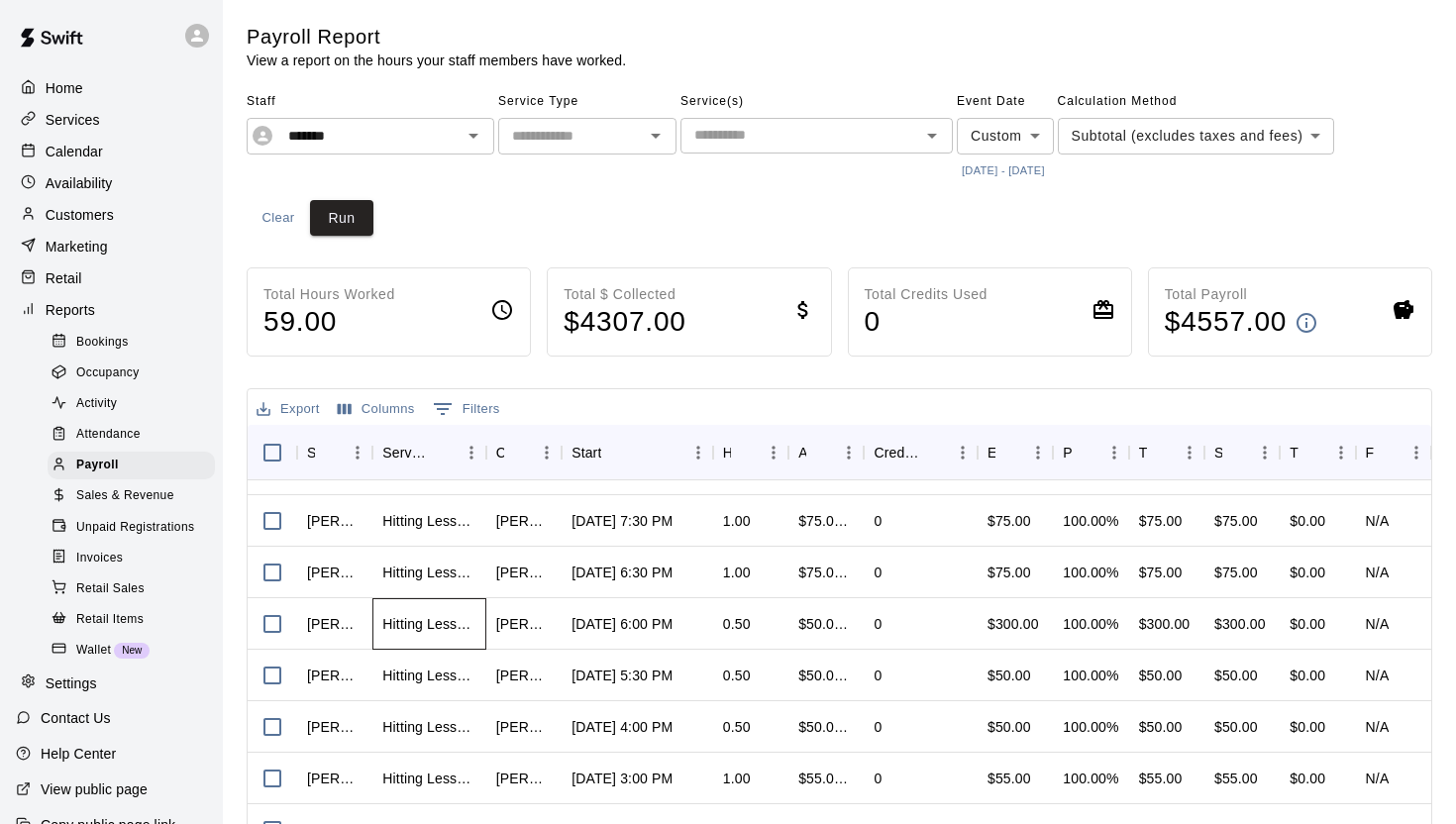
click at [419, 614] on div "Hitting Lessons (30)" at bounding box center [429, 623] width 94 height 20
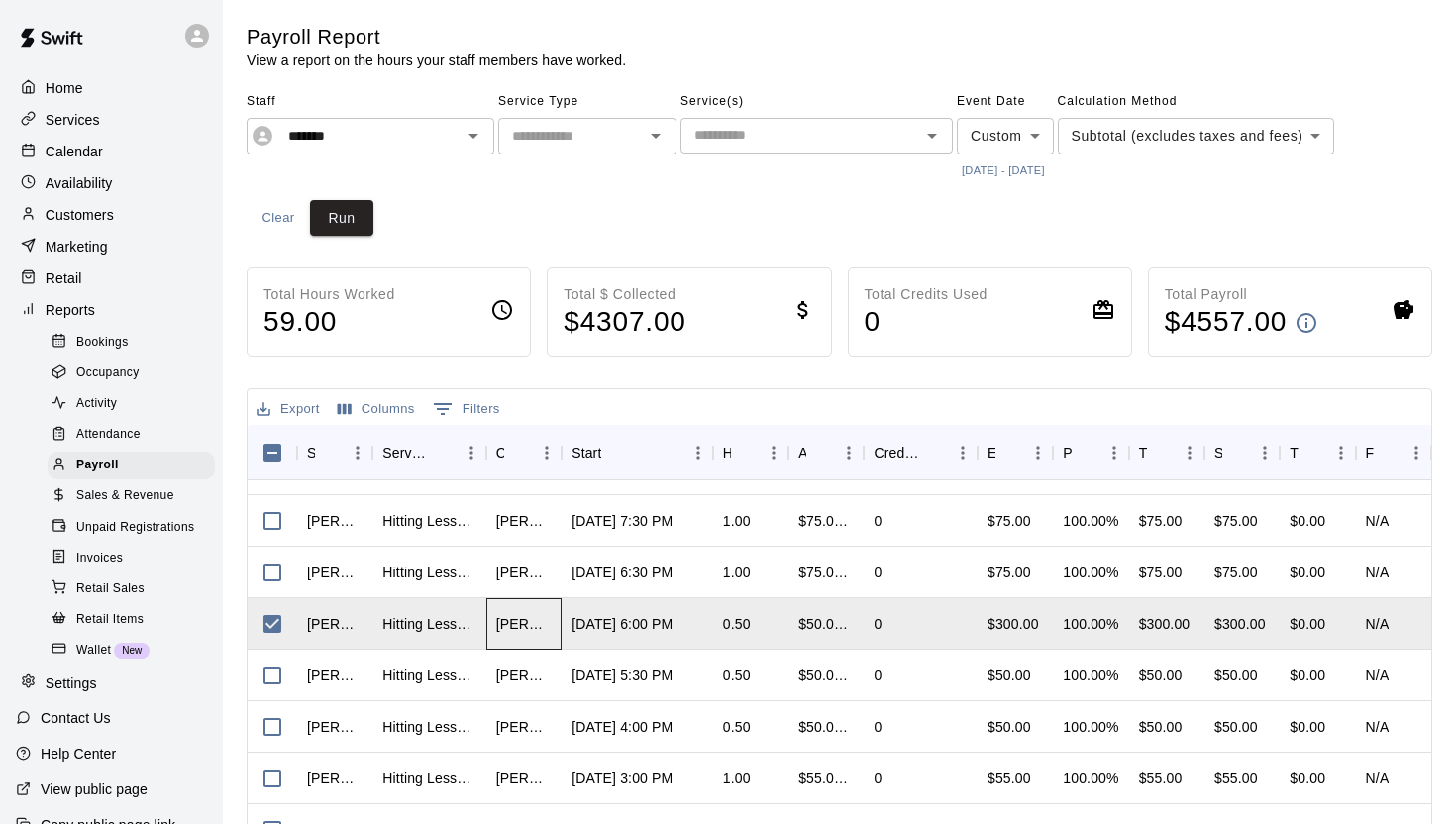
click at [506, 620] on div "[PERSON_NAME]" at bounding box center [524, 623] width 56 height 20
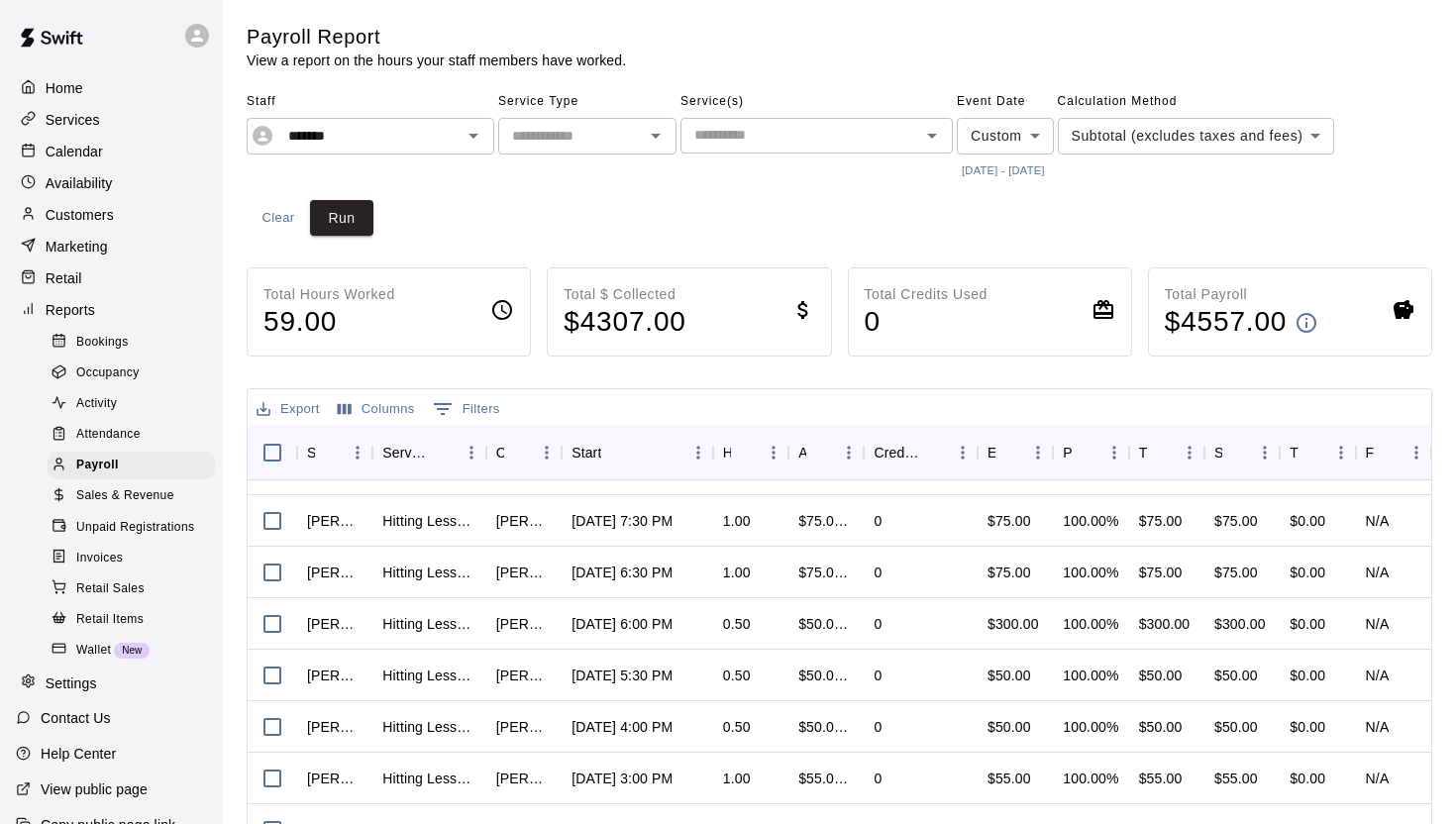
click at [102, 210] on p "Customers" at bounding box center [80, 214] width 68 height 20
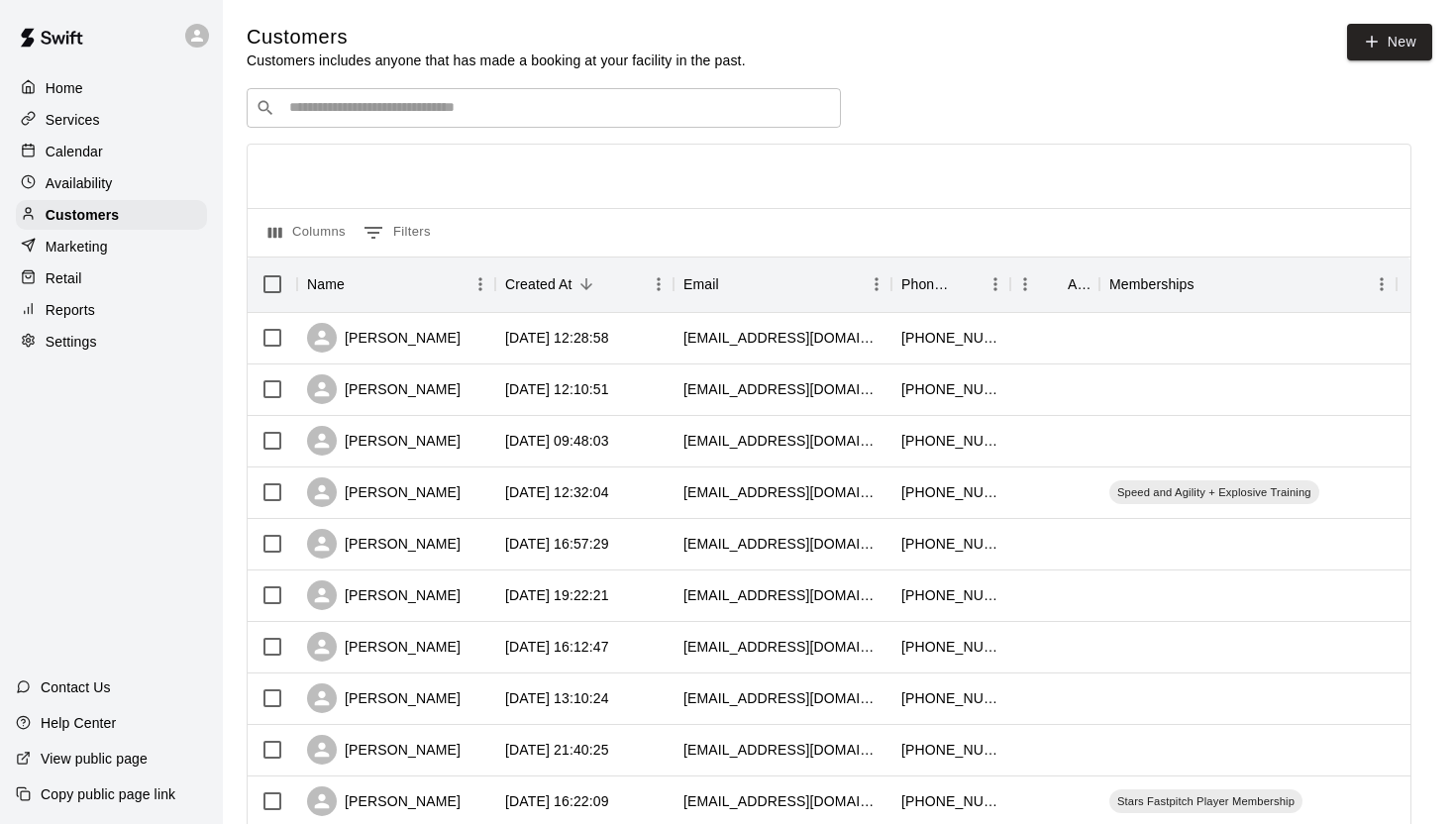
click at [588, 110] on input "Search customers by name or email" at bounding box center [558, 108] width 549 height 20
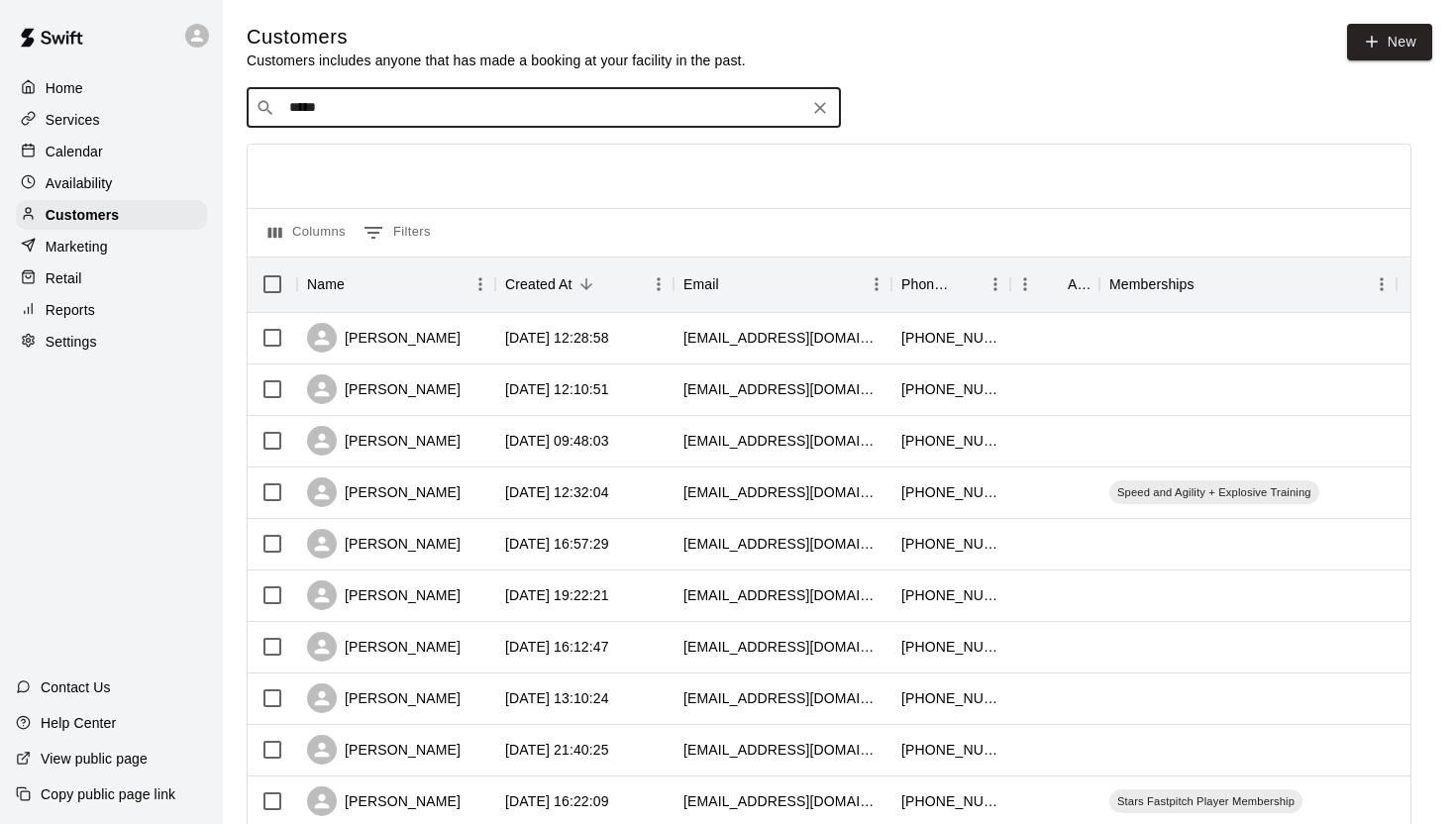
type input "******"
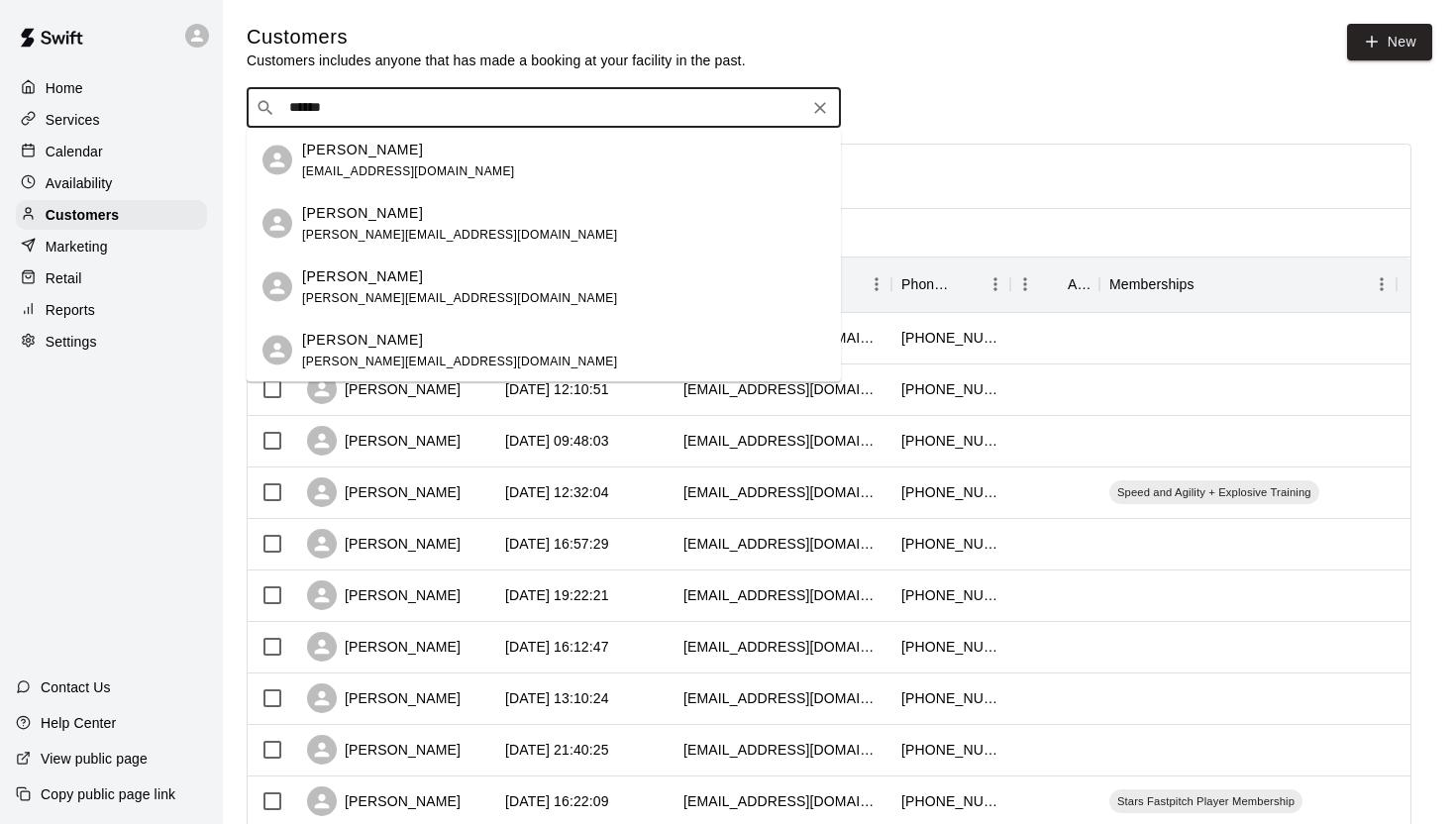
click at [543, 152] on div "[PERSON_NAME] [EMAIL_ADDRESS][DOMAIN_NAME]" at bounding box center [564, 160] width 523 height 43
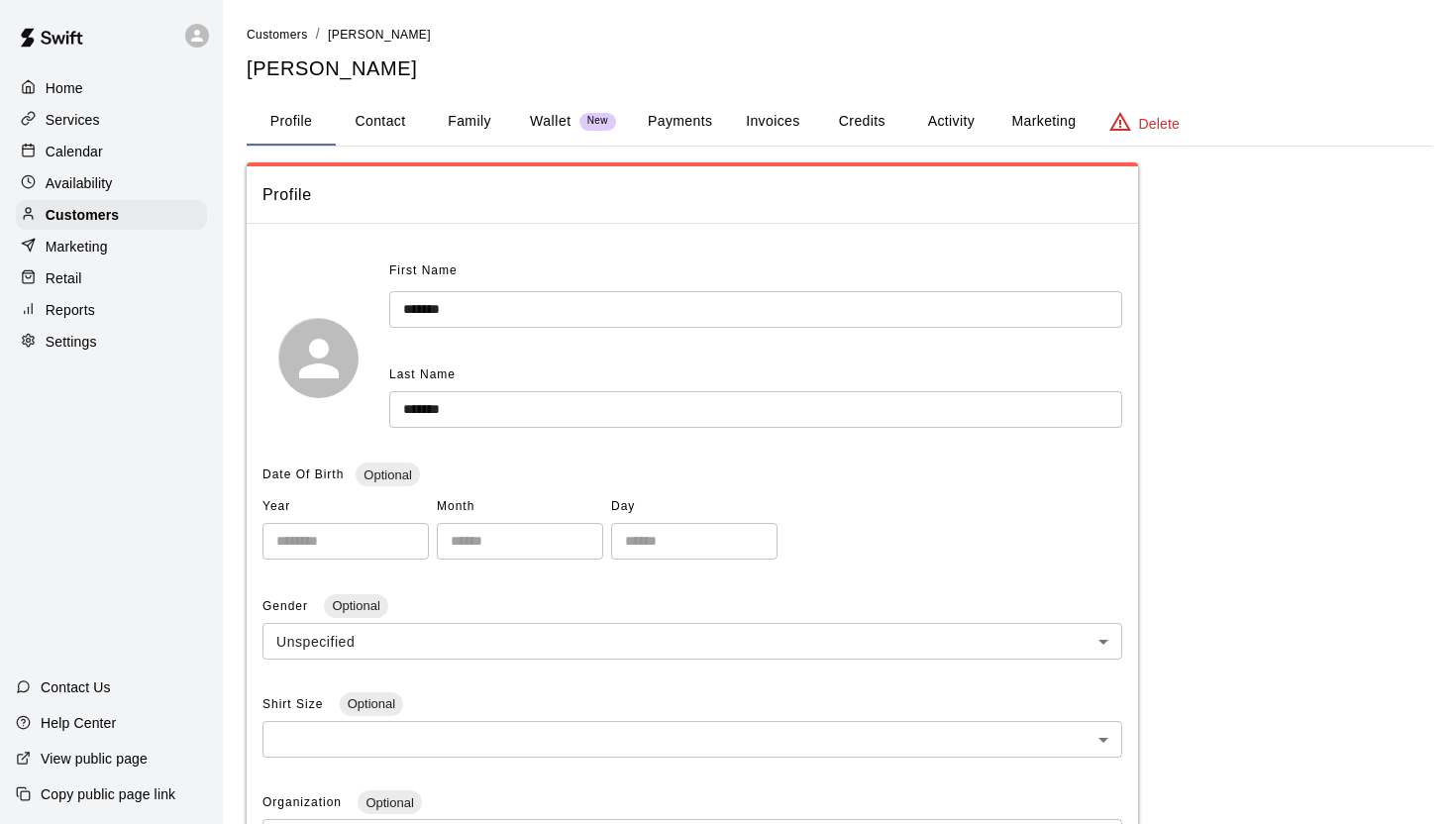
click at [665, 118] on button "Payments" at bounding box center [680, 122] width 96 height 48
